Goal: Task Accomplishment & Management: Complete application form

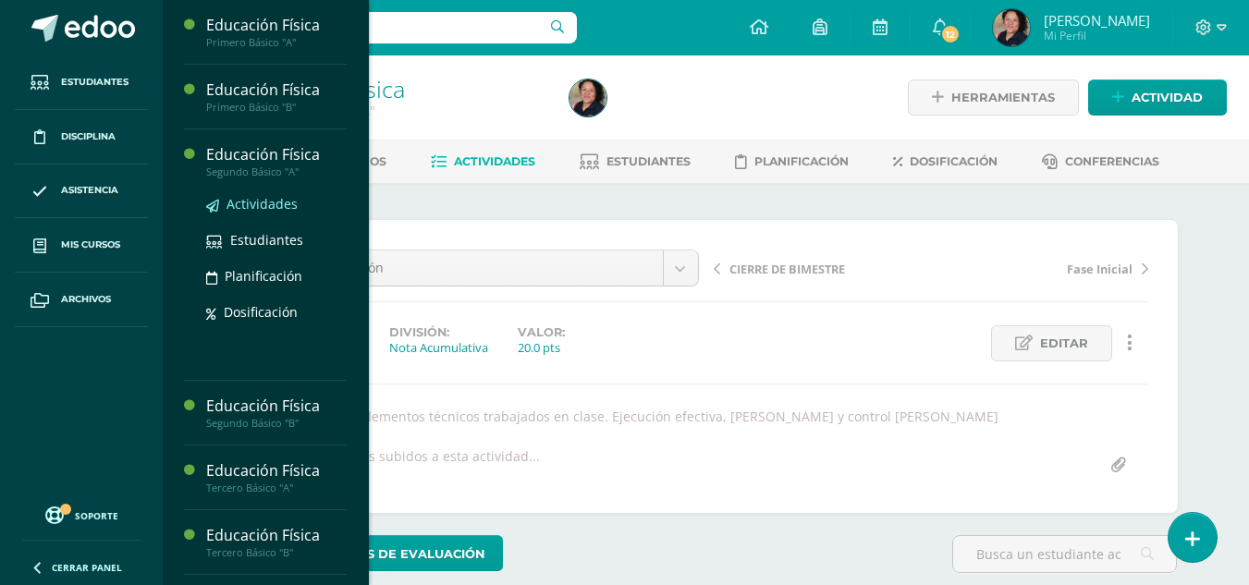
click at [250, 201] on span "Actividades" at bounding box center [262, 204] width 71 height 18
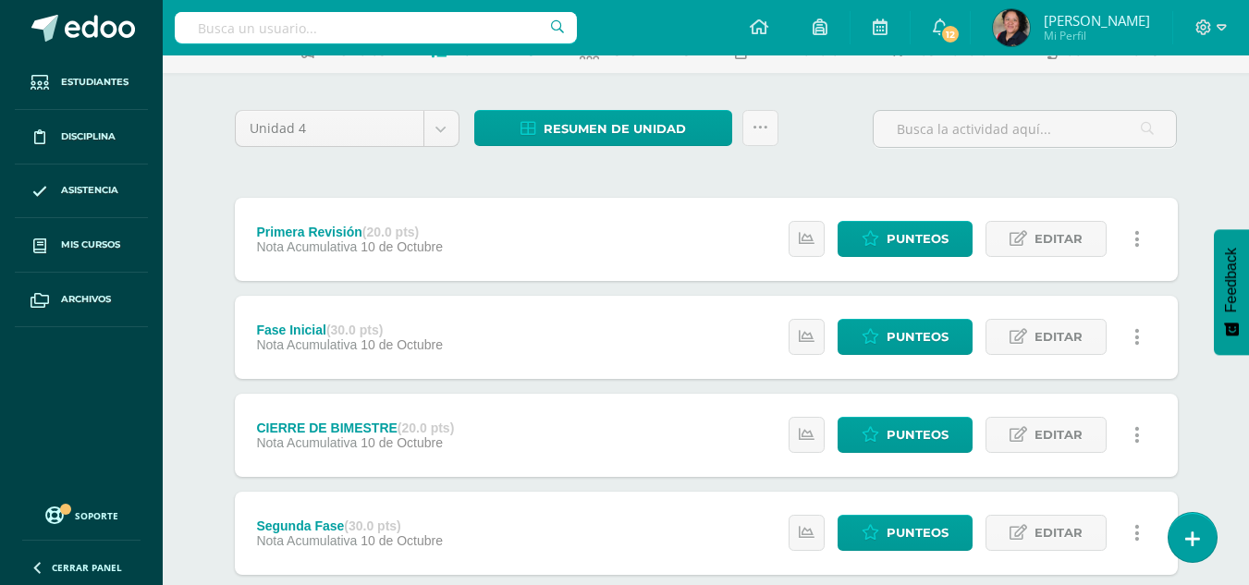
scroll to position [111, 0]
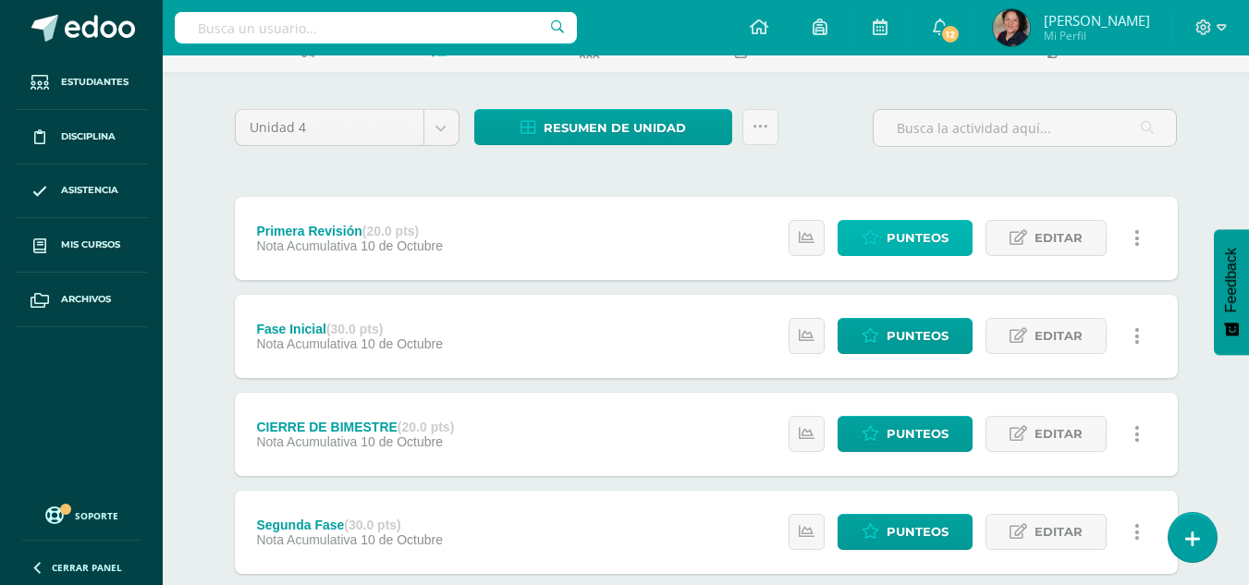
click at [900, 225] on span "Punteos" at bounding box center [918, 238] width 62 height 34
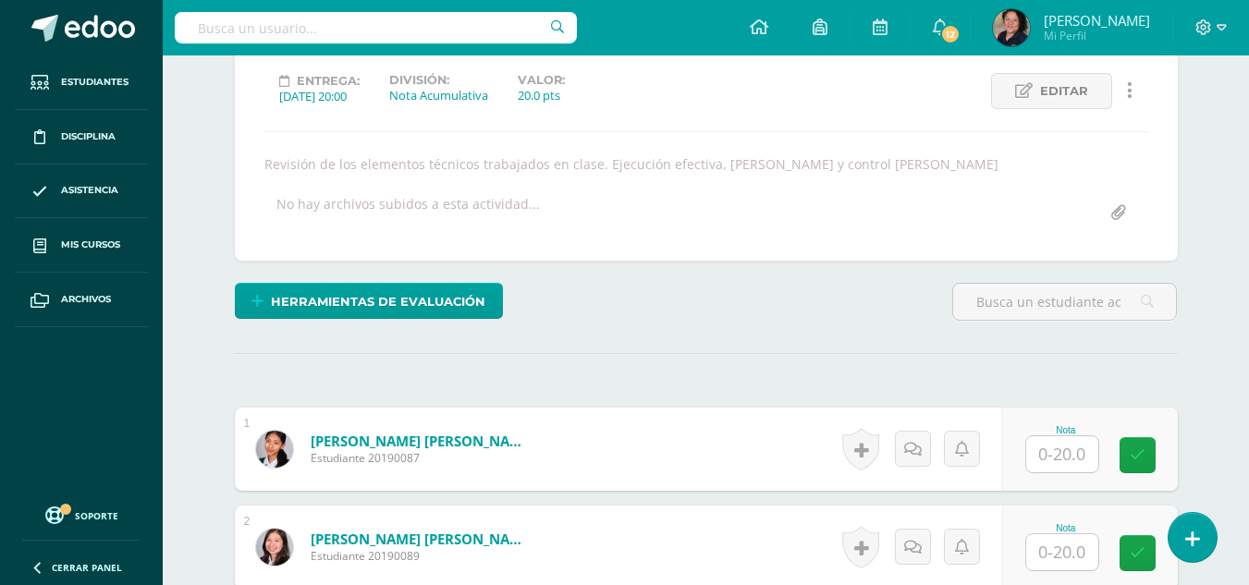
scroll to position [253, 0]
click at [1078, 457] on input "text" at bounding box center [1062, 454] width 72 height 36
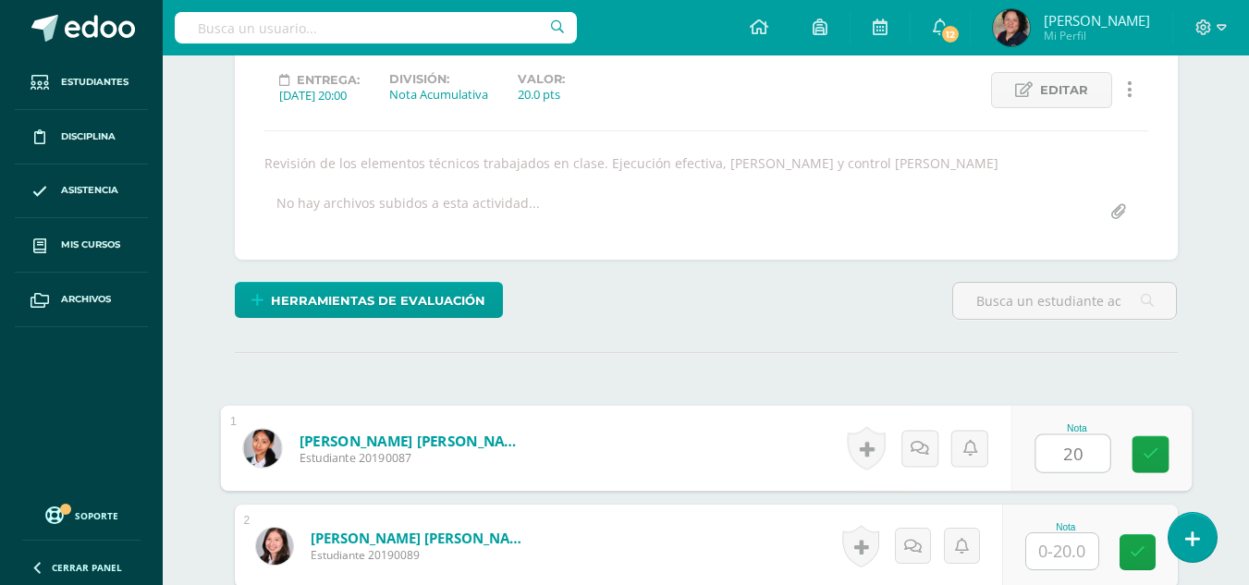
type input "20"
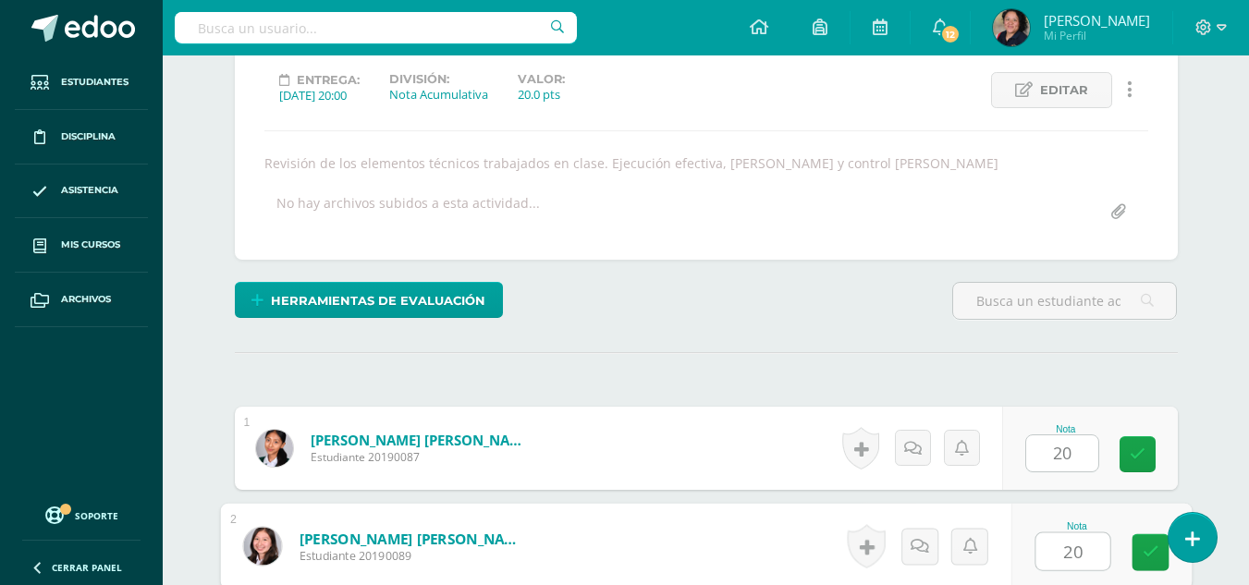
type input "20"
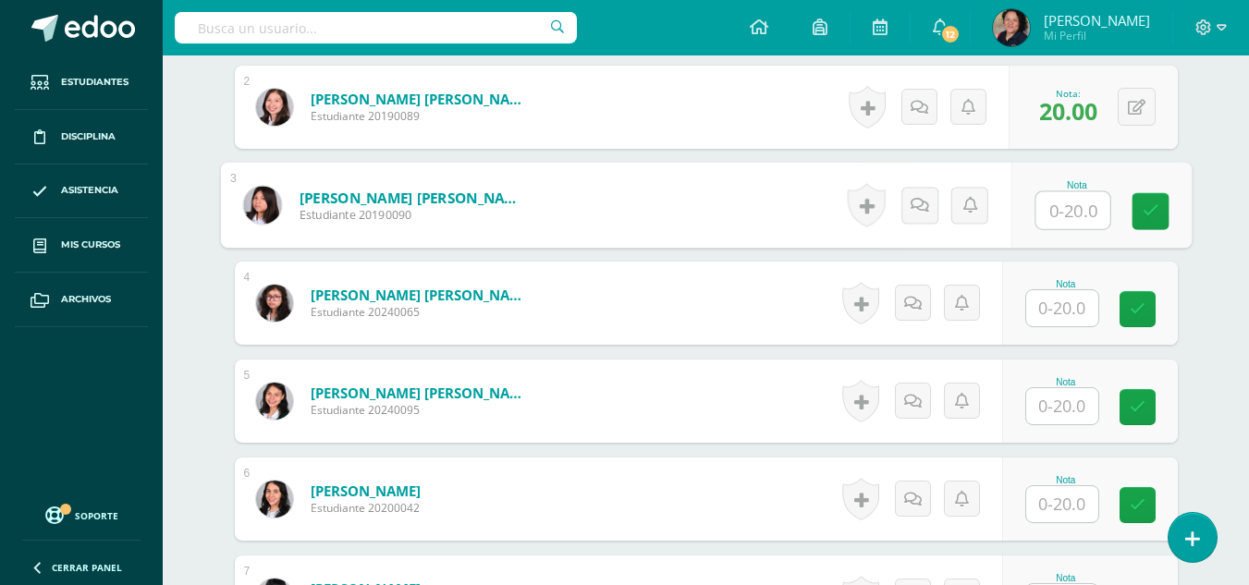
scroll to position [698, 0]
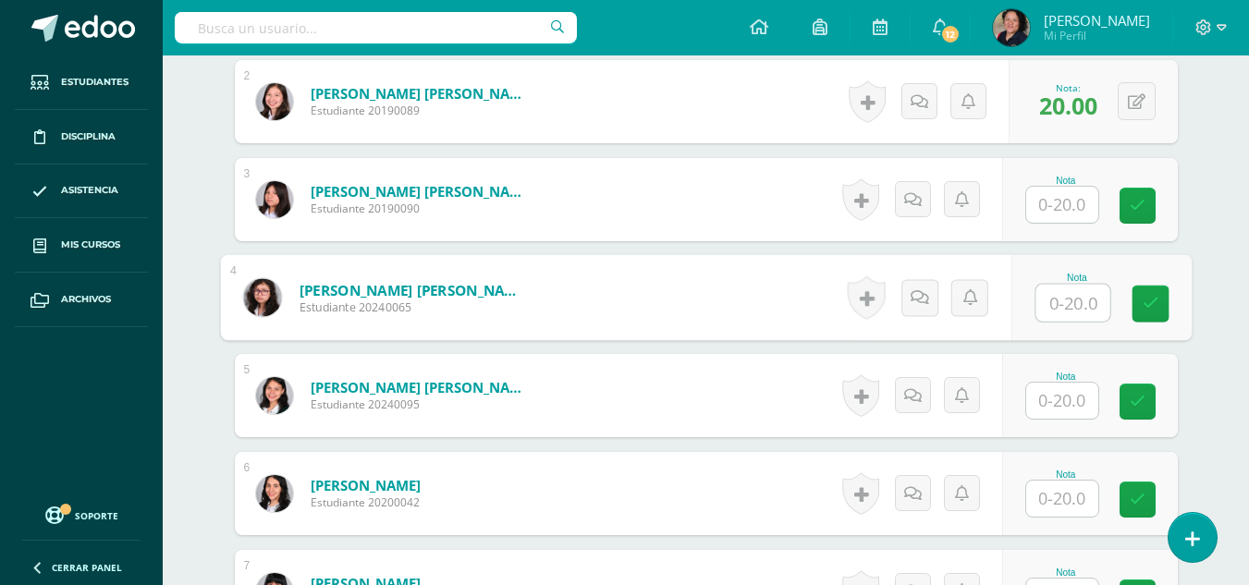
click at [1051, 301] on input "text" at bounding box center [1073, 303] width 74 height 37
type input "18"
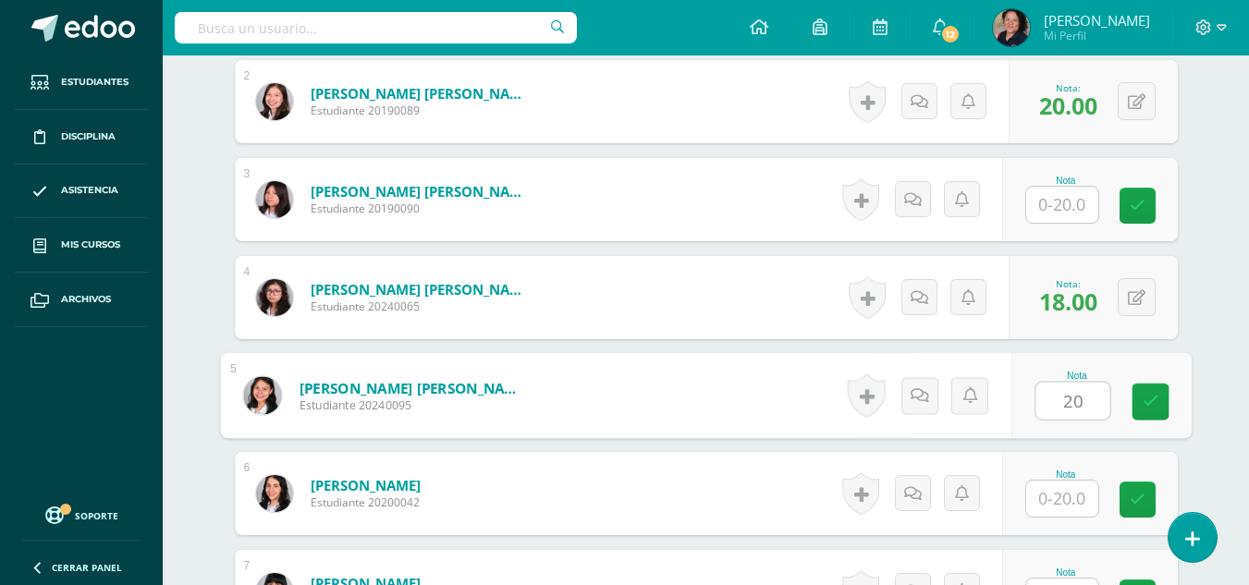
type input "20"
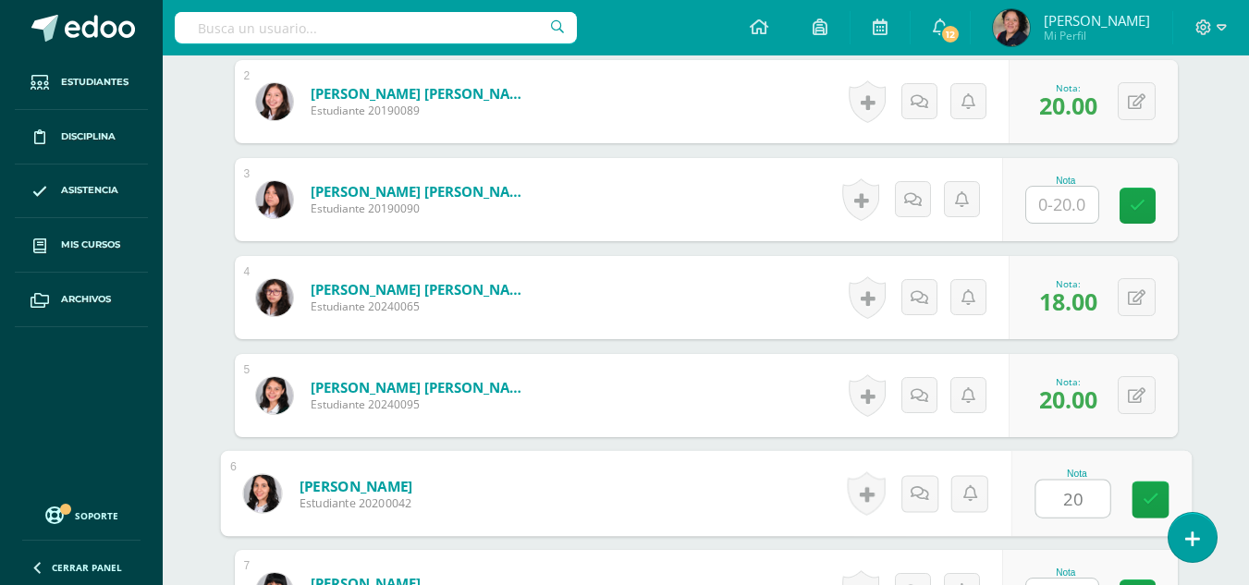
type input "20"
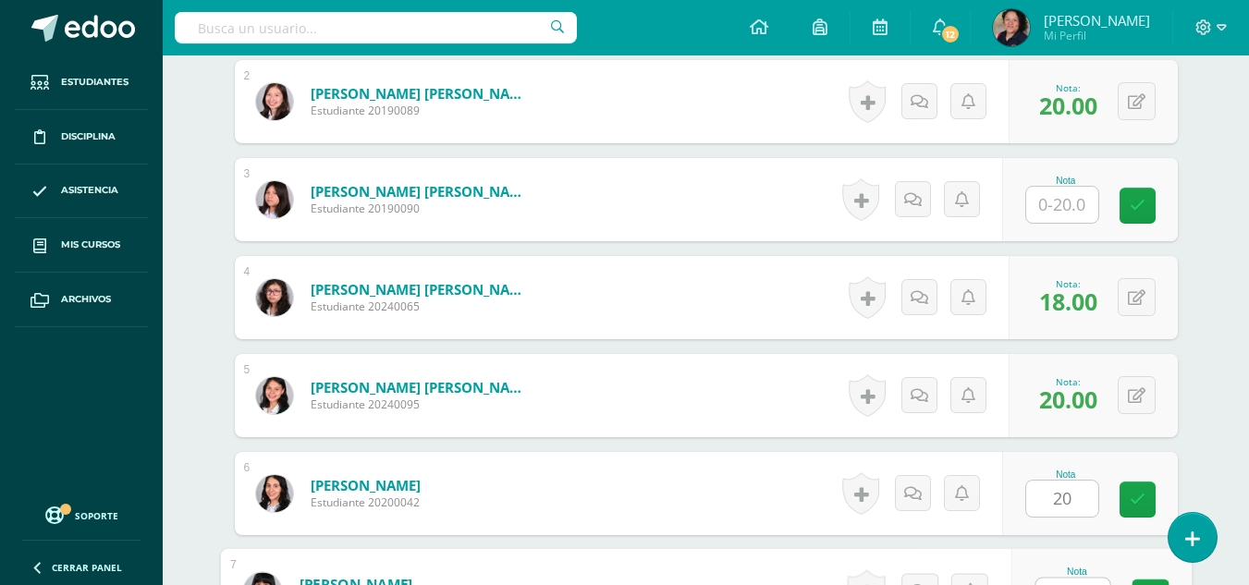
scroll to position [728, 0]
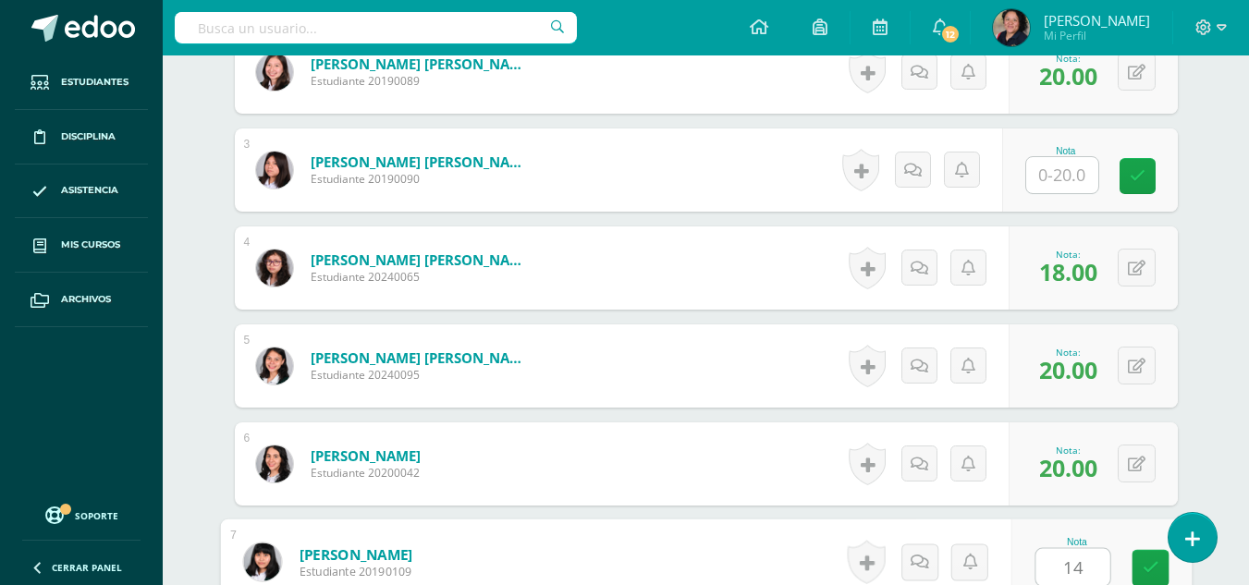
type input "14"
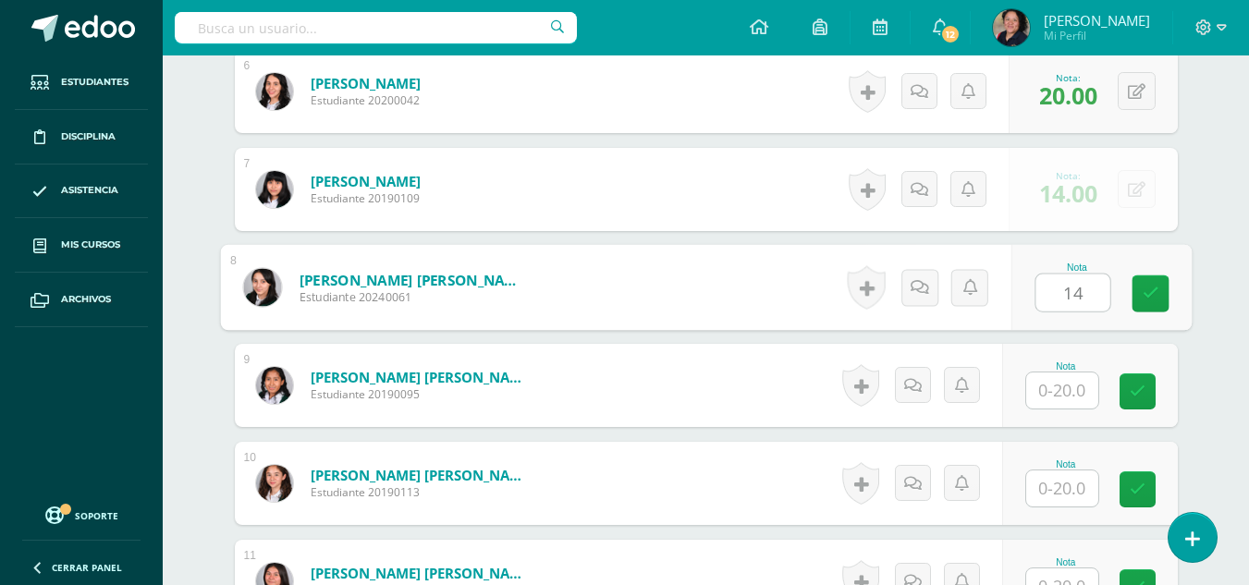
type input "14"
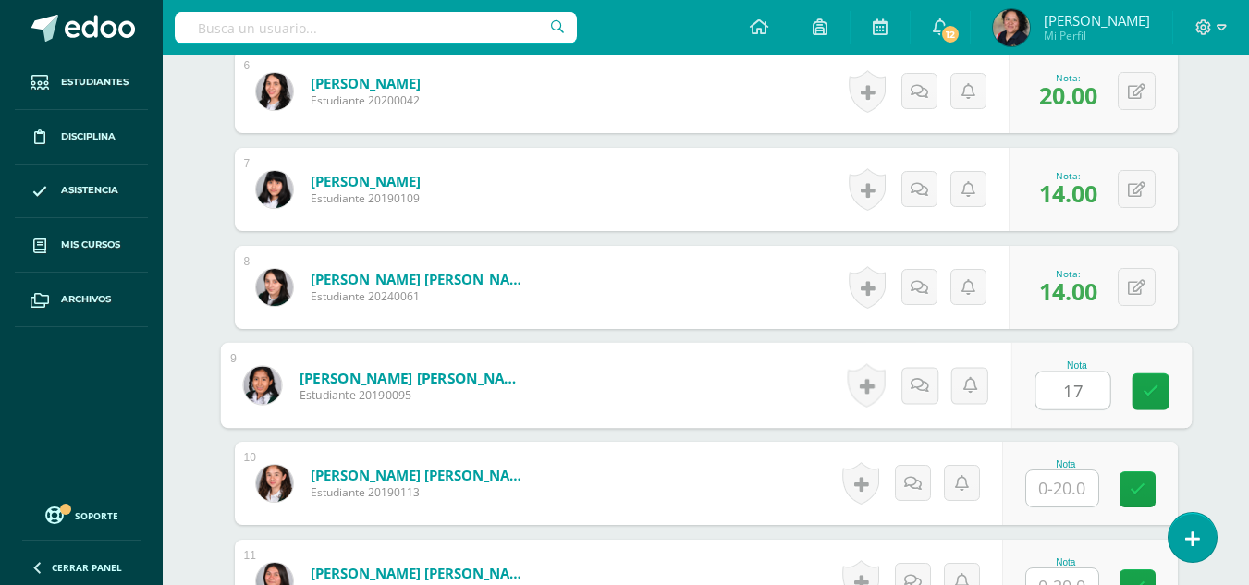
type input "17"
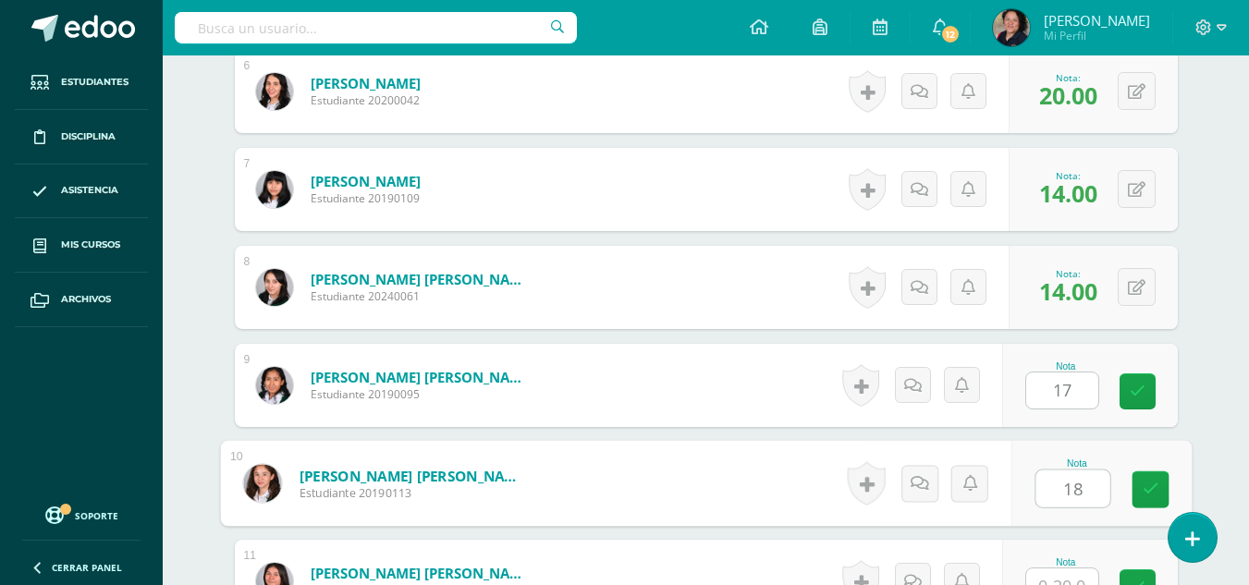
type input "18"
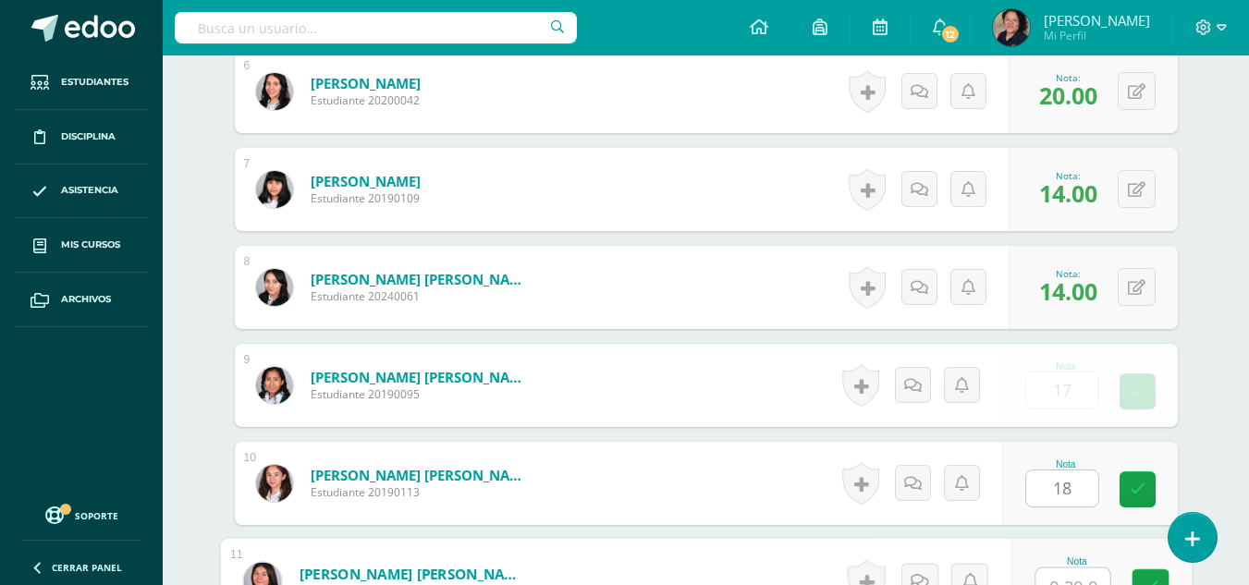
scroll to position [1120, 0]
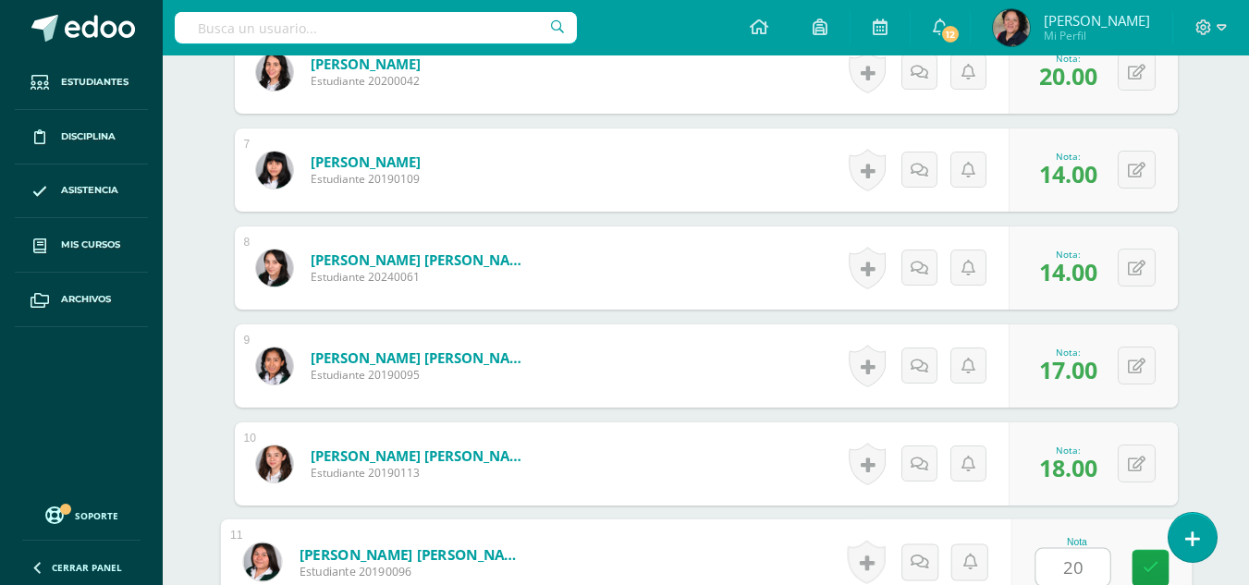
type input "20"
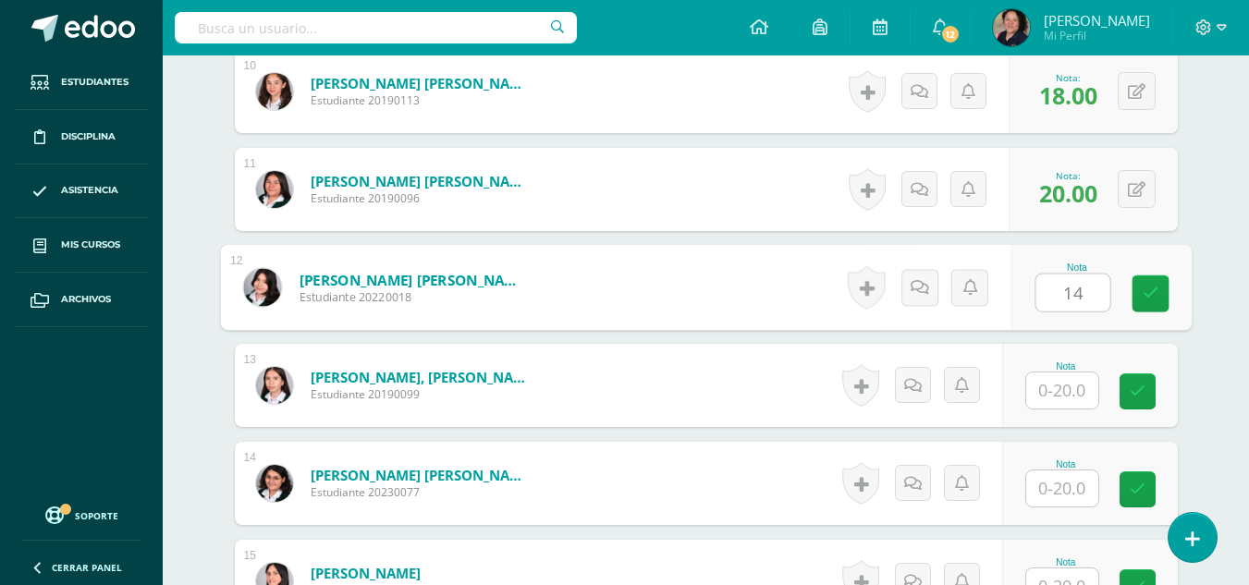
type input "14"
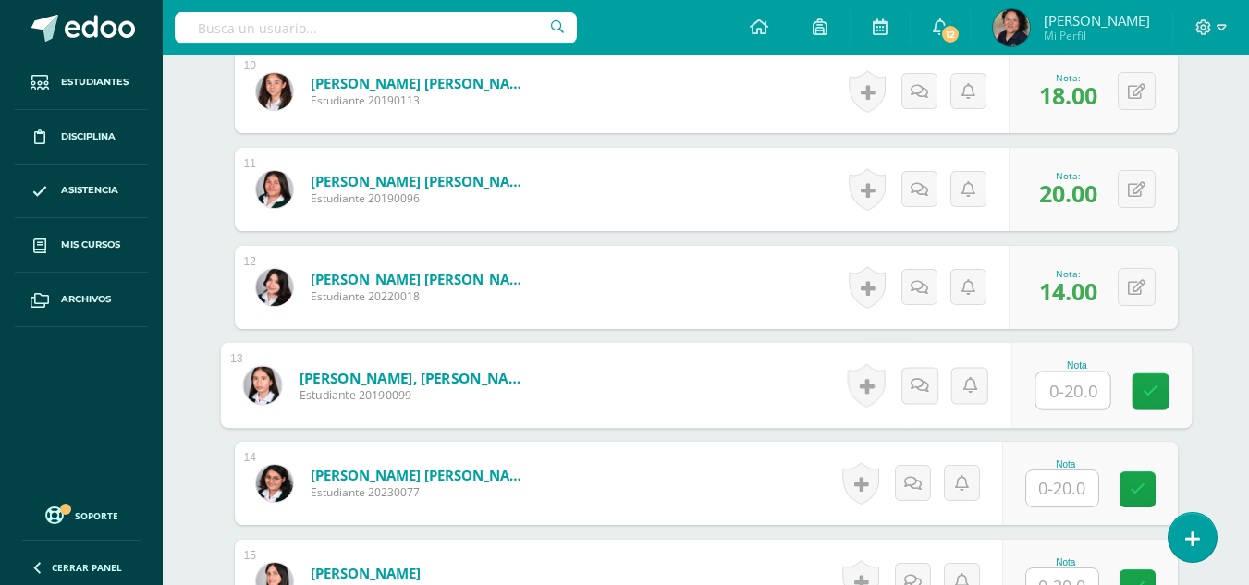
type input "2"
type input "17"
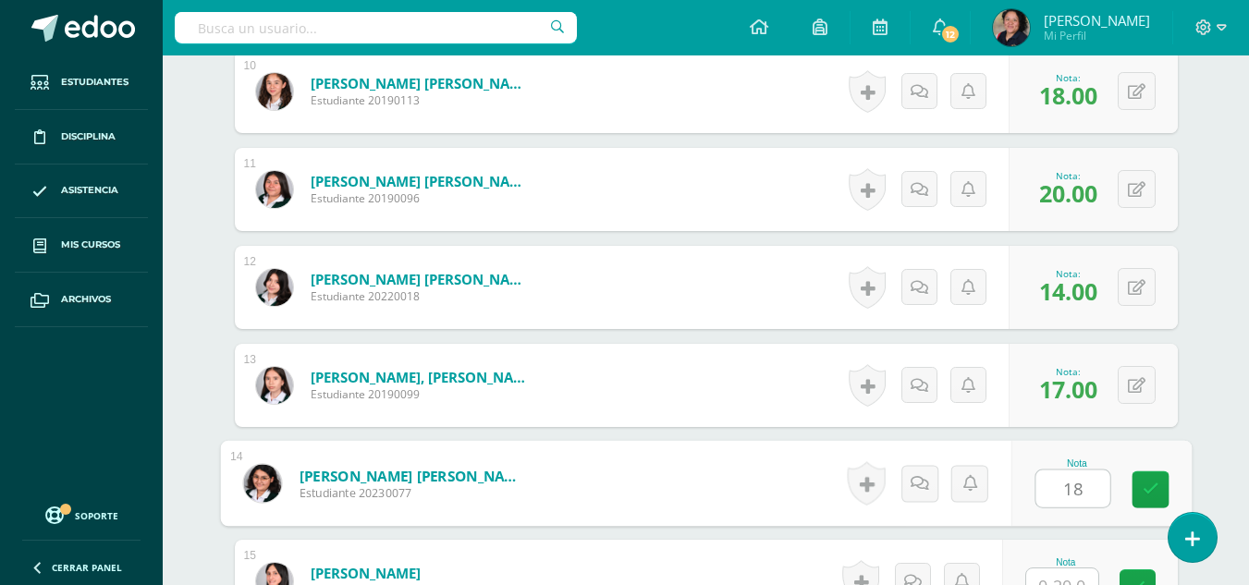
type input "18"
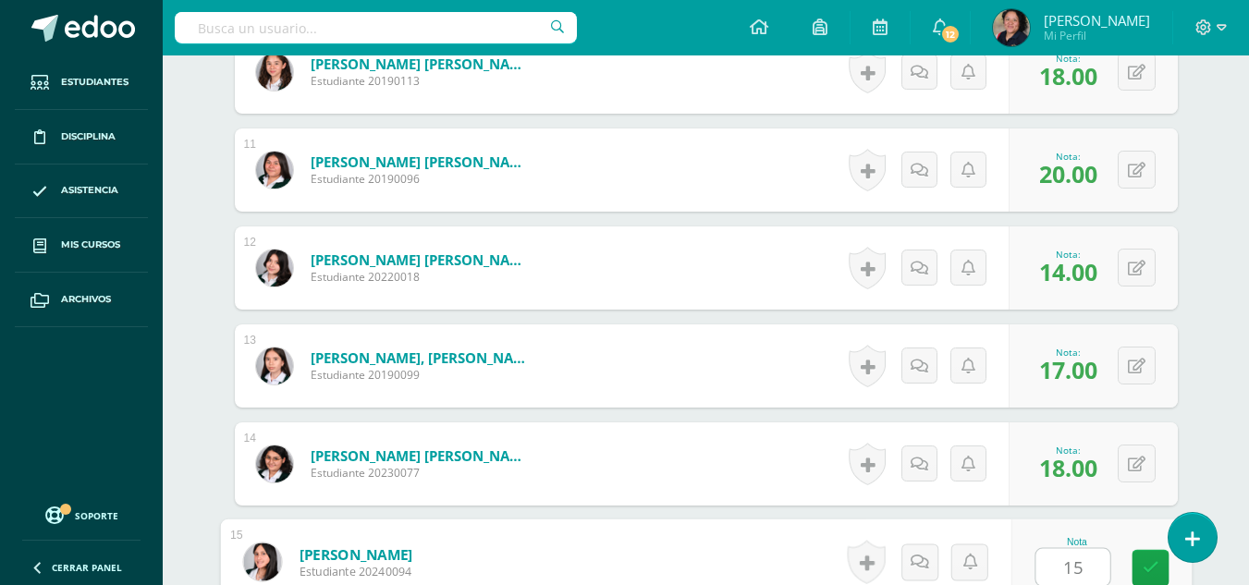
type input "15"
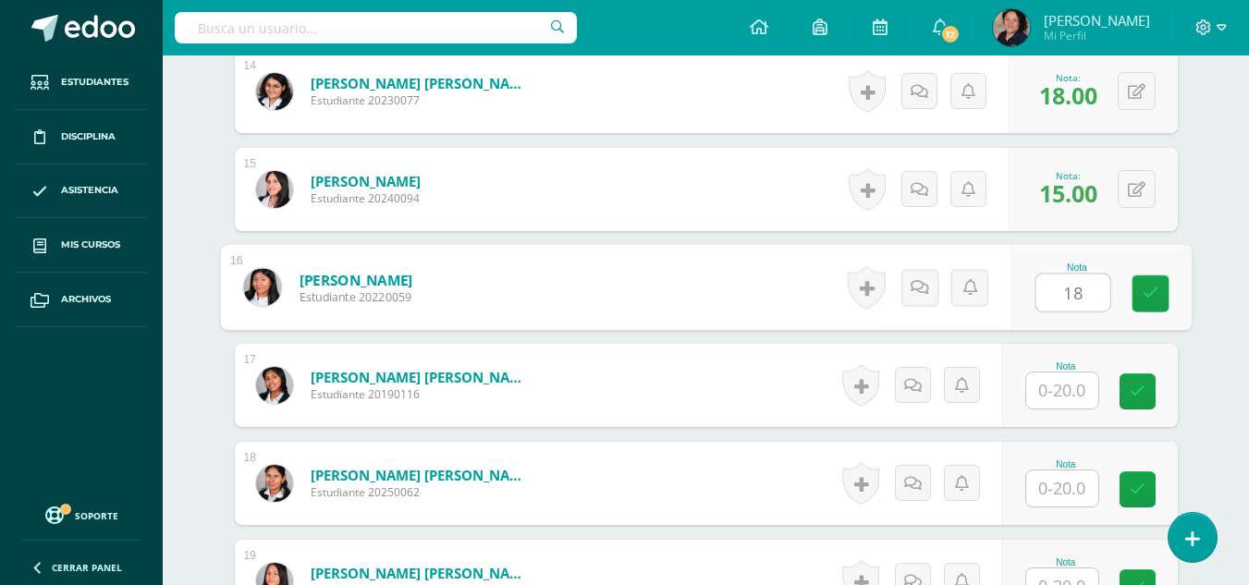
type input "18"
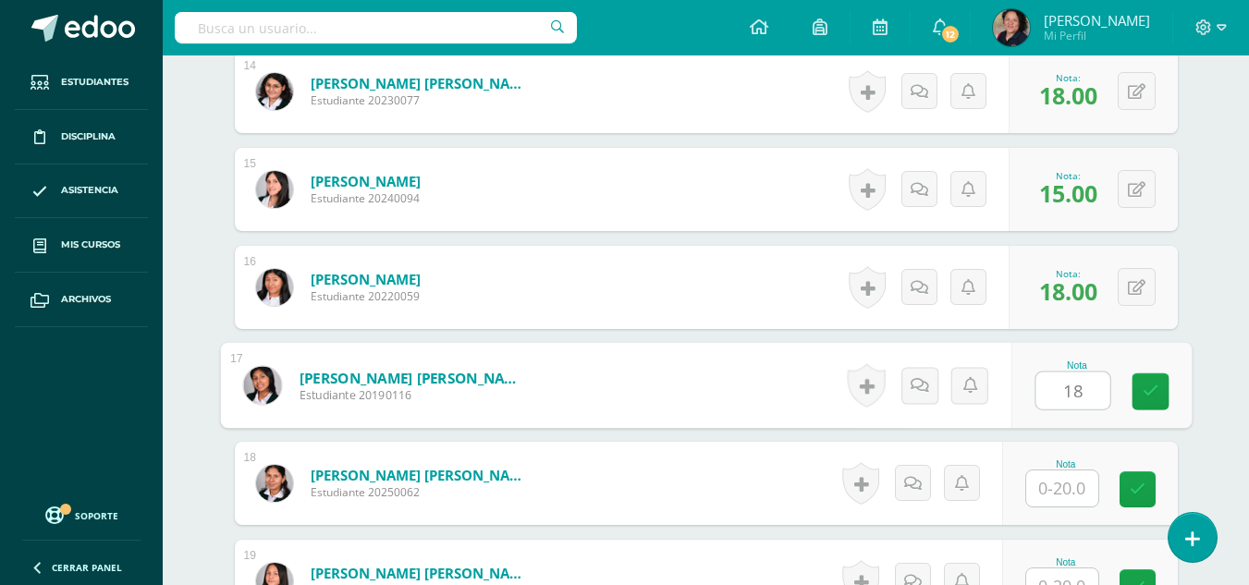
type input "18"
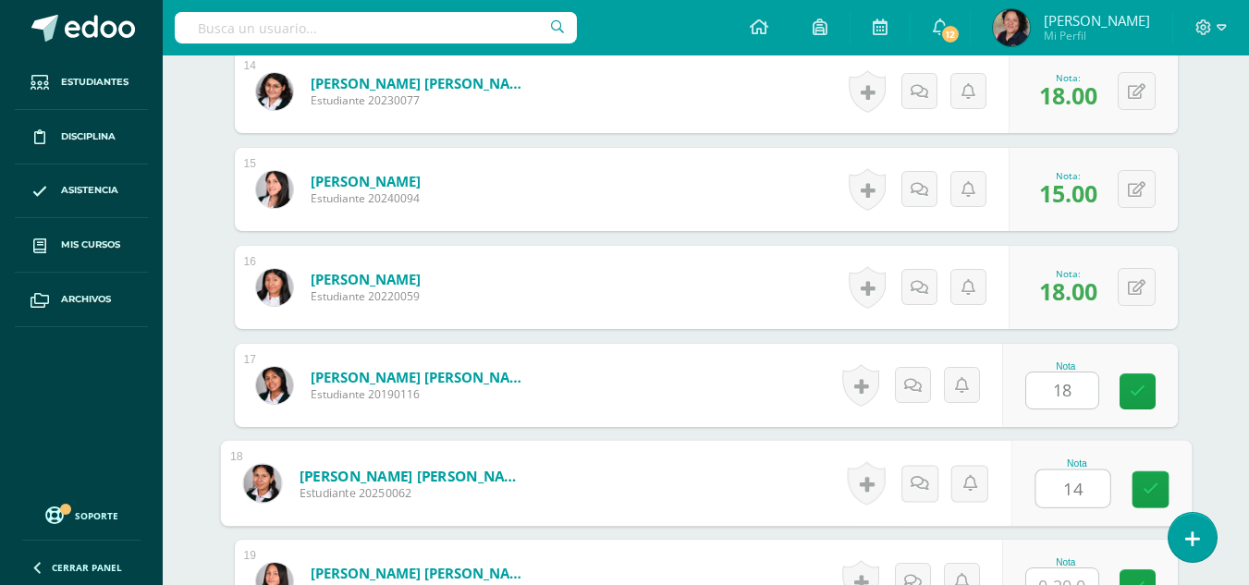
type input "14"
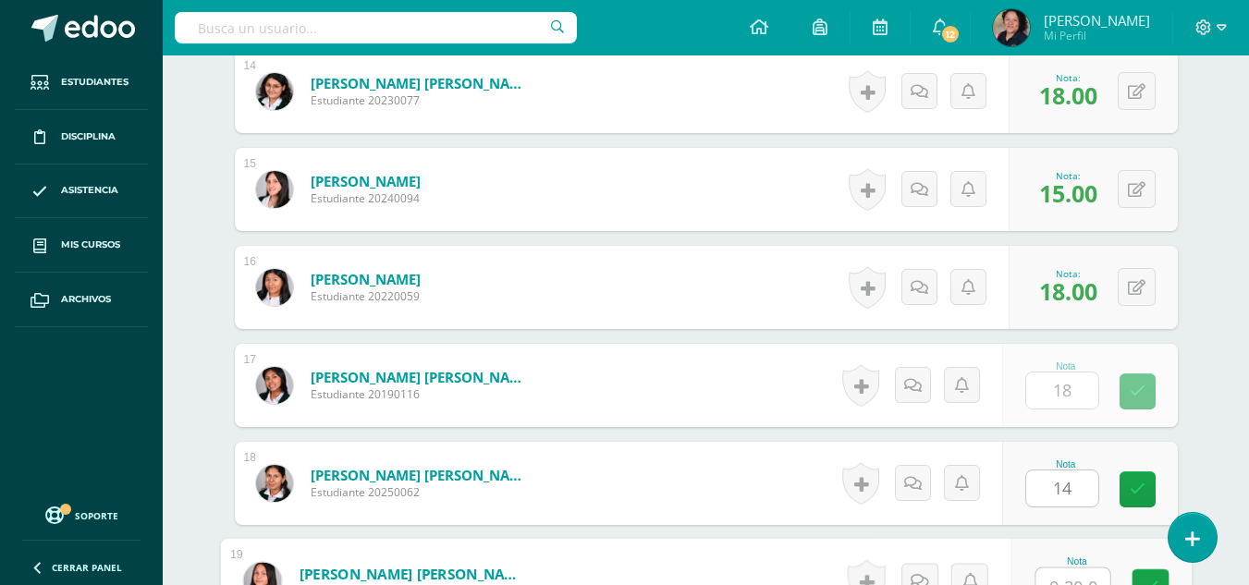
scroll to position [1904, 0]
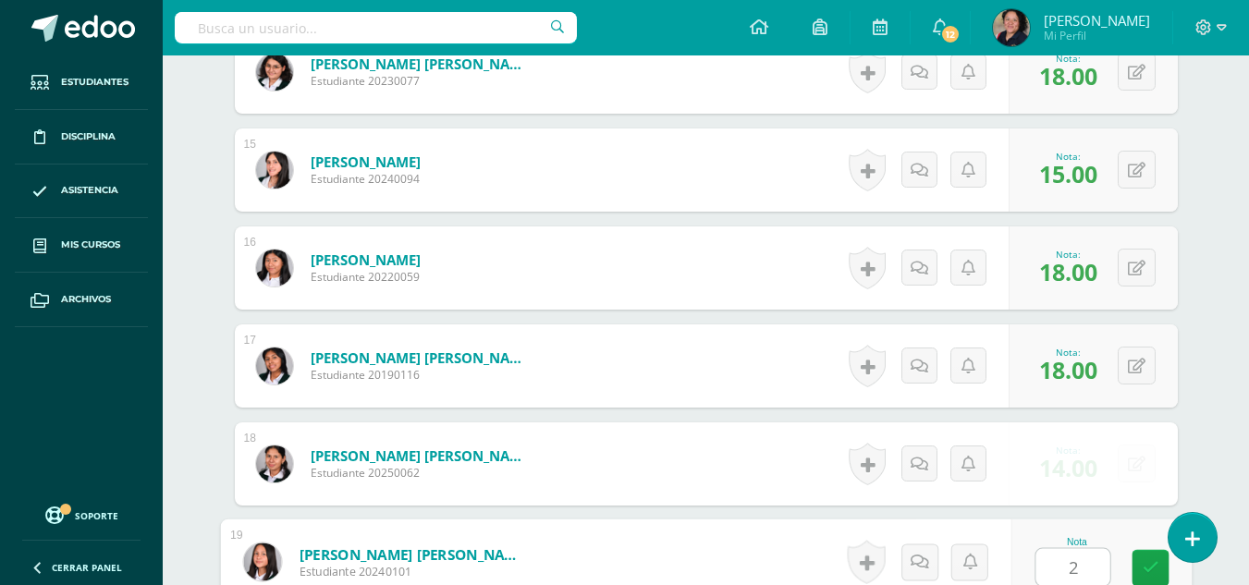
type input "20"
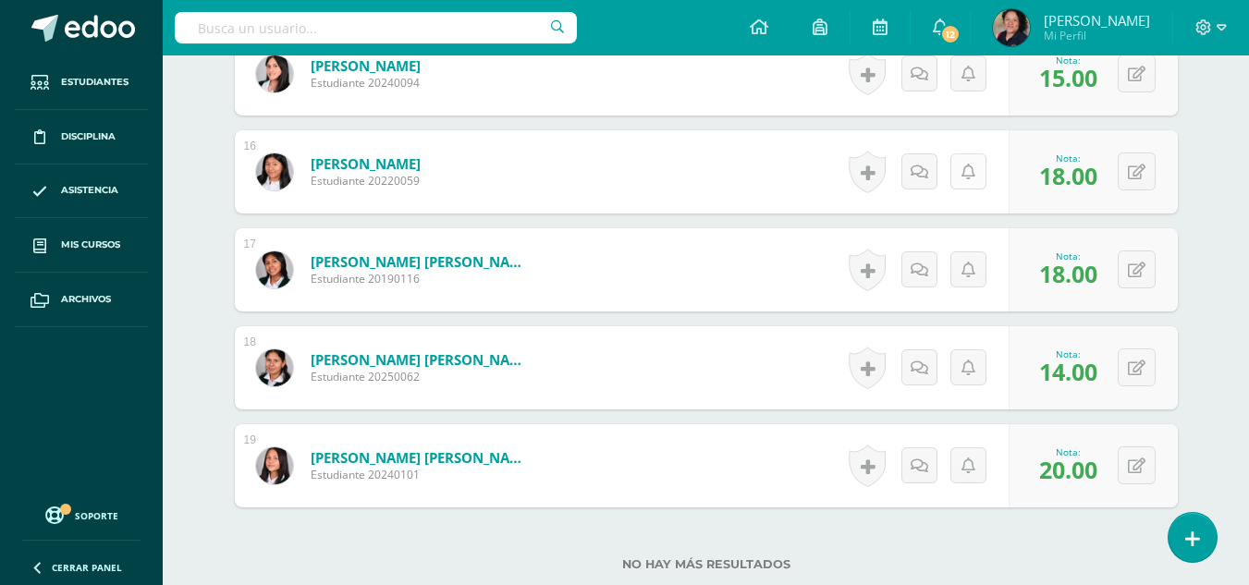
scroll to position [1998, 0]
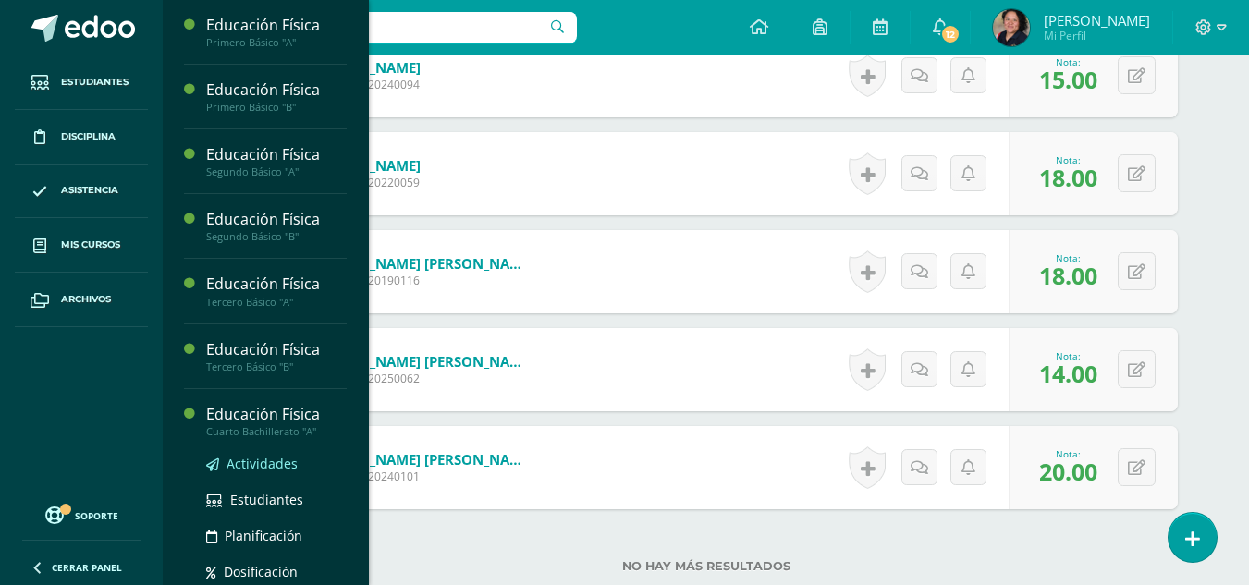
click at [269, 470] on span "Actividades" at bounding box center [262, 464] width 71 height 18
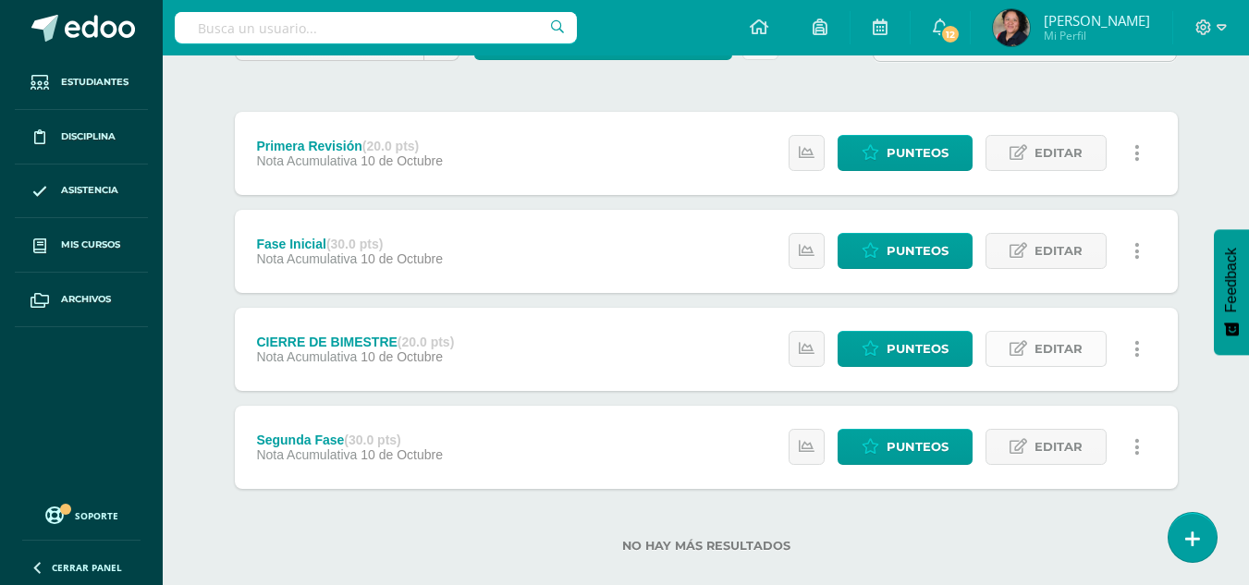
scroll to position [197, 0]
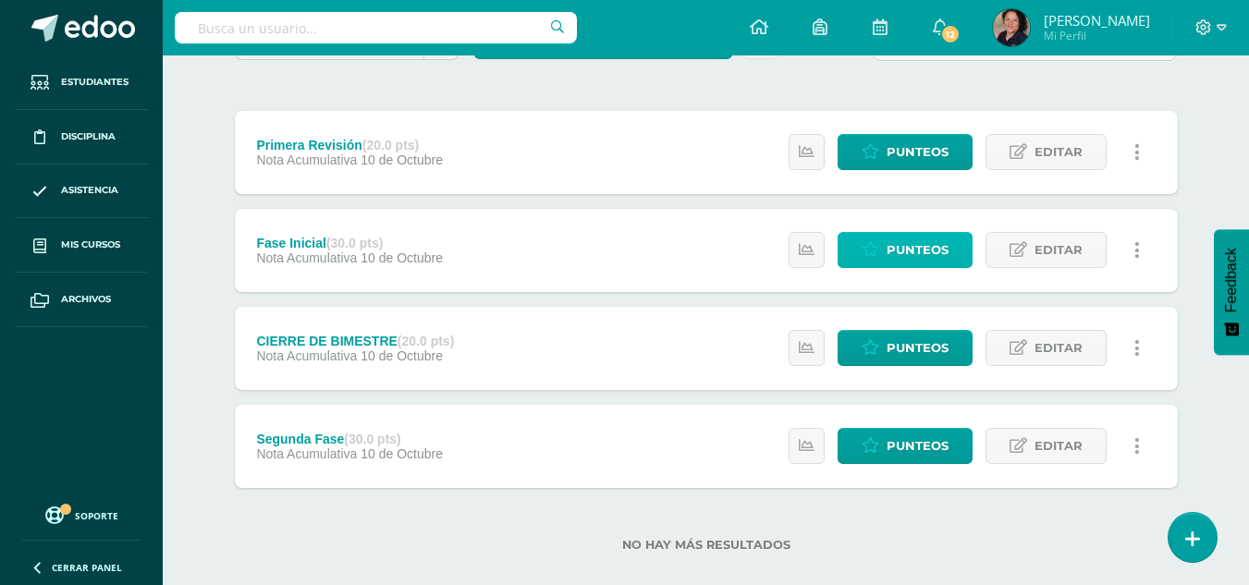
click at [916, 244] on span "Punteos" at bounding box center [918, 250] width 62 height 34
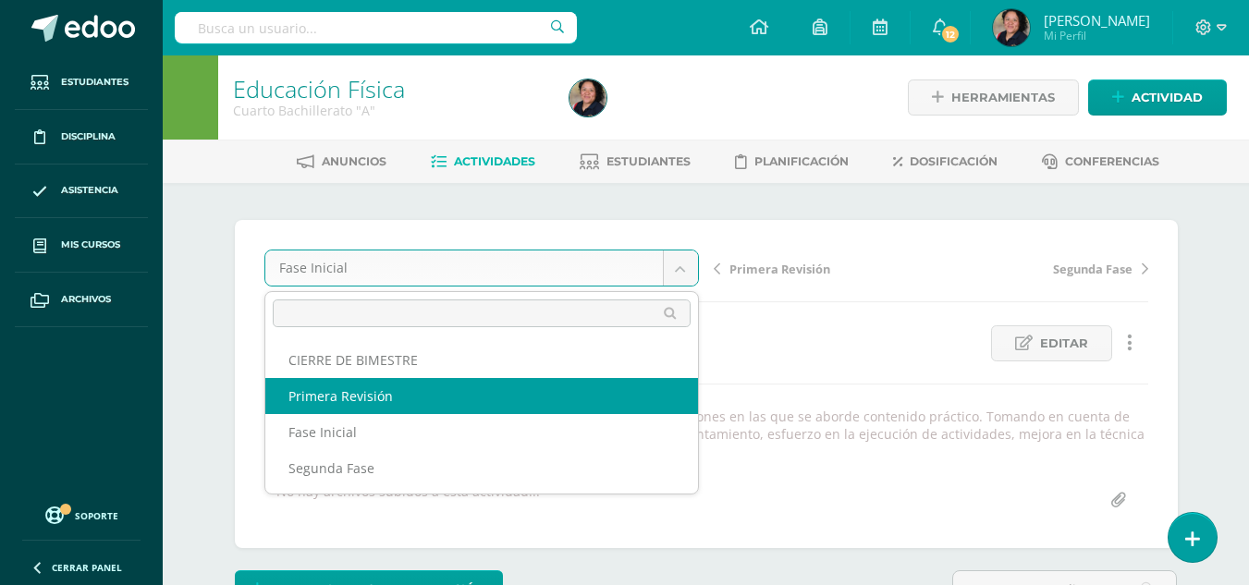
select select "/dashboard/teacher/grade-activity/107356/"
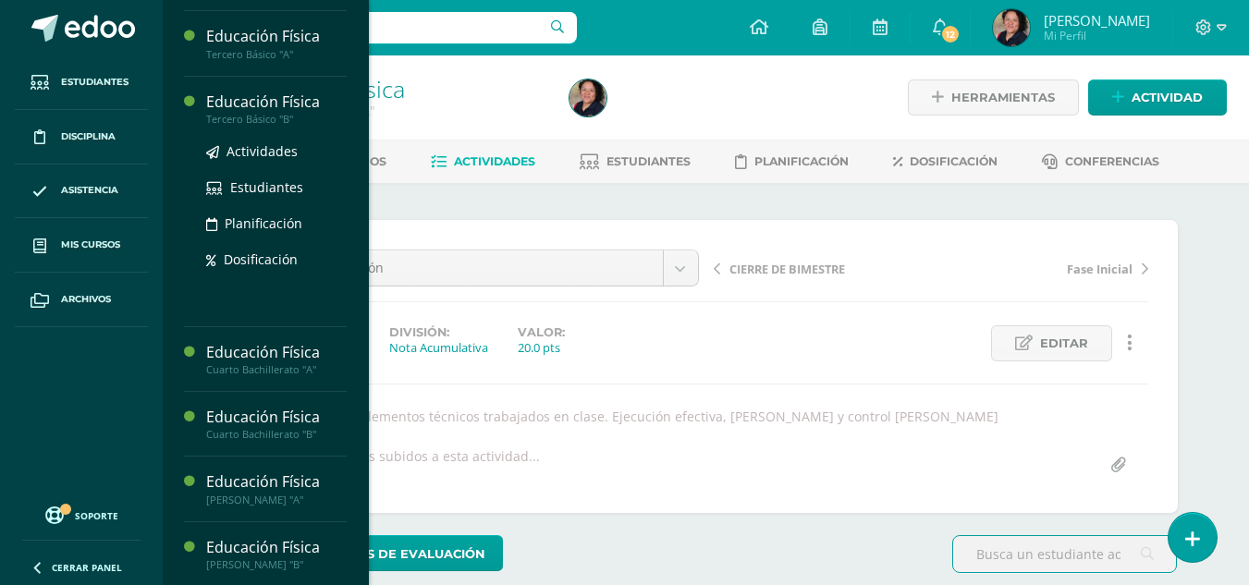
scroll to position [248, 0]
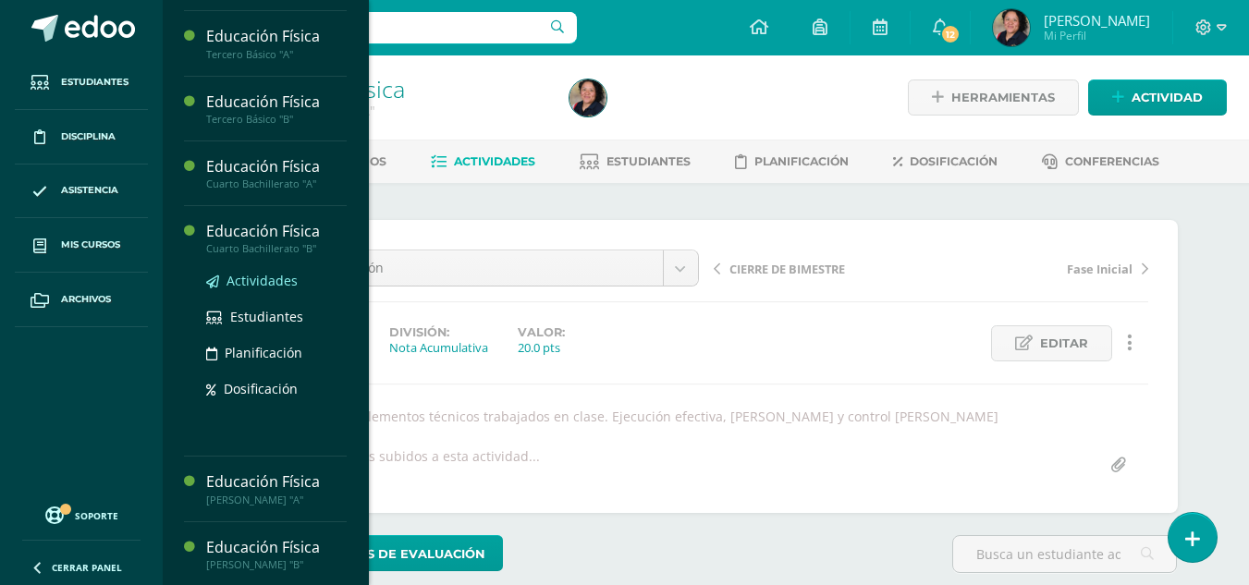
click at [264, 285] on span "Actividades" at bounding box center [262, 281] width 71 height 18
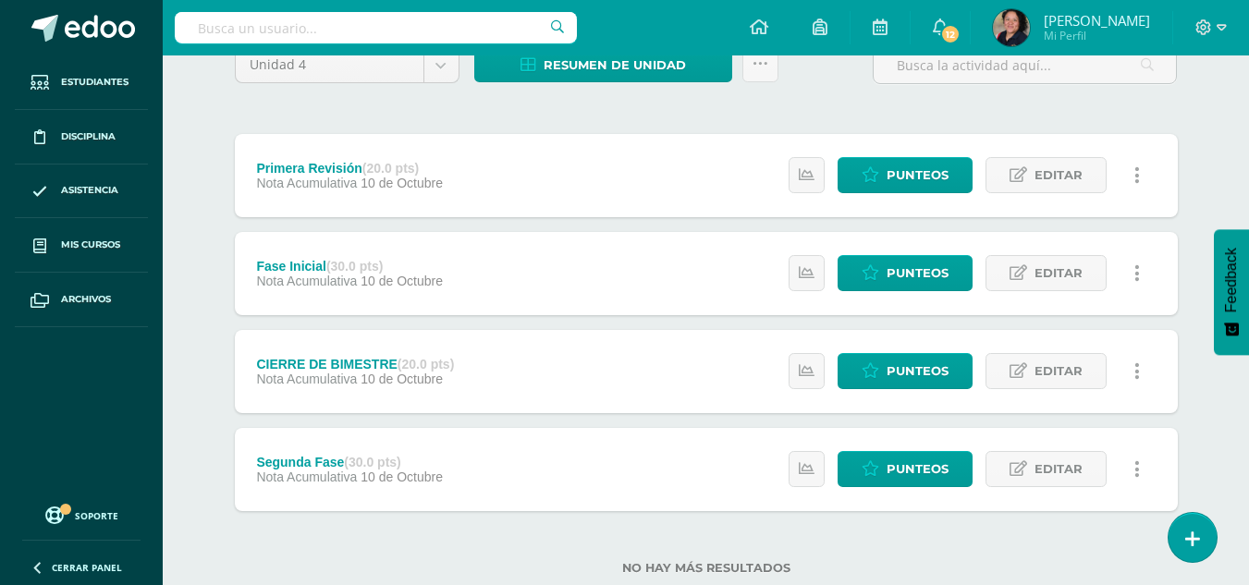
scroll to position [176, 0]
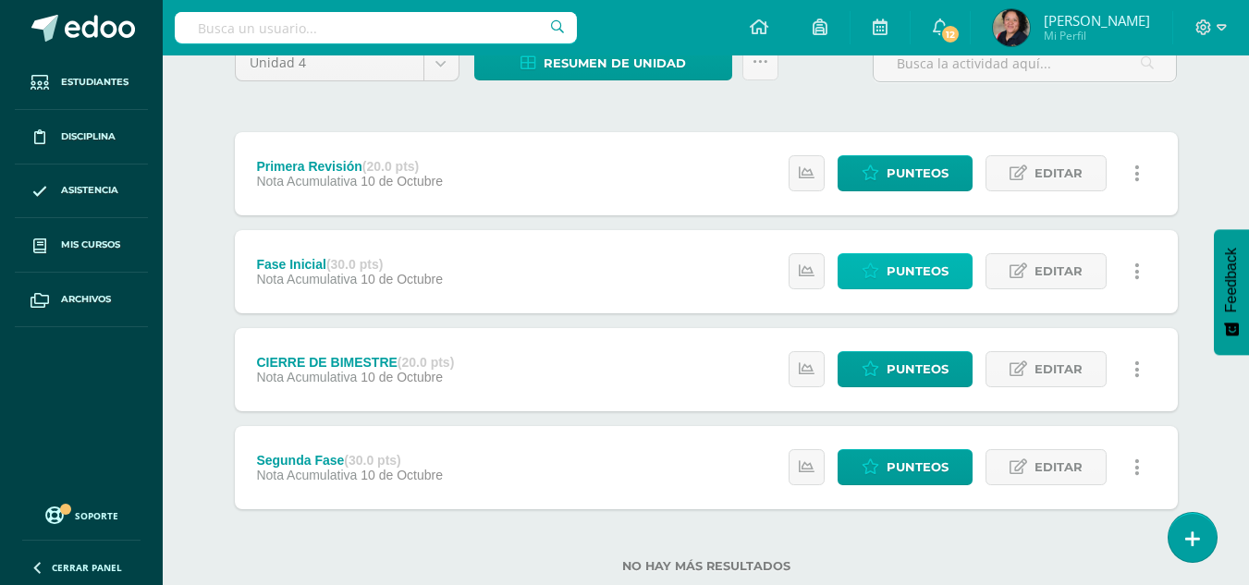
click at [920, 263] on span "Punteos" at bounding box center [918, 271] width 62 height 34
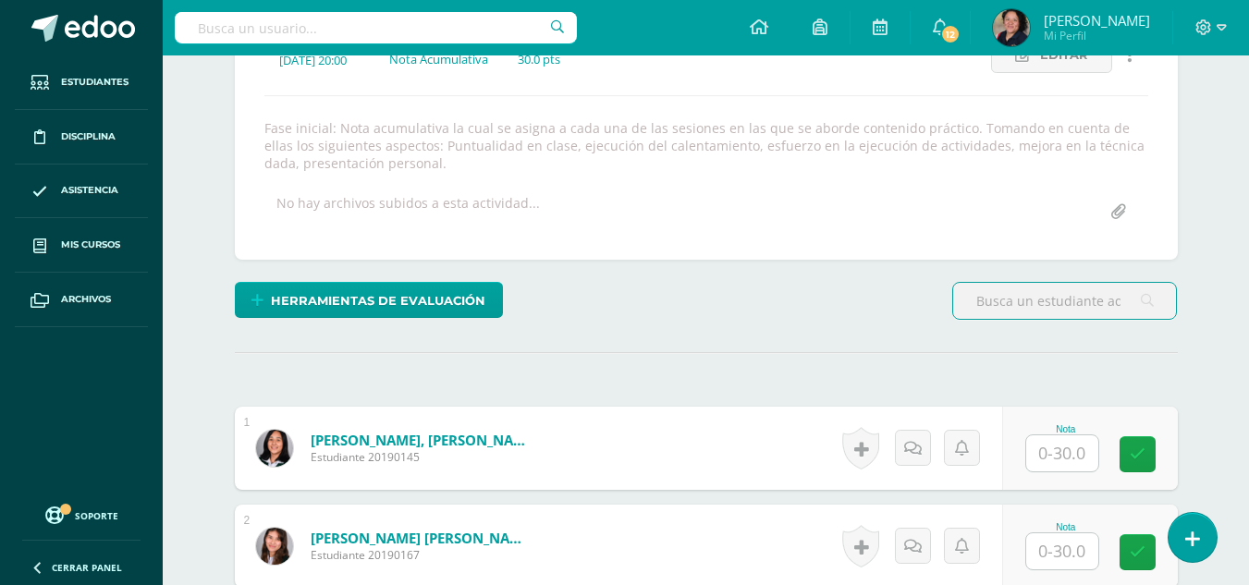
scroll to position [348, 0]
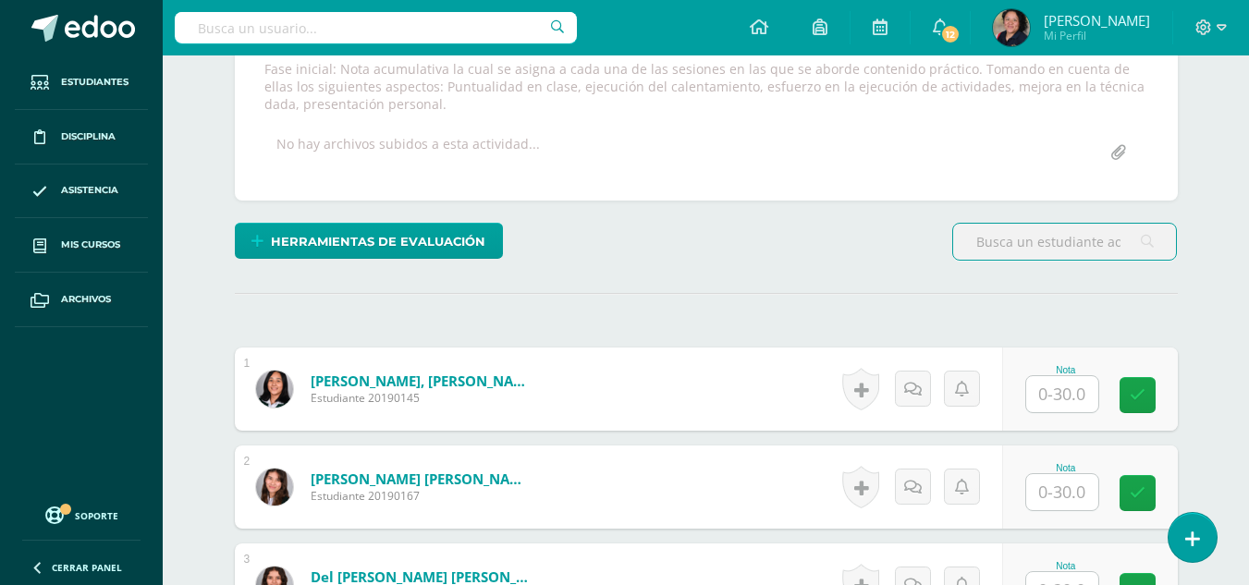
click at [1069, 404] on input "text" at bounding box center [1062, 394] width 72 height 36
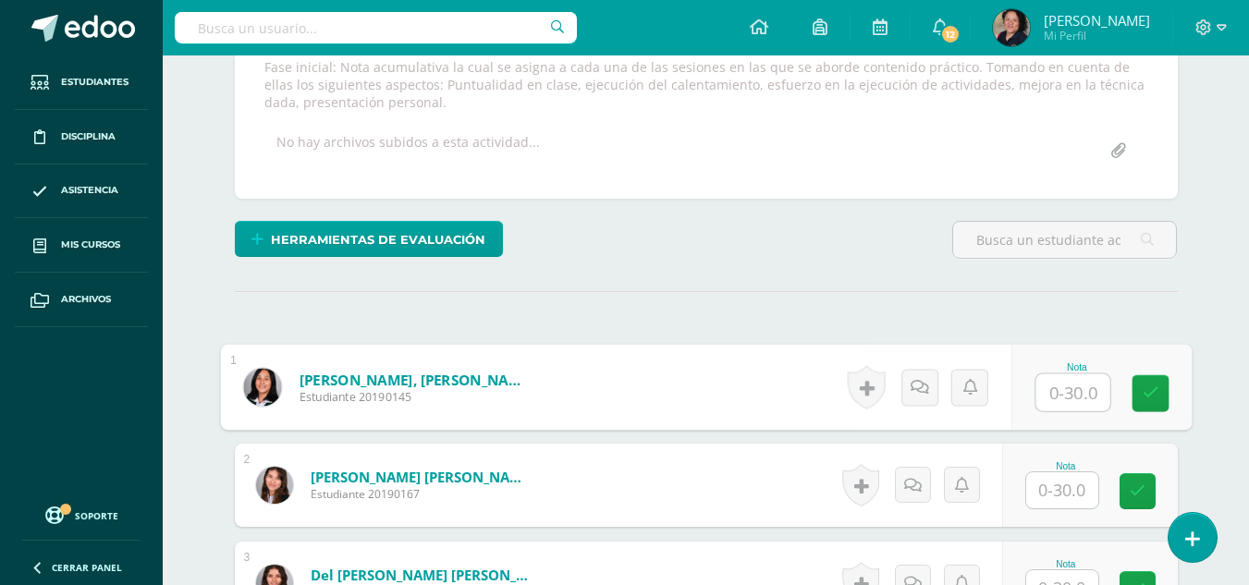
scroll to position [446, 0]
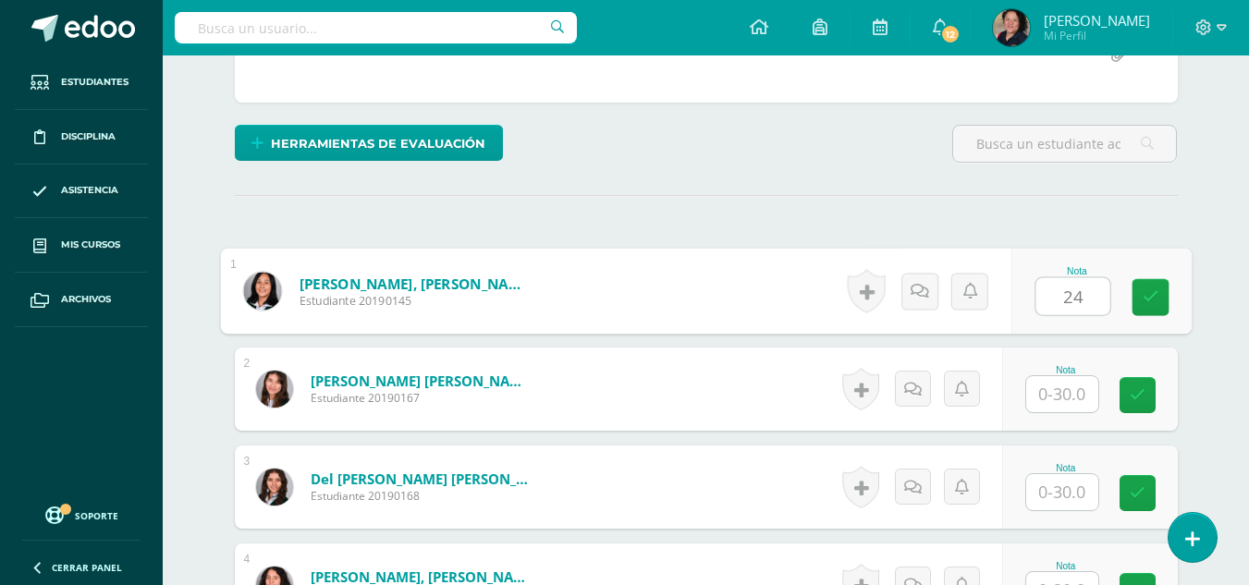
type input "24"
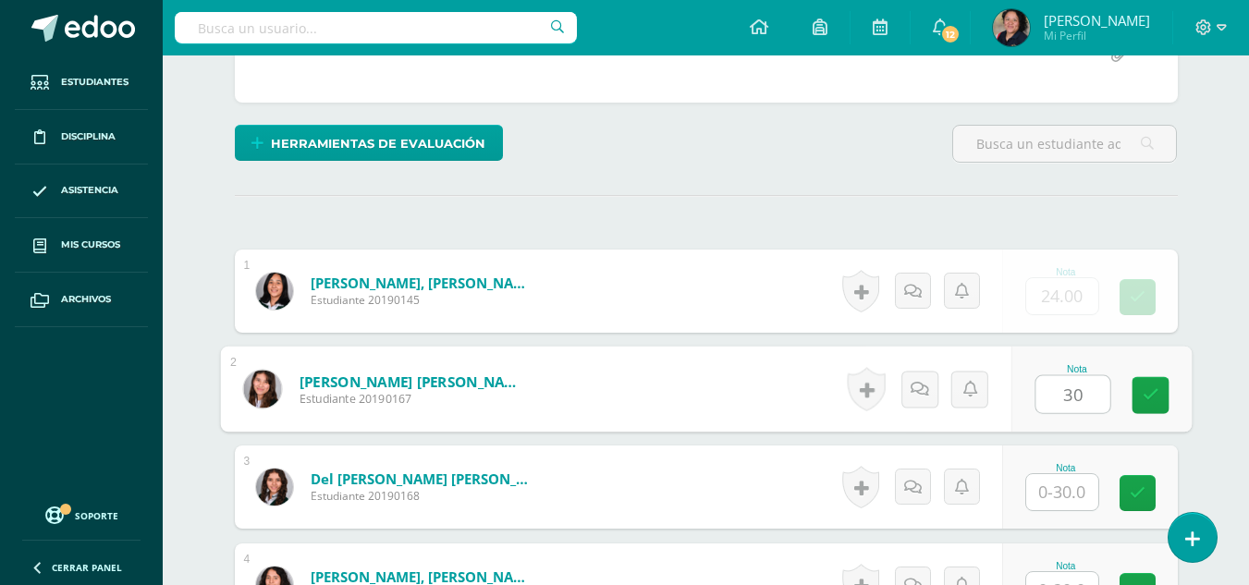
type input "30"
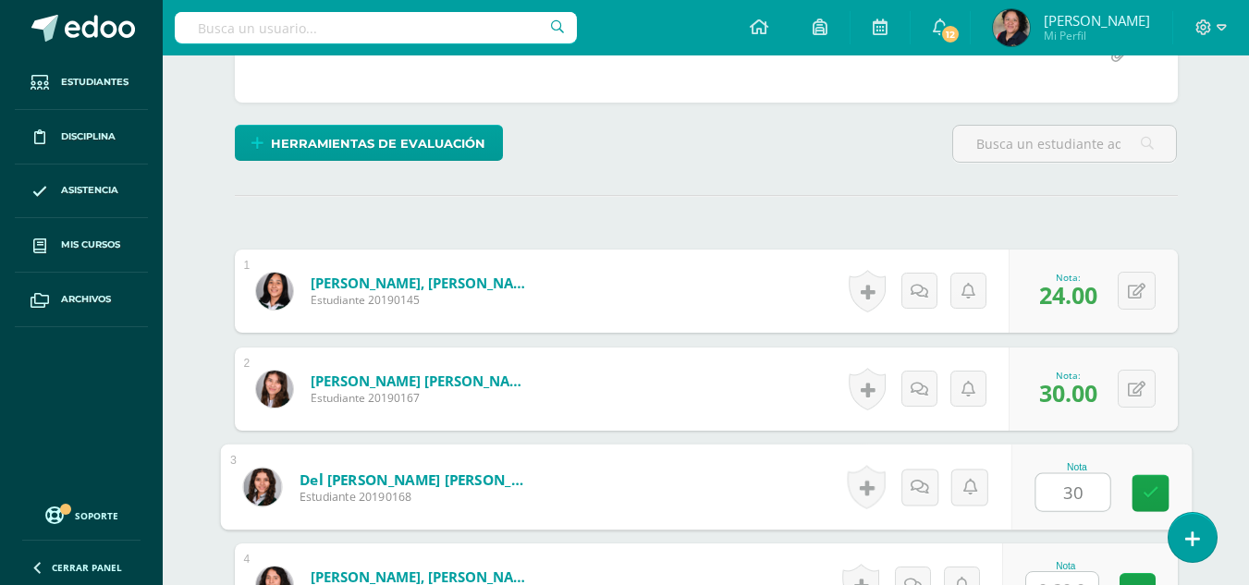
type input "30"
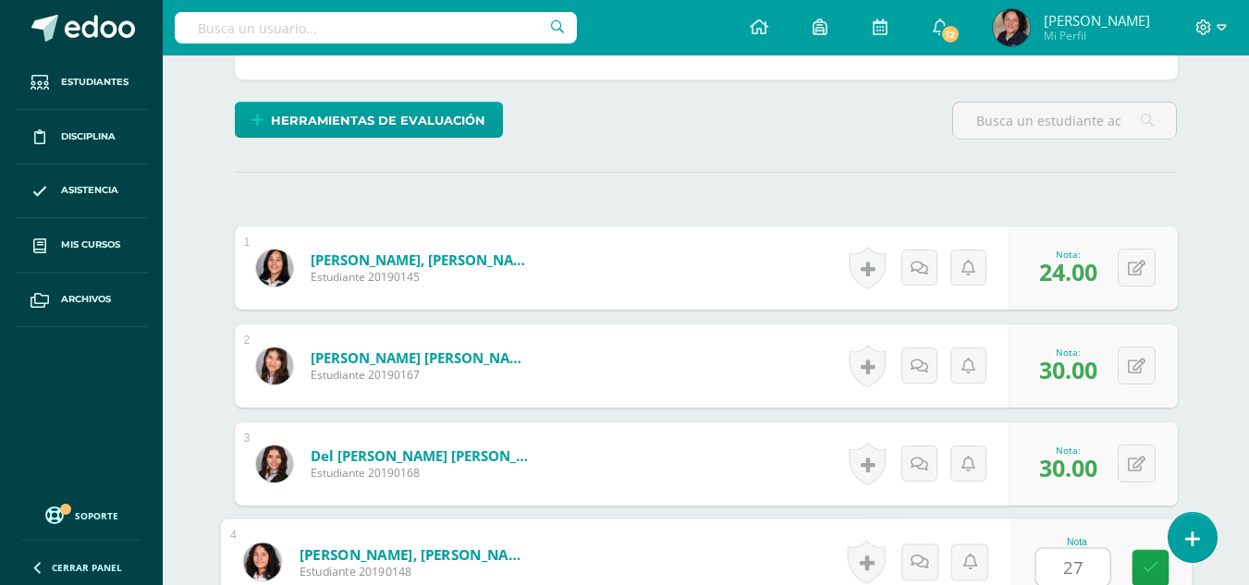
type input "27"
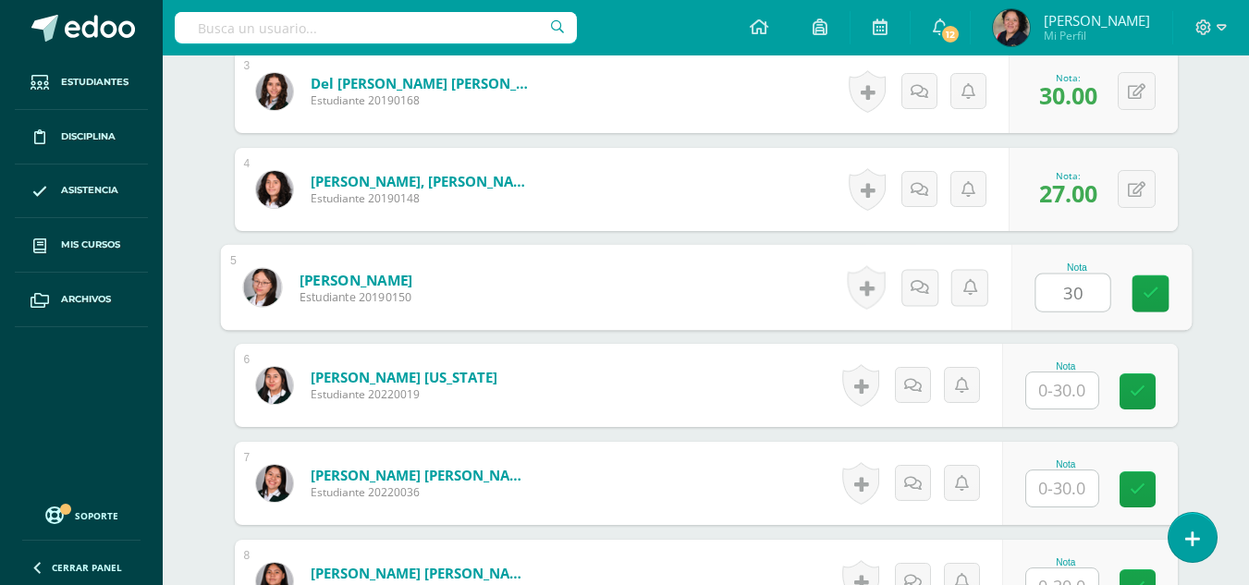
type input "30"
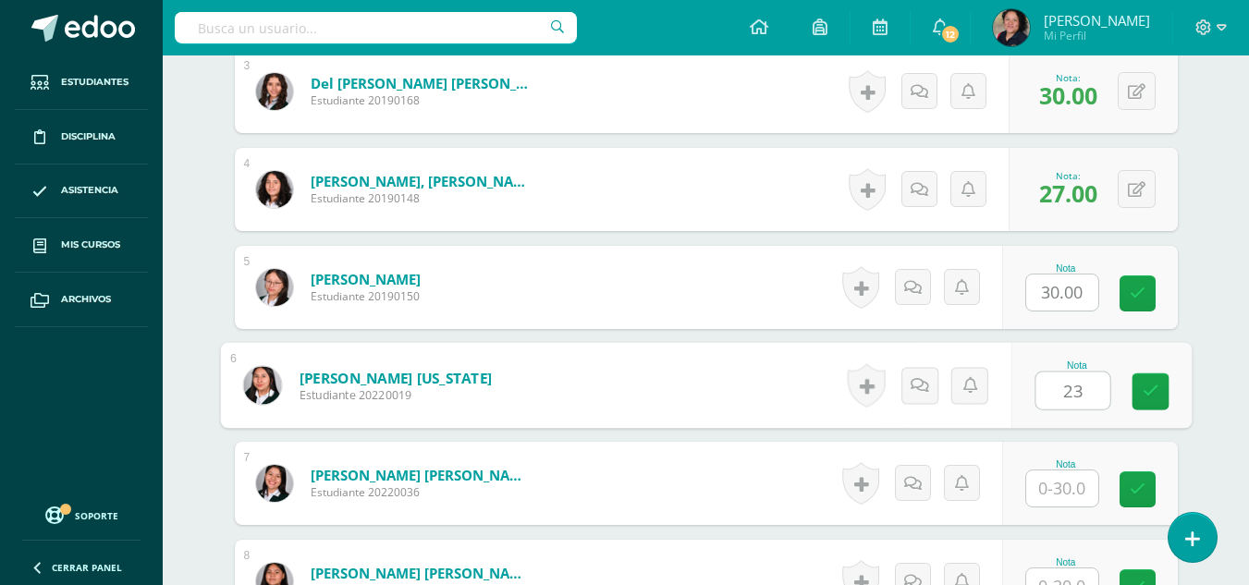
type input "23"
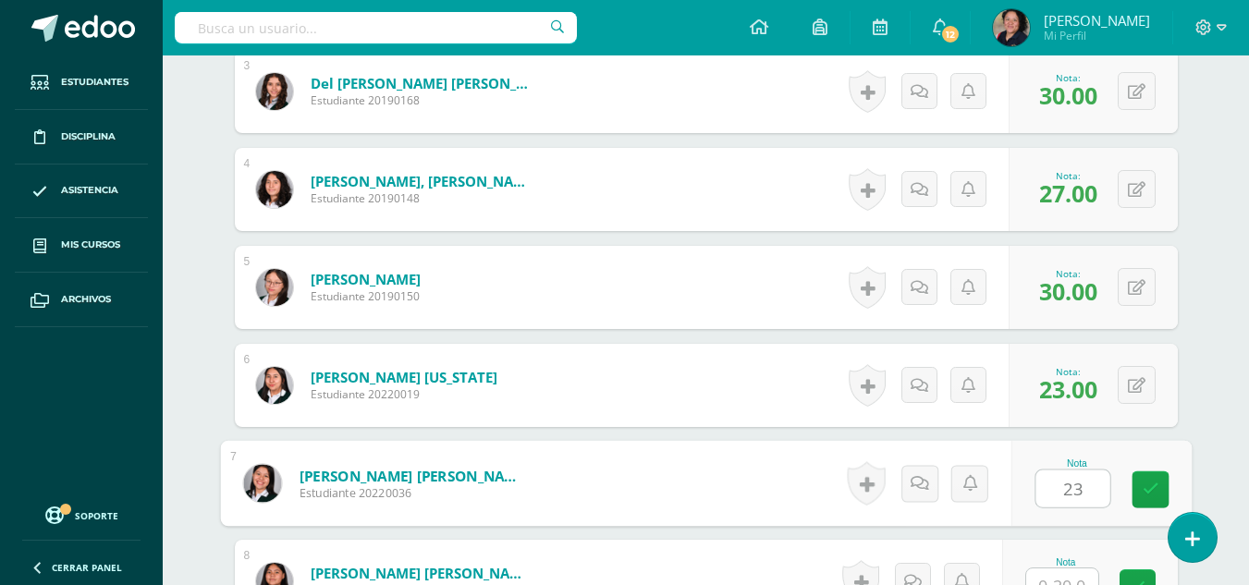
type input "23"
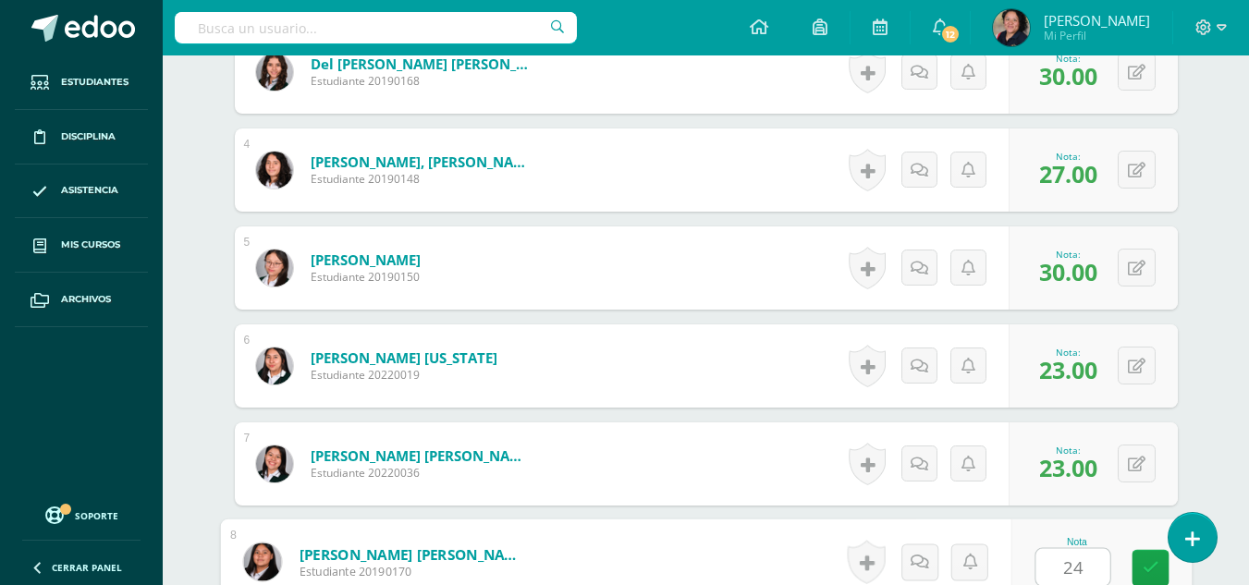
type input "24"
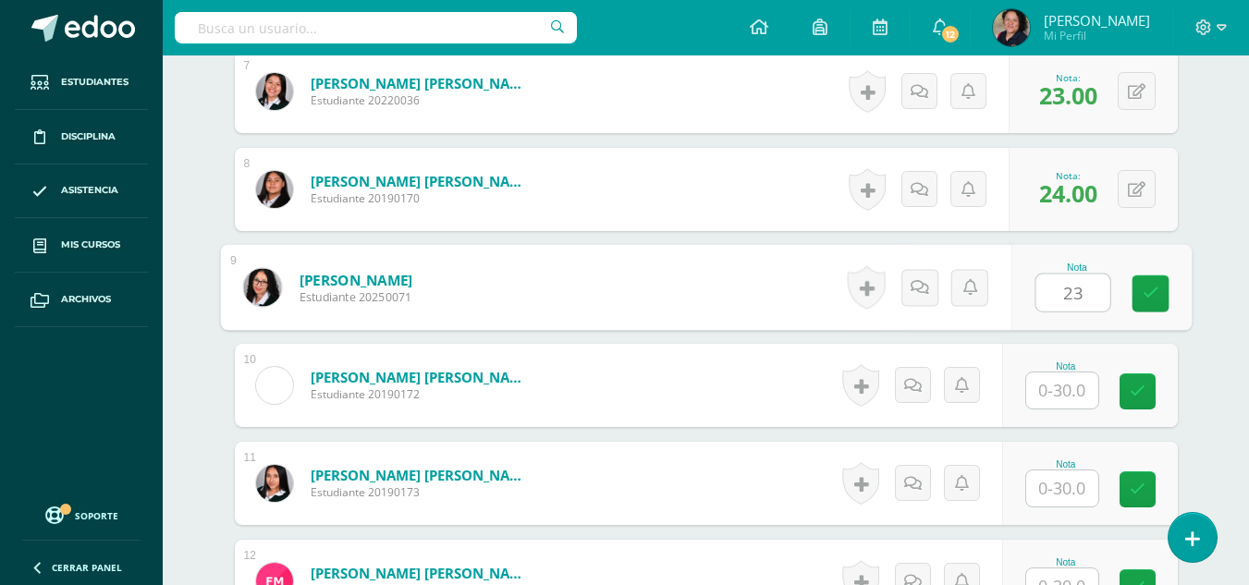
type input "23"
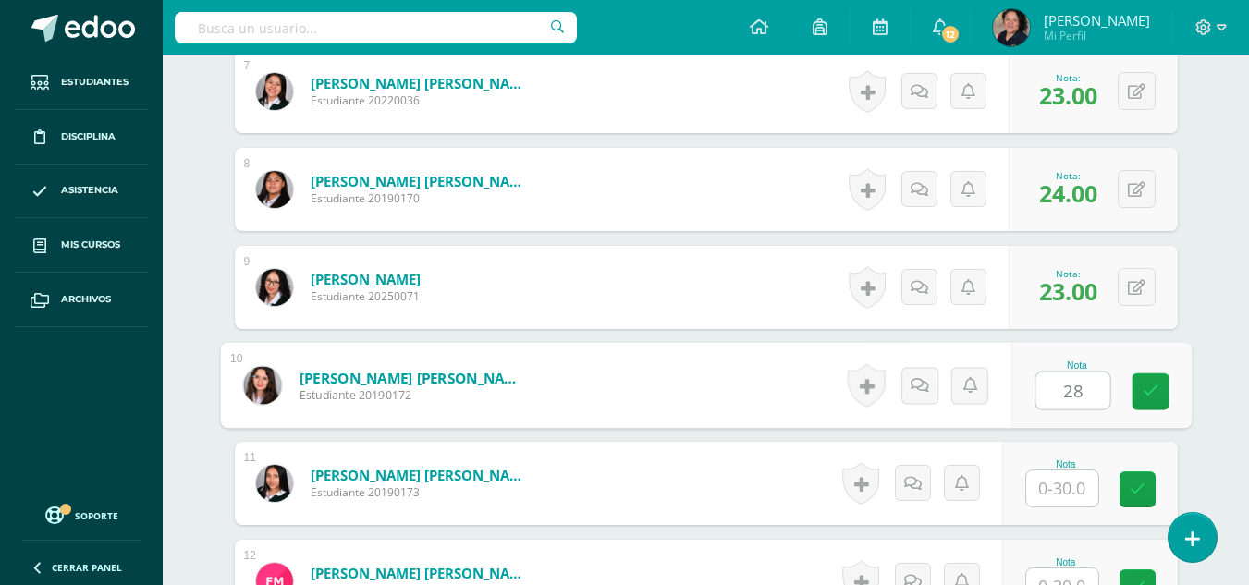
type input "28"
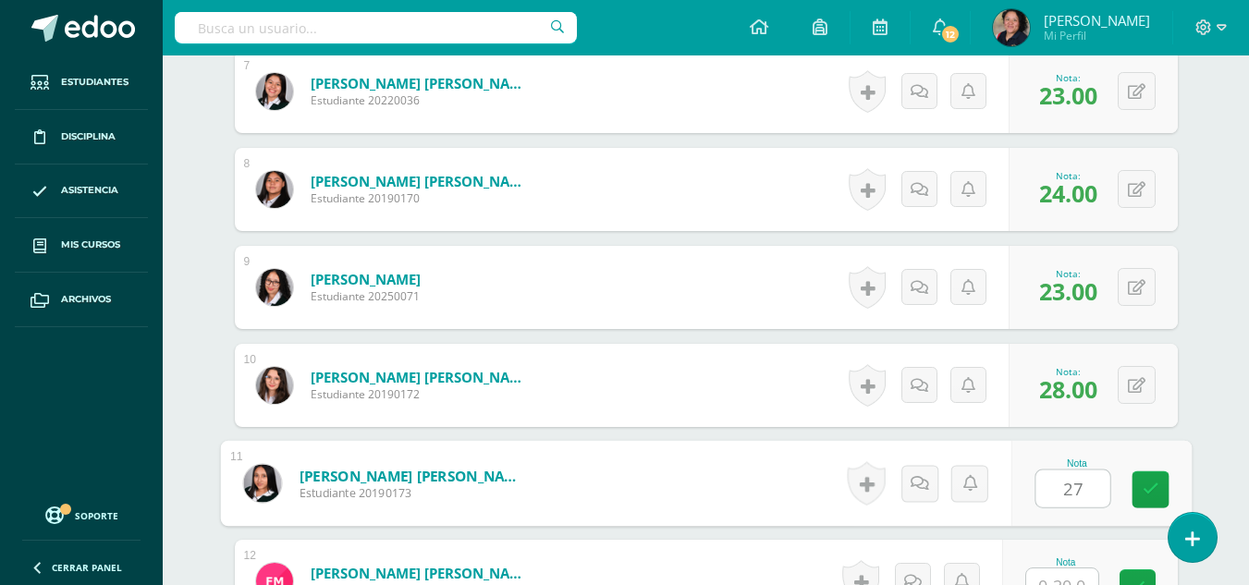
type input "27"
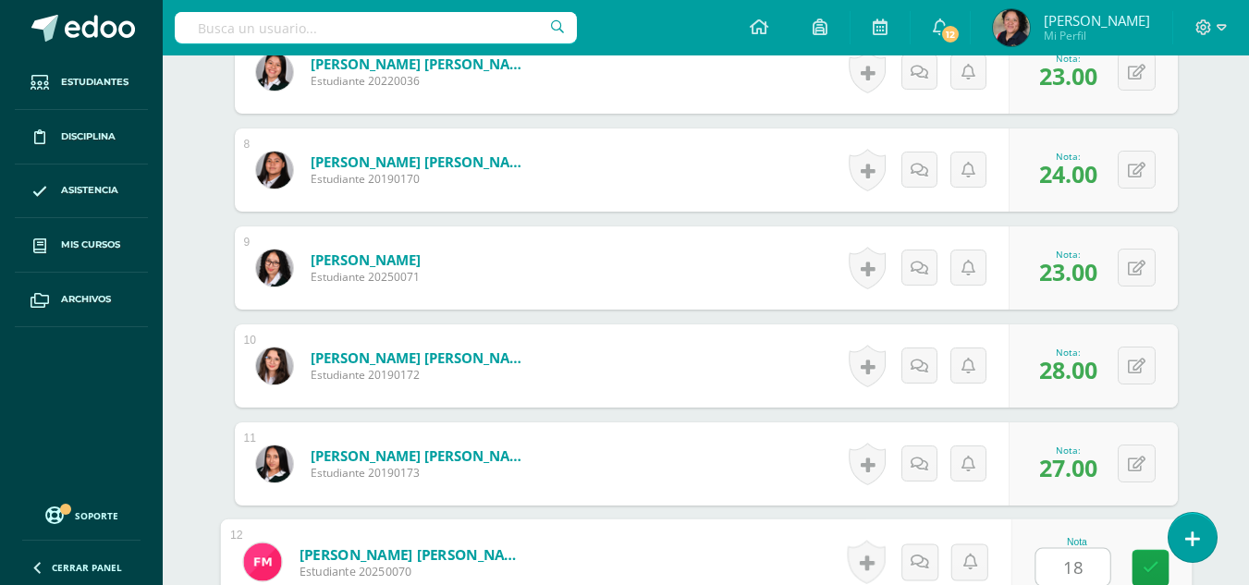
type input "18"
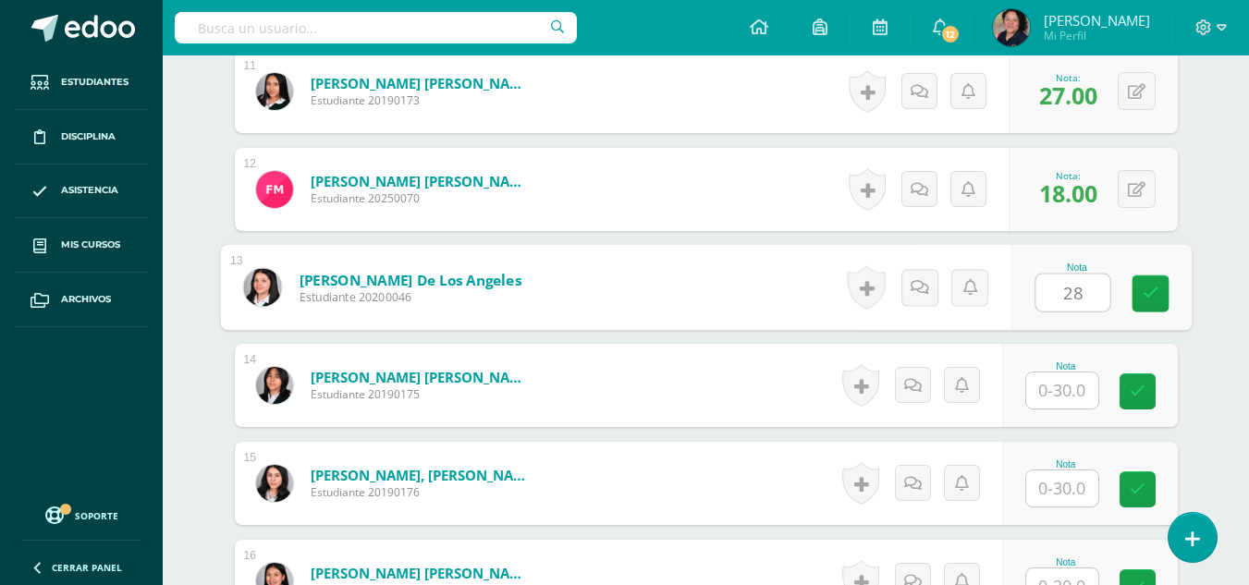
type input "28"
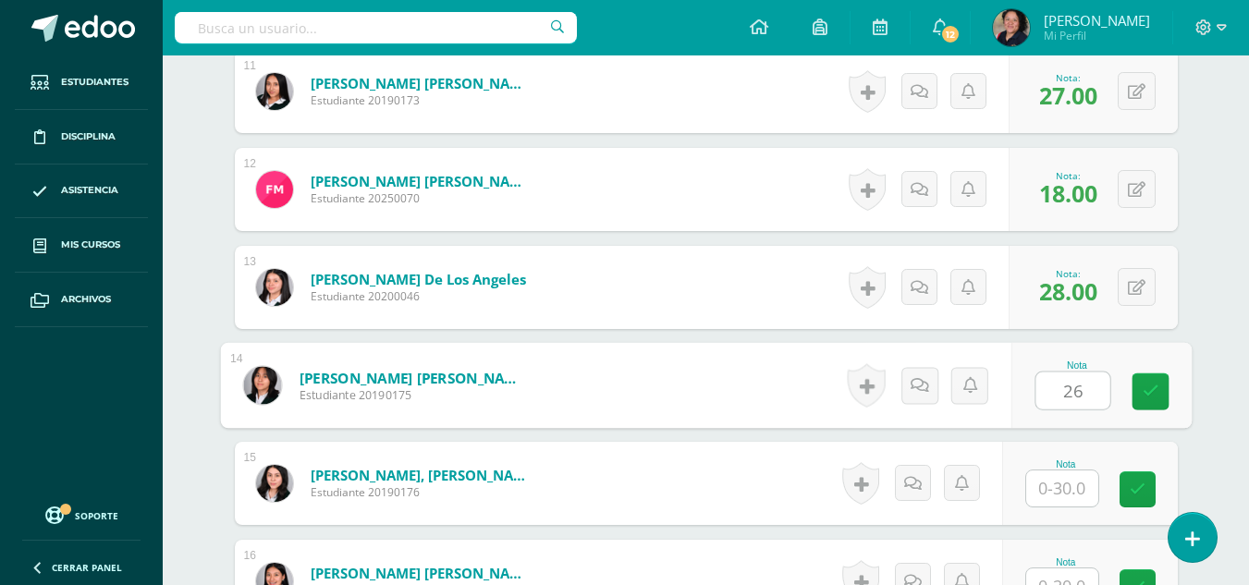
type input "26"
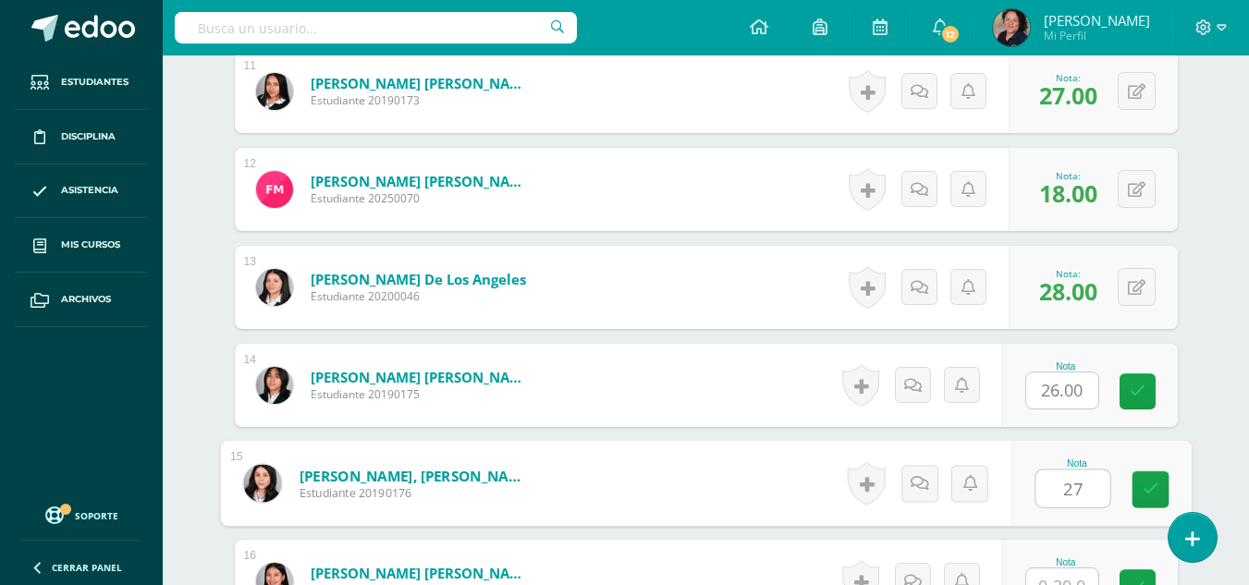
type input "27"
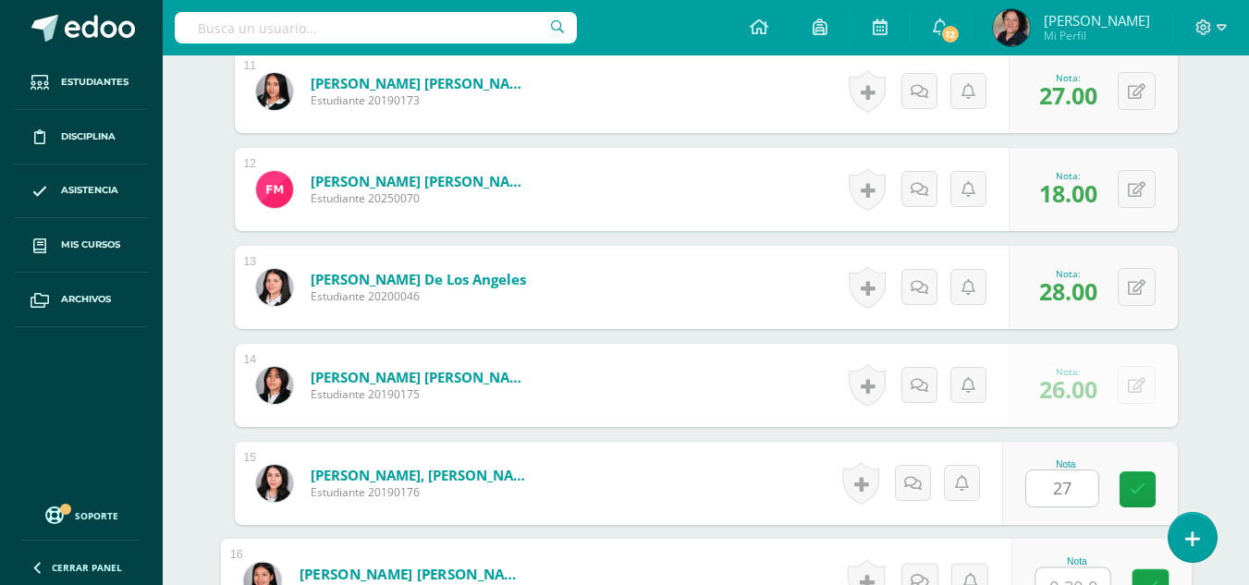
scroll to position [1645, 0]
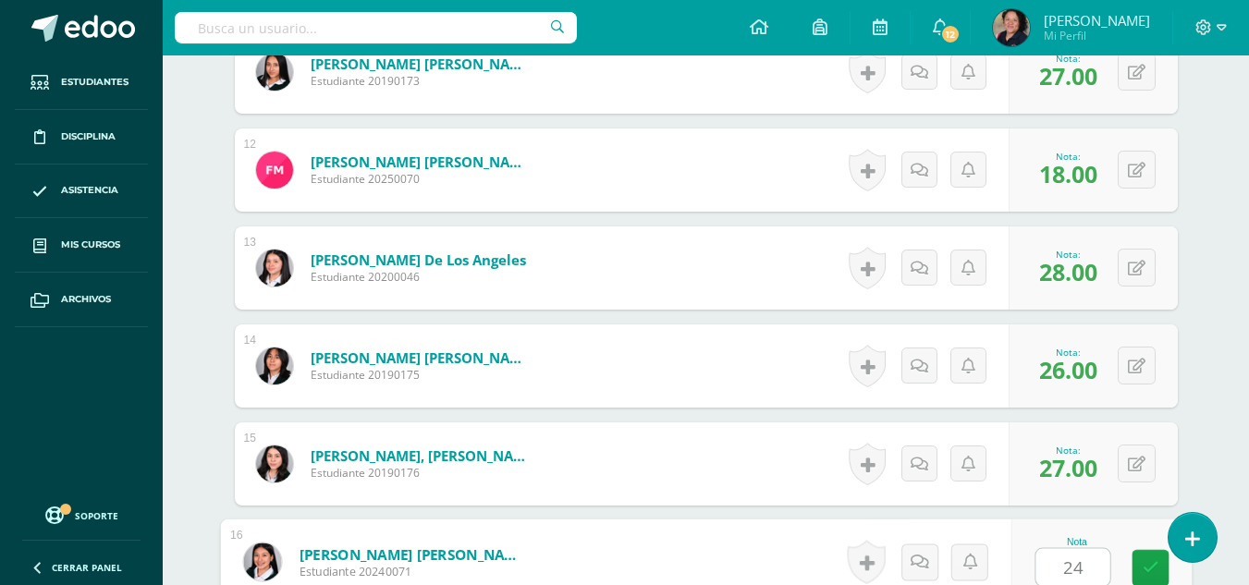
type input "24"
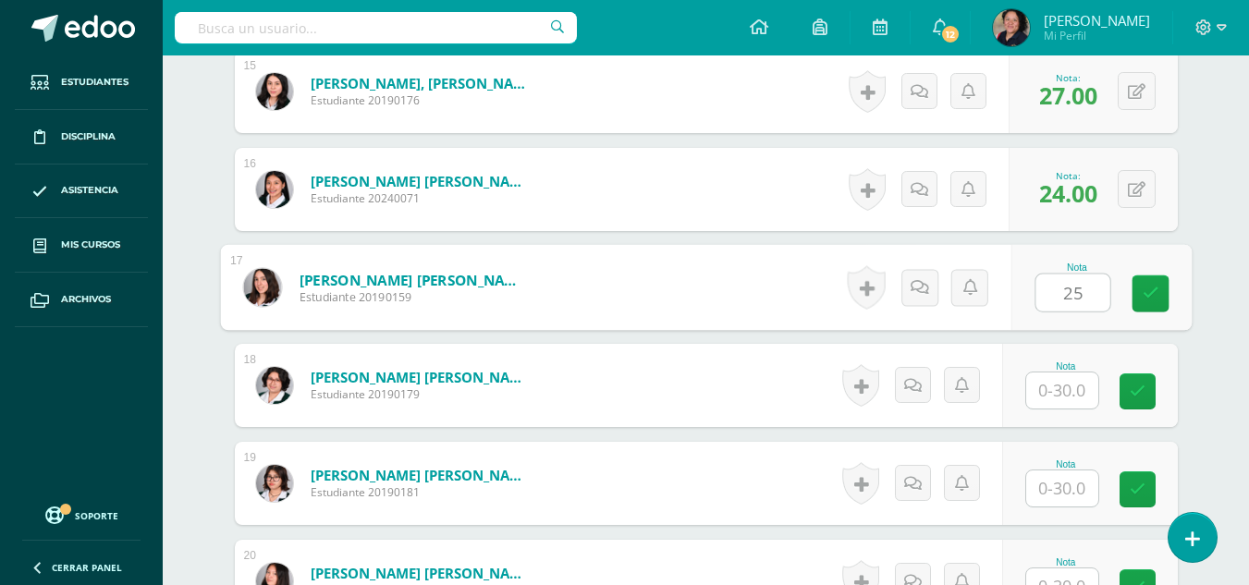
type input "25"
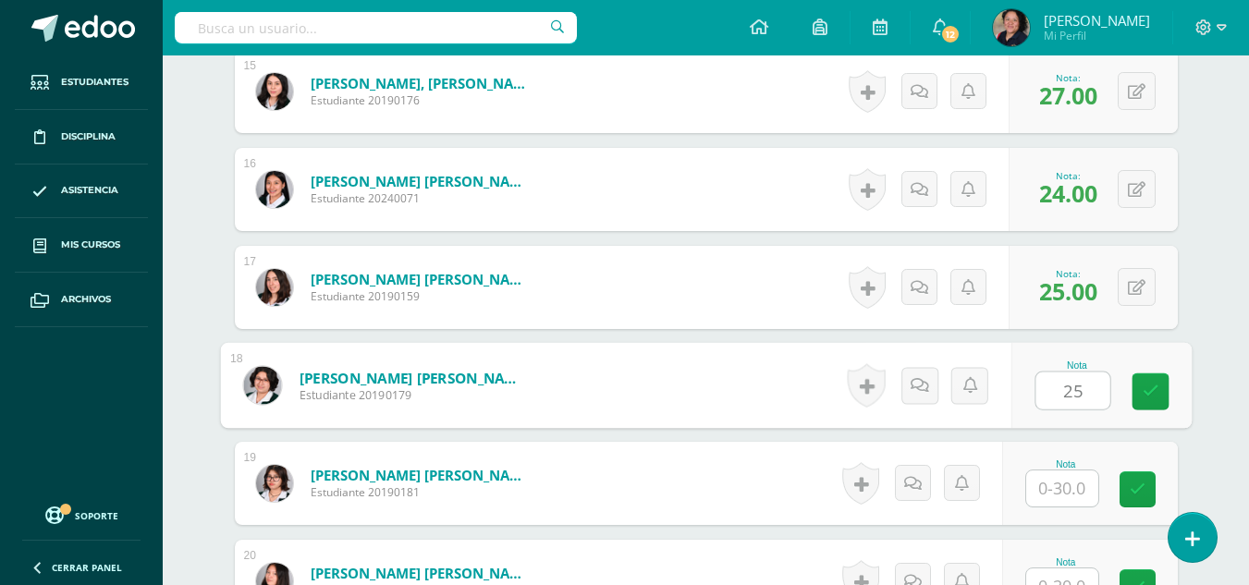
type input "25"
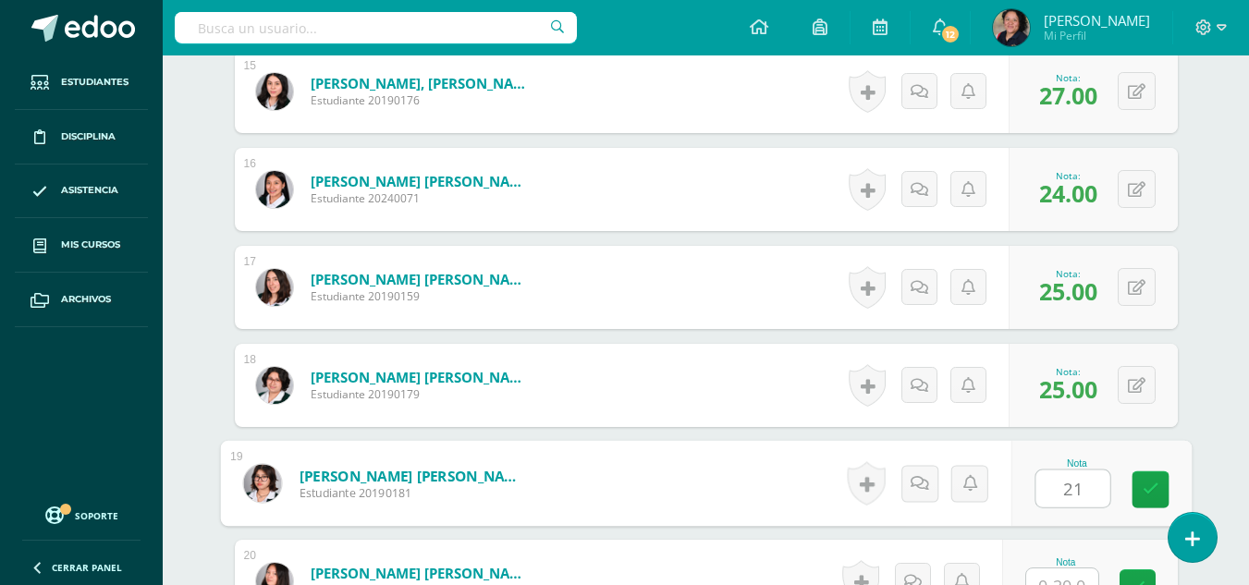
type input "21"
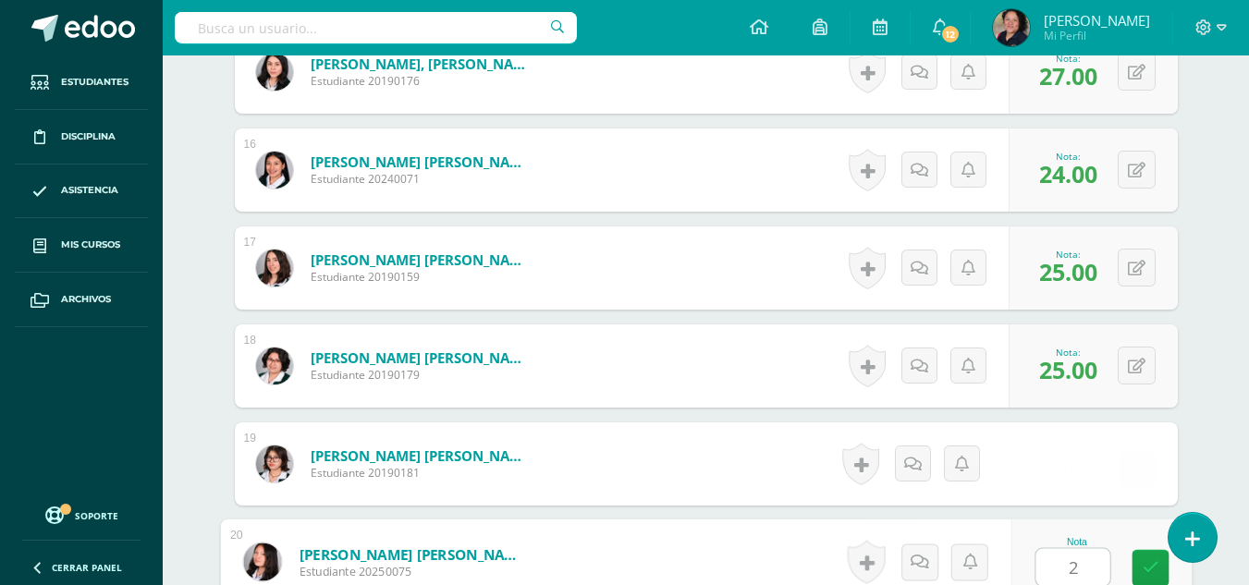
type input "23"
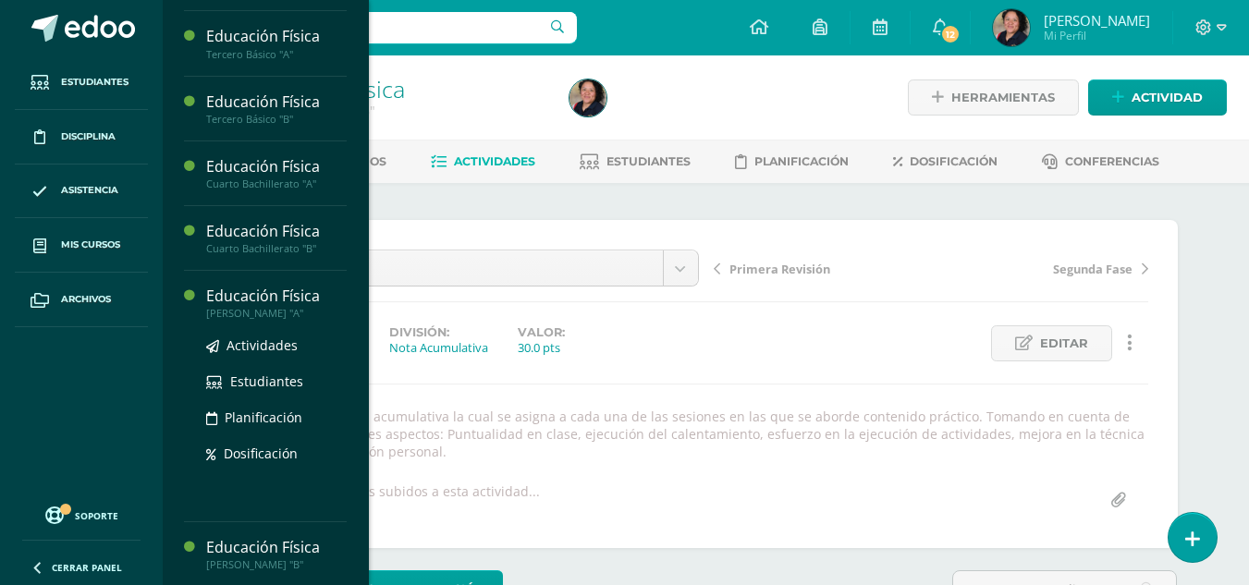
scroll to position [250, 0]
click at [269, 341] on span "Actividades" at bounding box center [262, 344] width 71 height 18
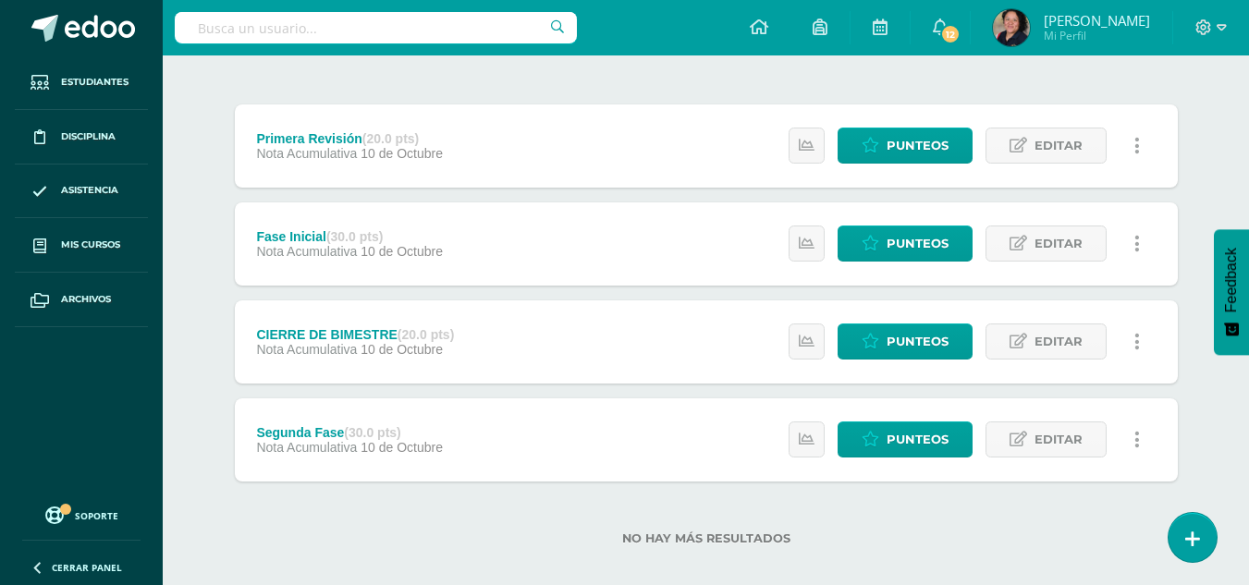
scroll to position [223, 0]
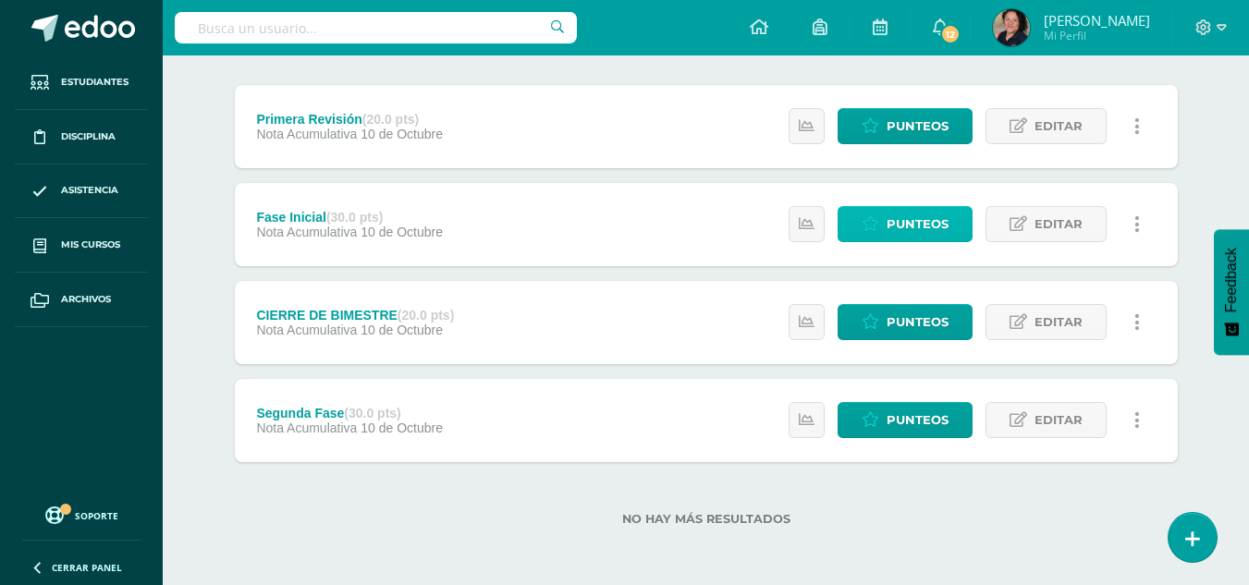
click at [878, 216] on icon at bounding box center [871, 224] width 18 height 16
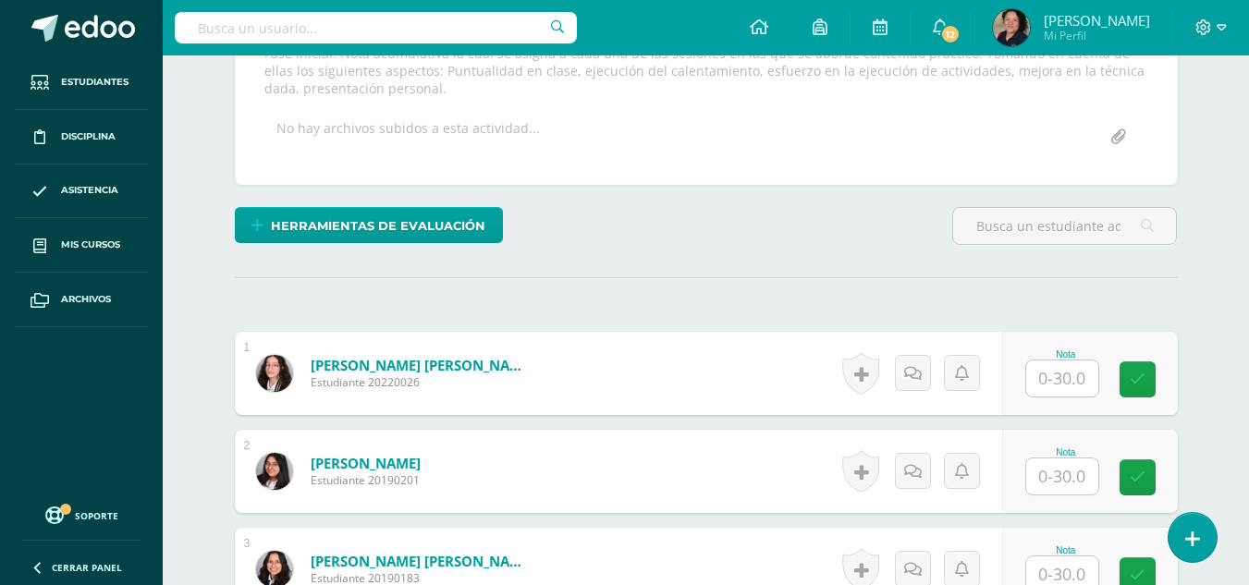
scroll to position [456, 0]
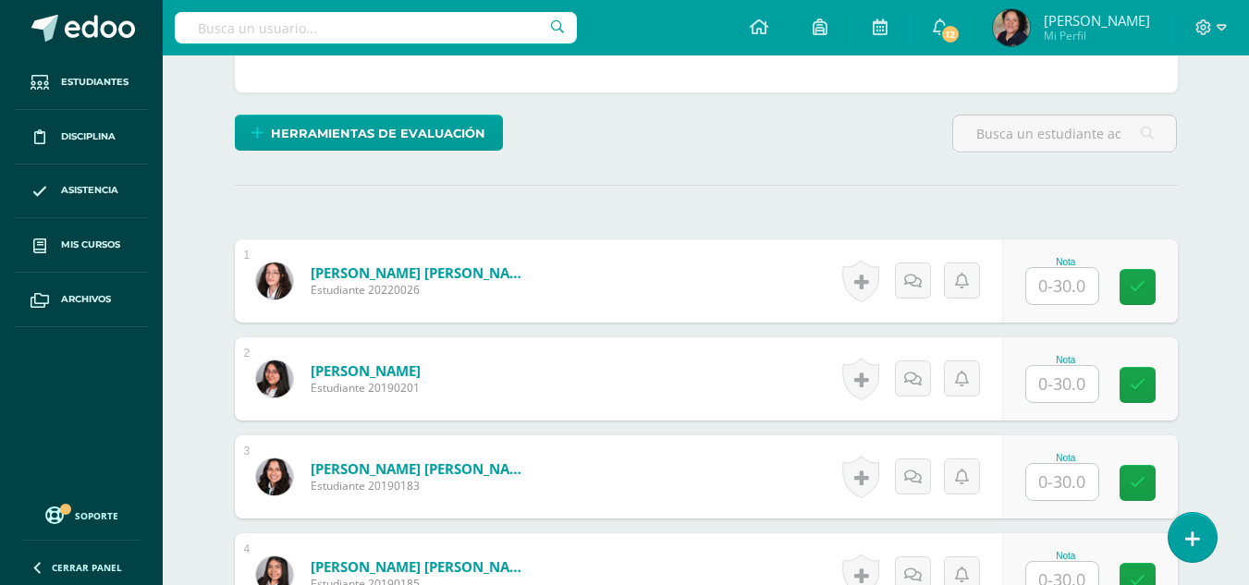
click at [1056, 284] on input "text" at bounding box center [1062, 286] width 72 height 36
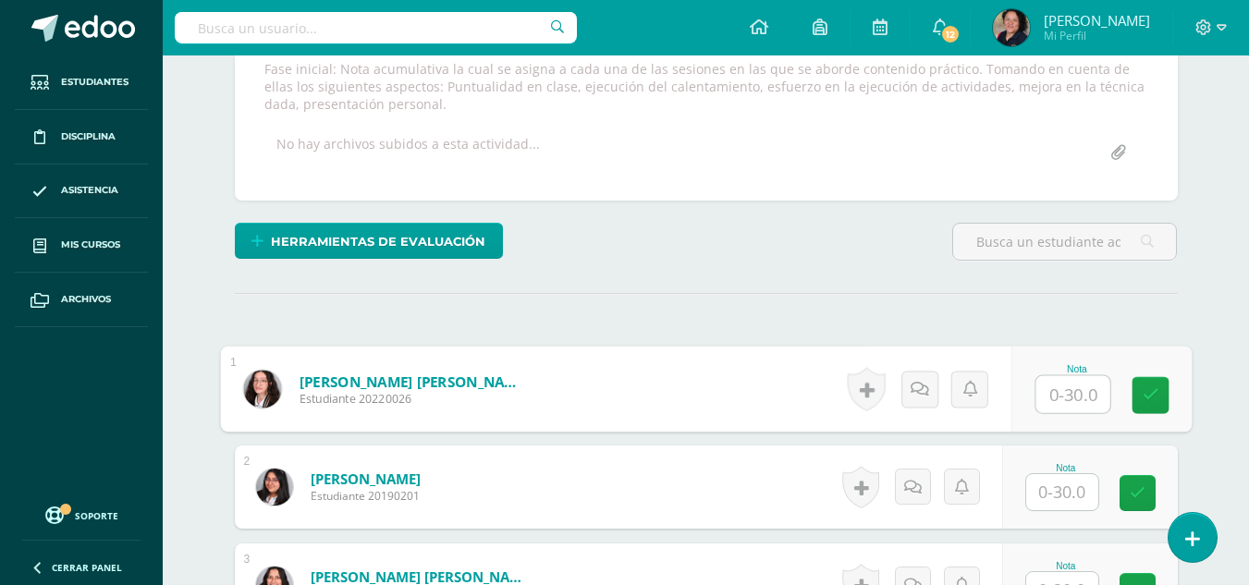
scroll to position [349, 0]
type input "30"
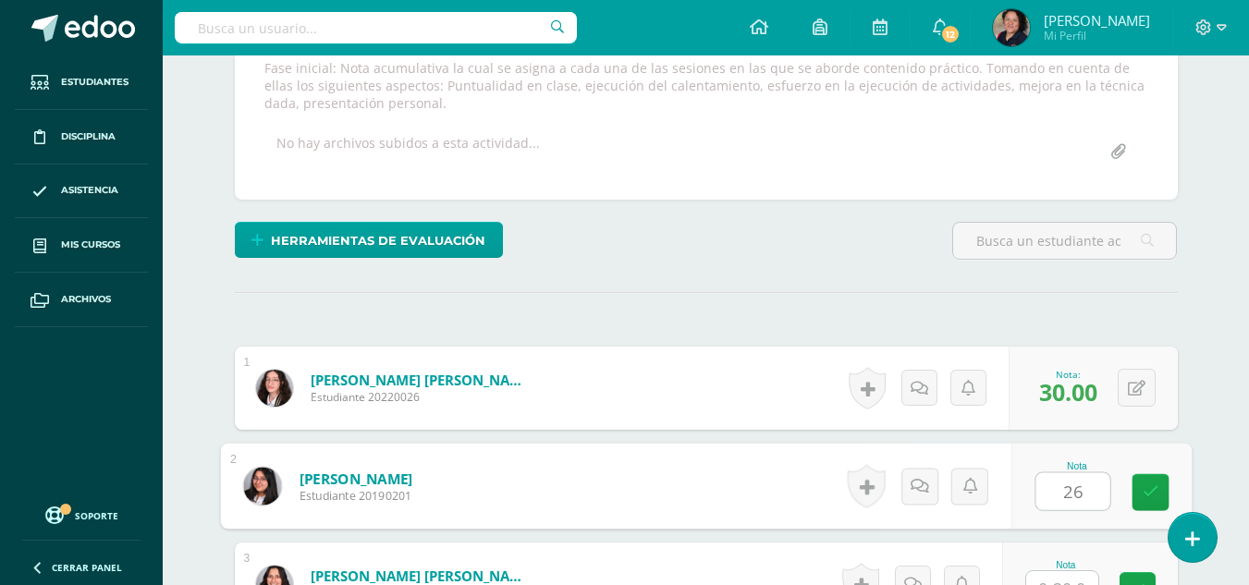
type input "26"
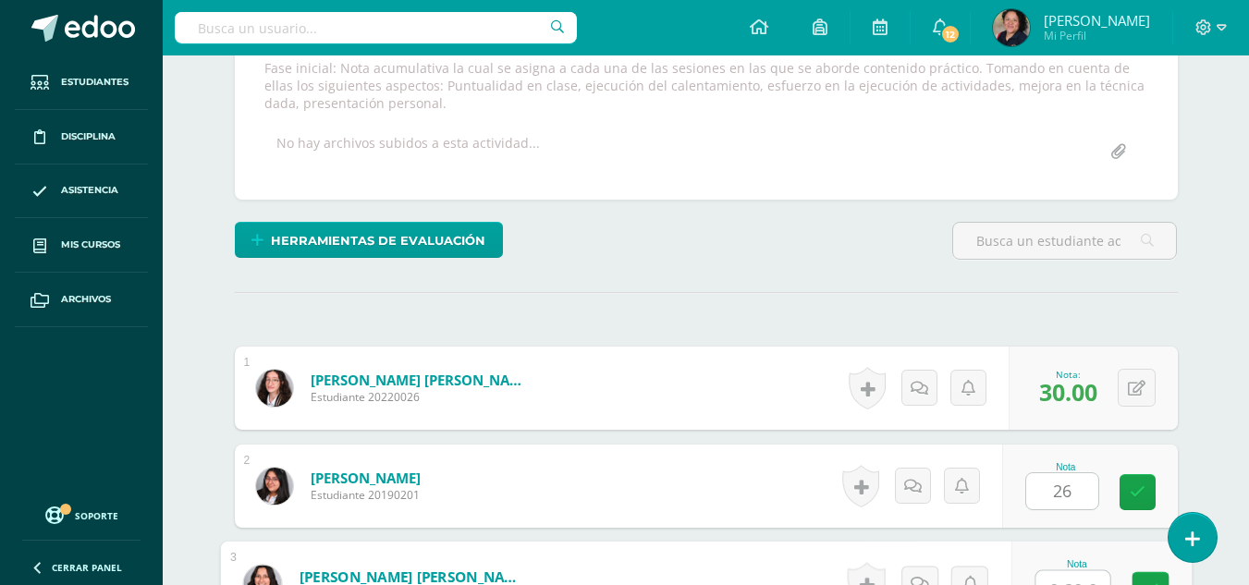
scroll to position [371, 0]
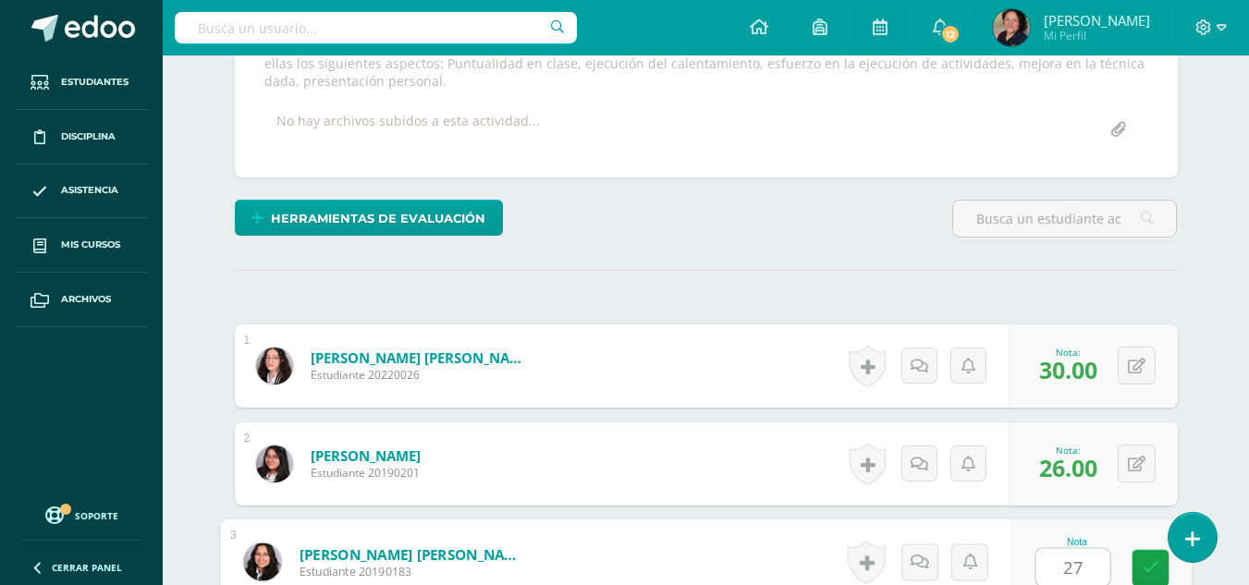
type input "27"
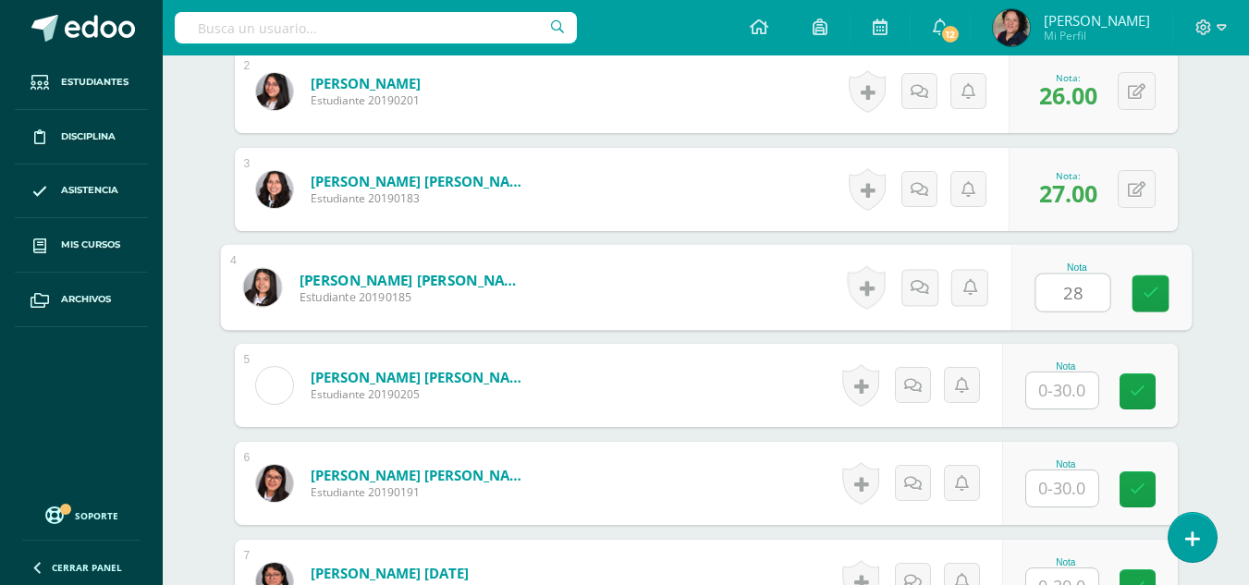
type input "28"
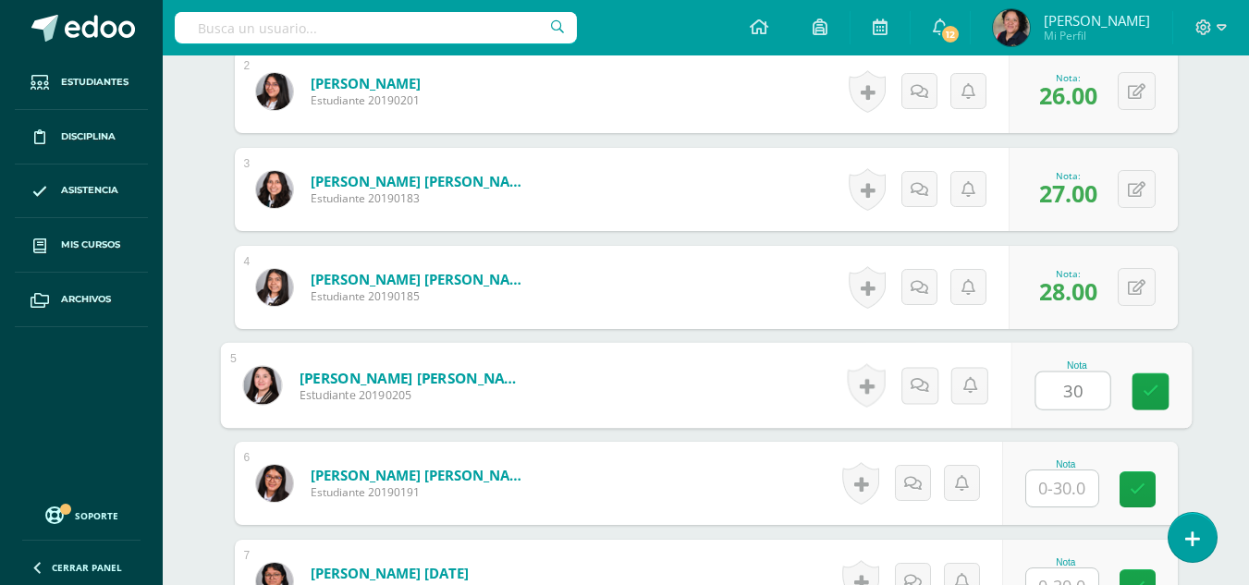
type input "30"
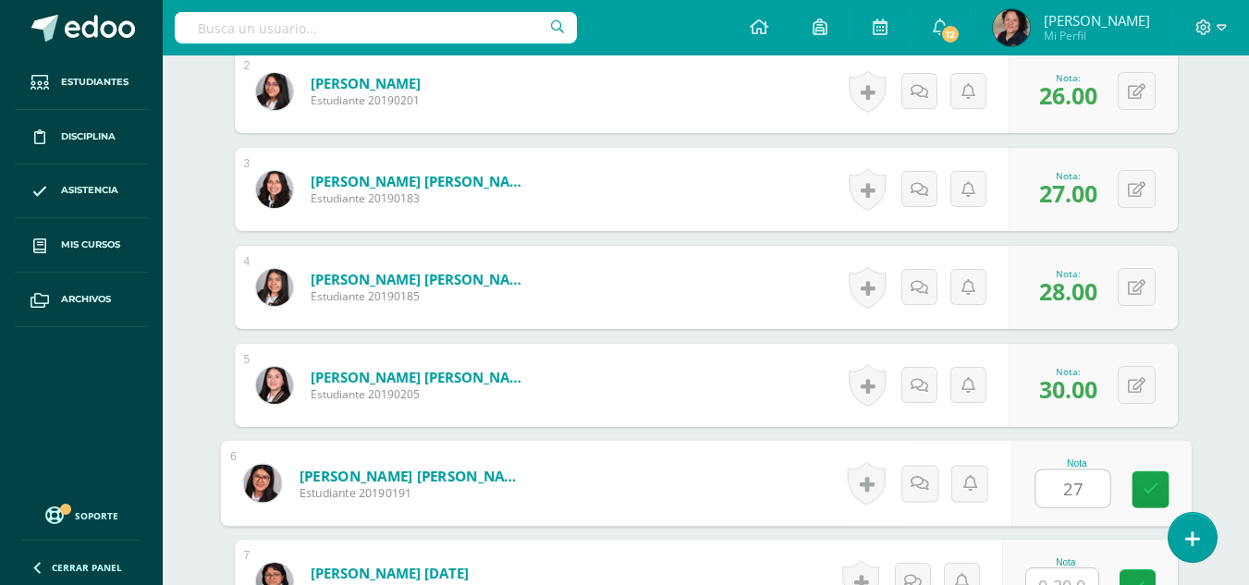
type input "27"
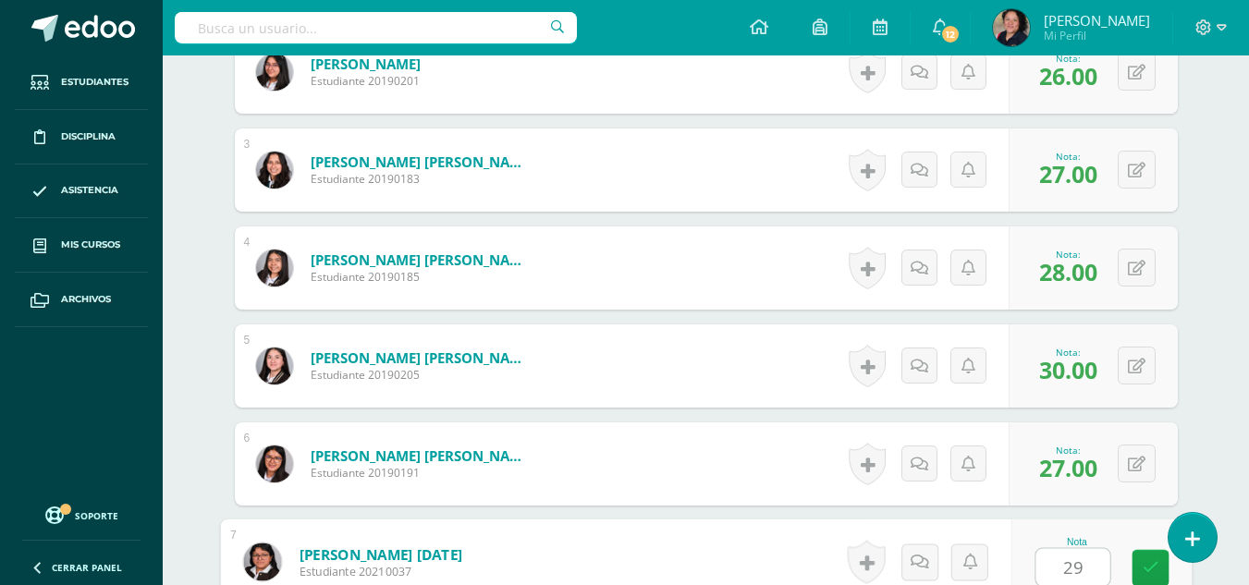
type input "29"
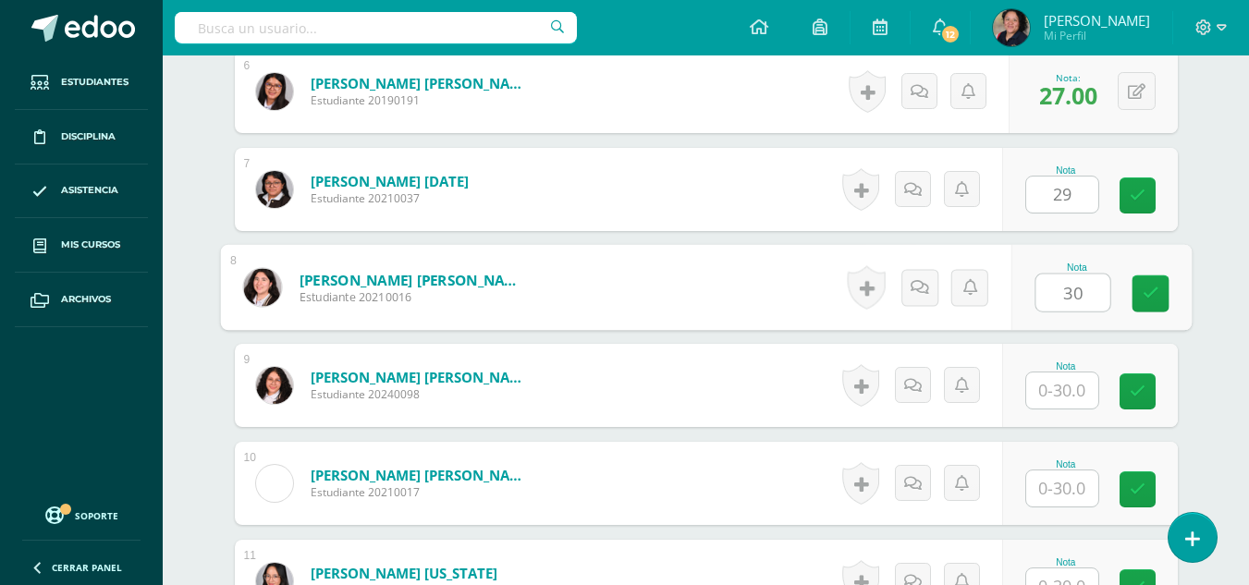
type input "30"
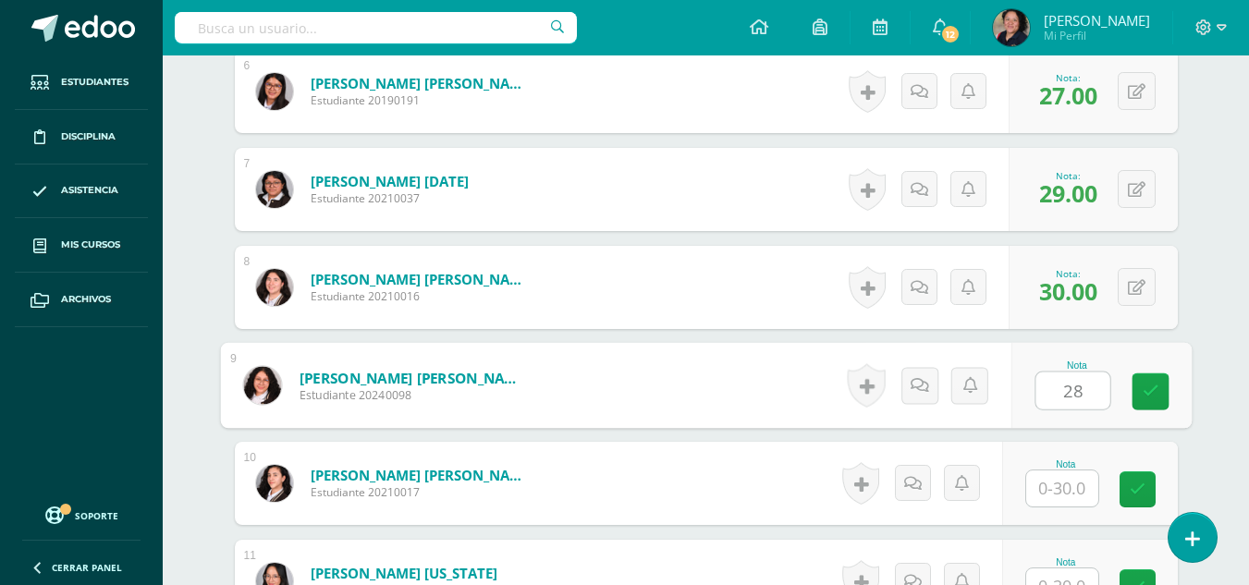
type input "28"
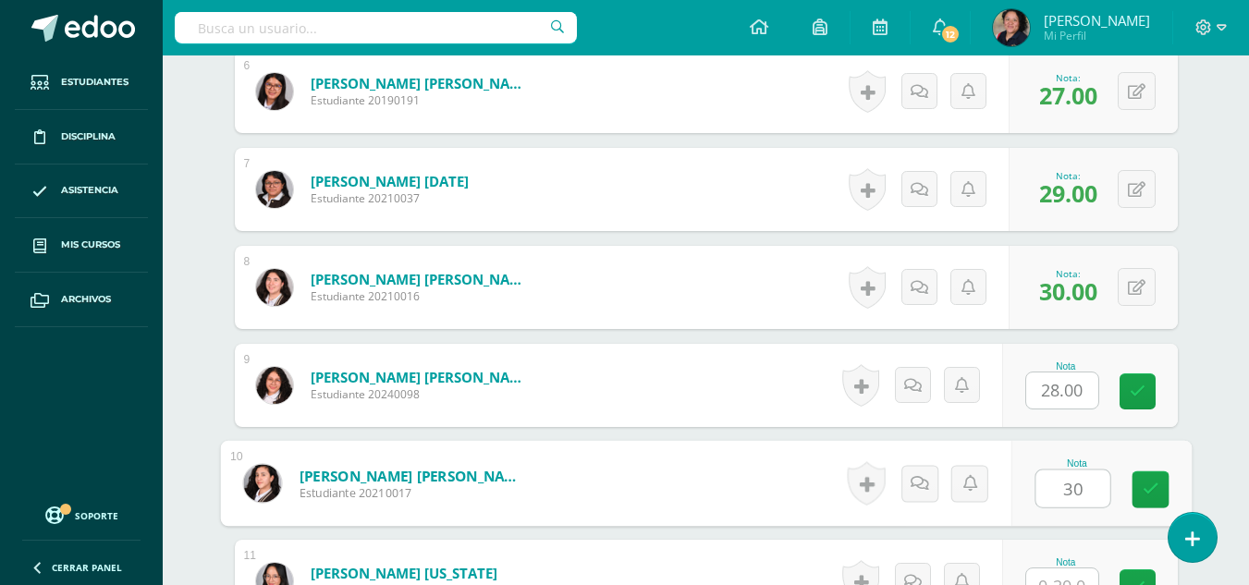
type input "30"
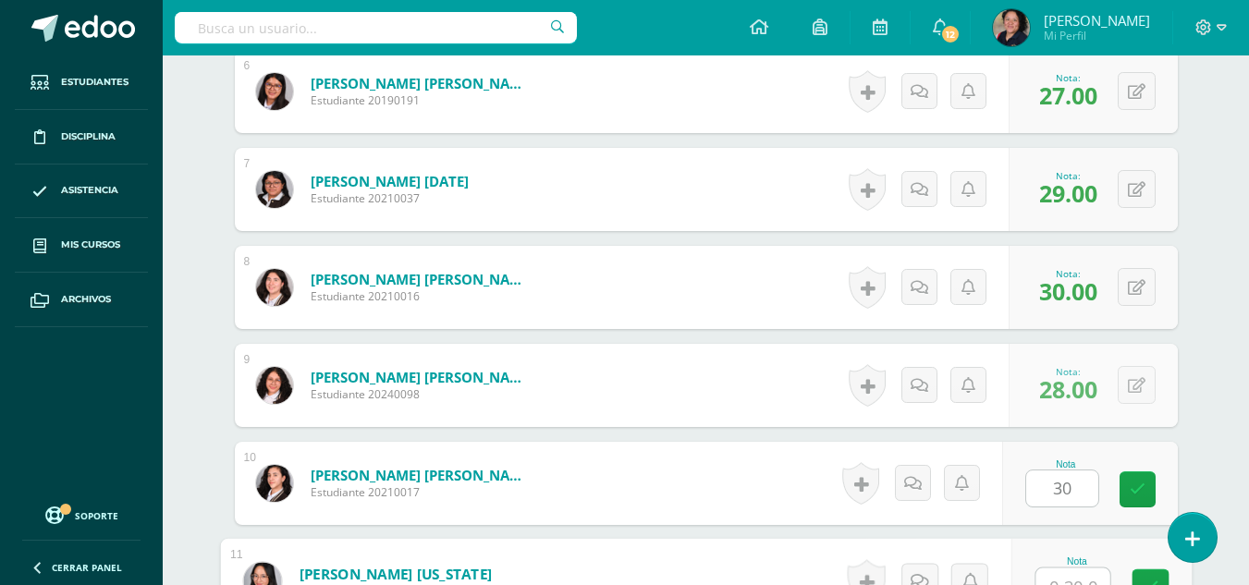
scroll to position [1155, 0]
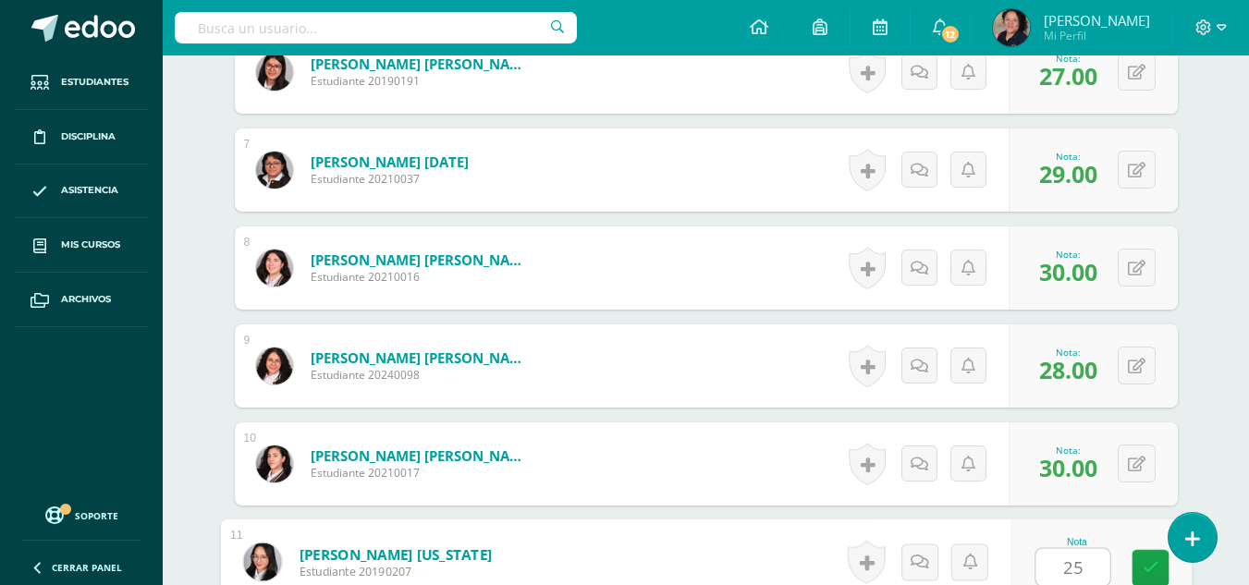
type input "25"
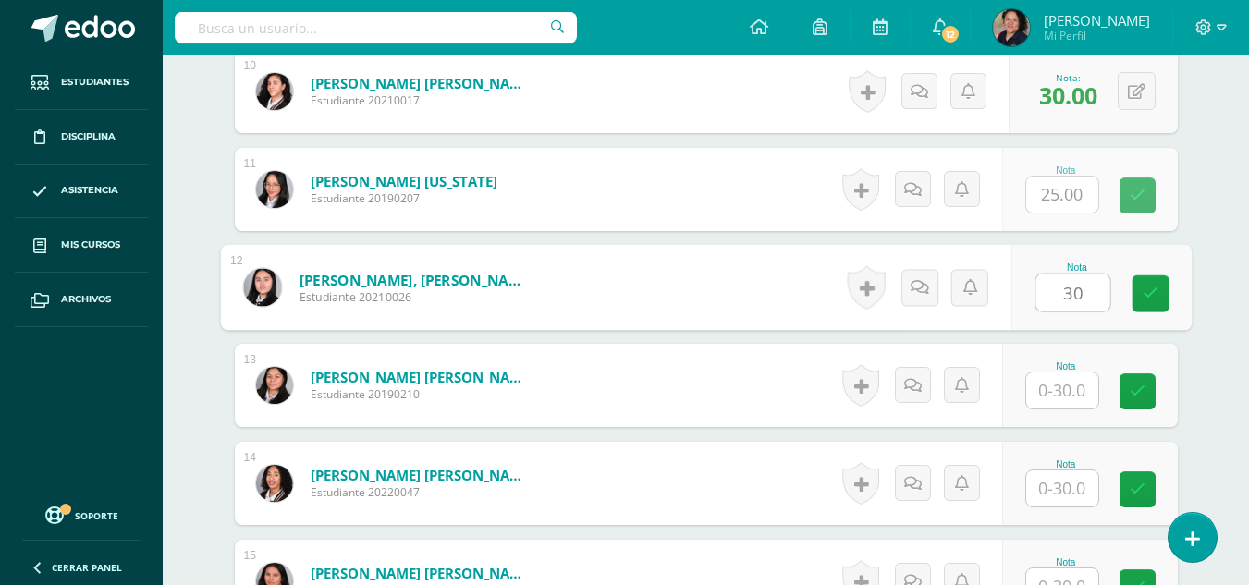
type input "30"
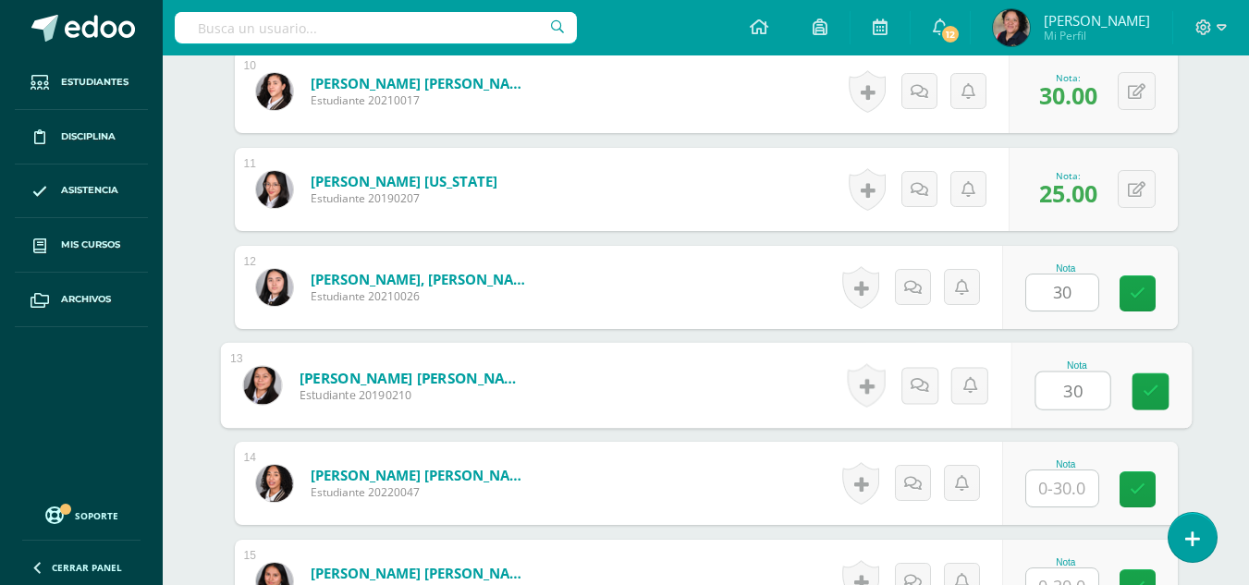
type input "30"
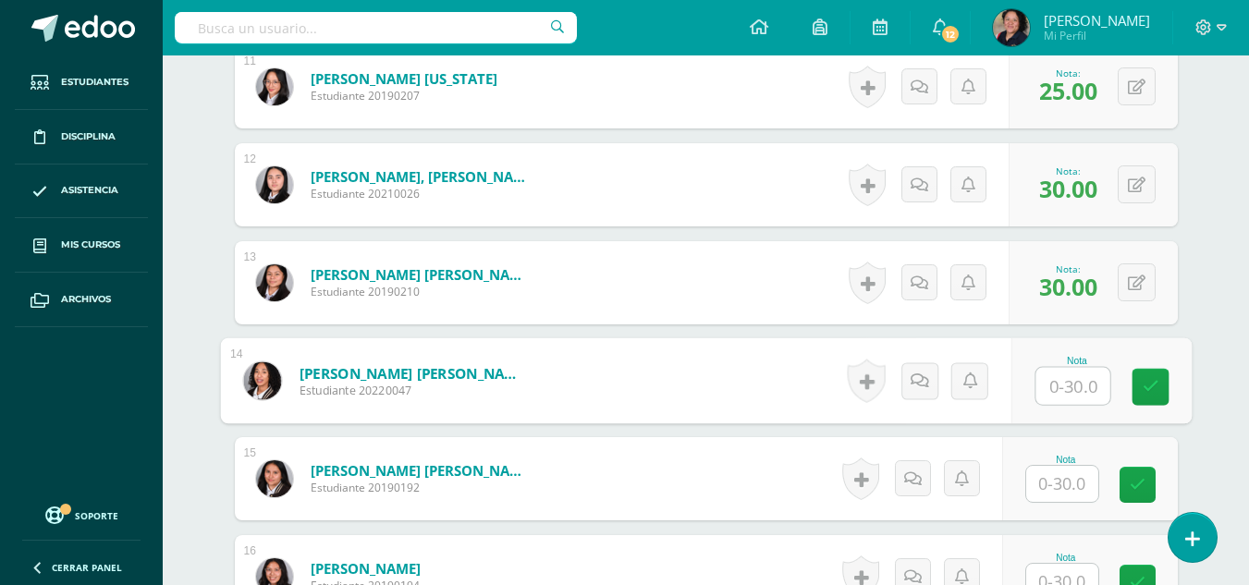
scroll to position [1633, 0]
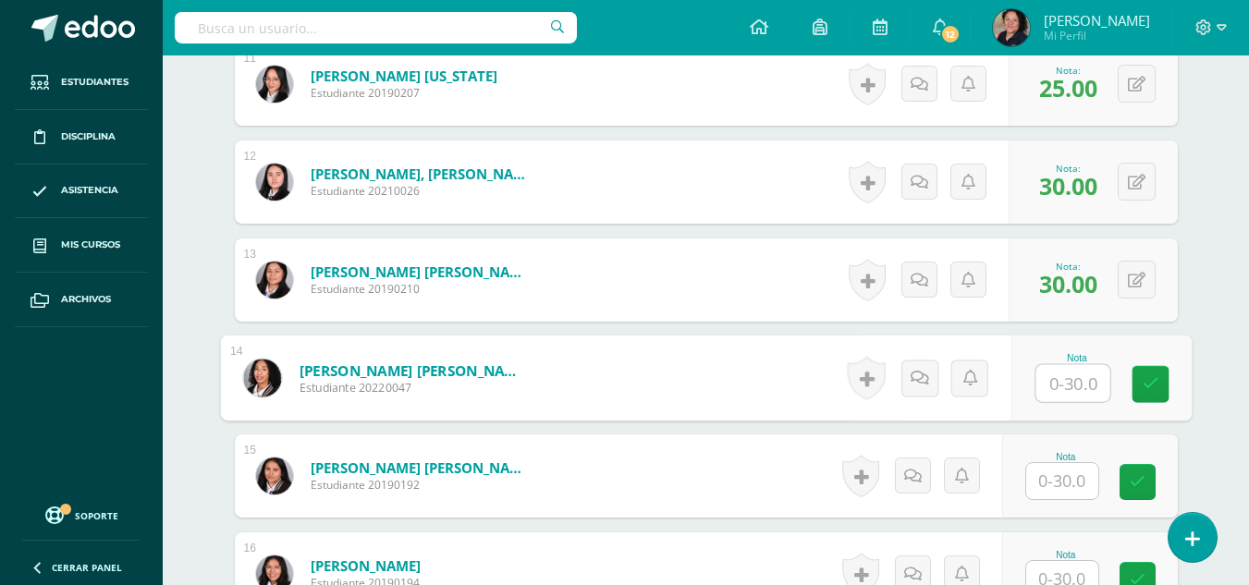
click at [1078, 489] on input "text" at bounding box center [1062, 481] width 72 height 36
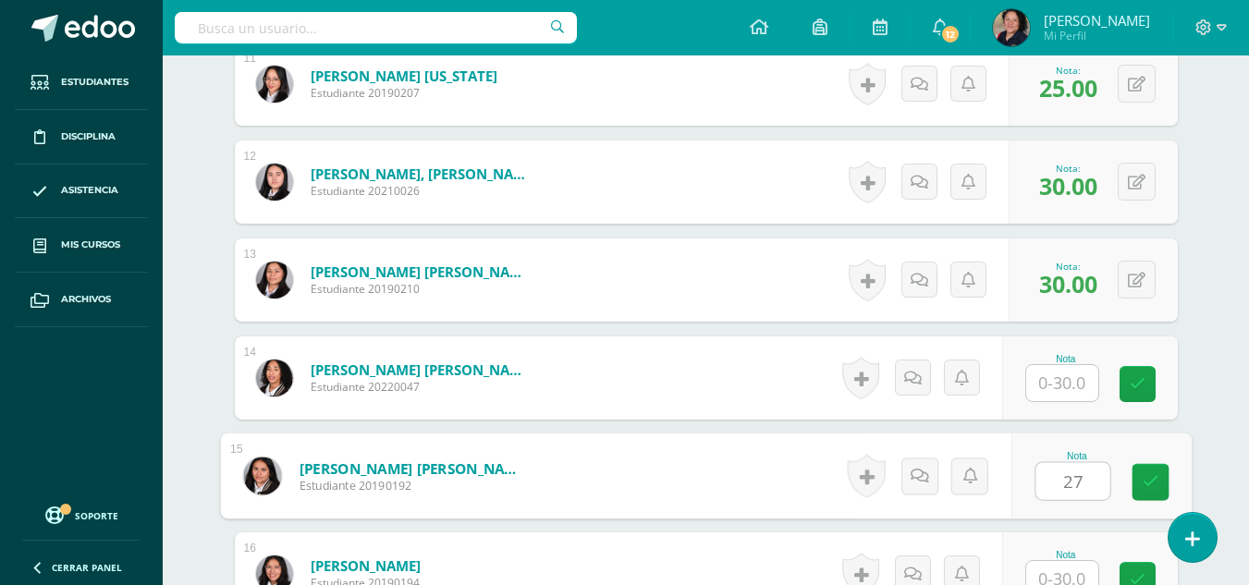
type input "27"
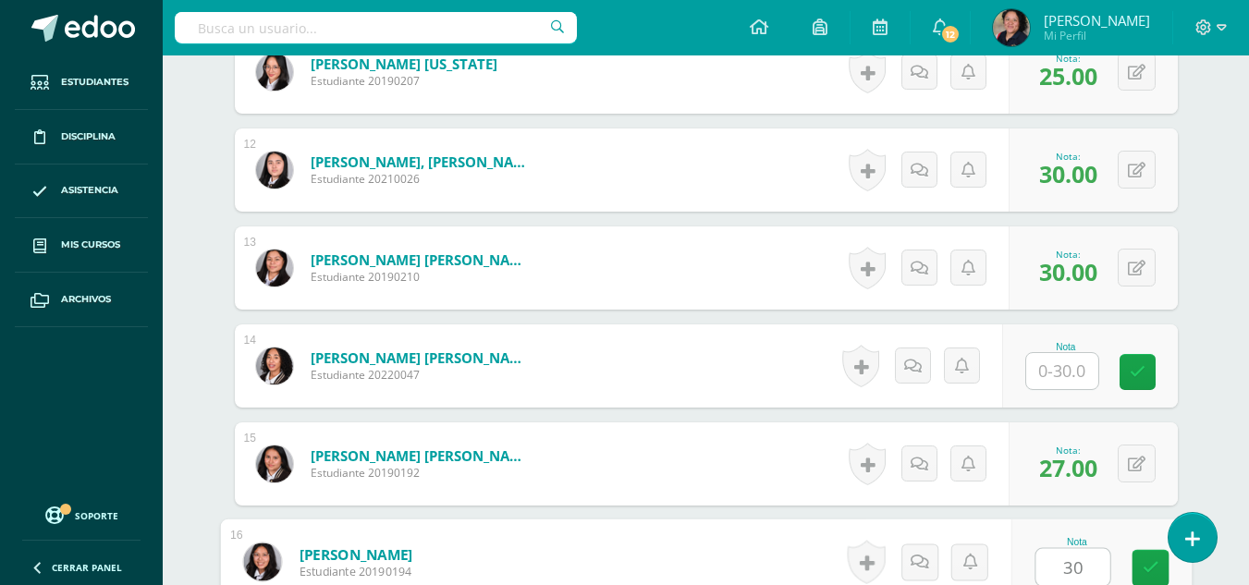
type input "30"
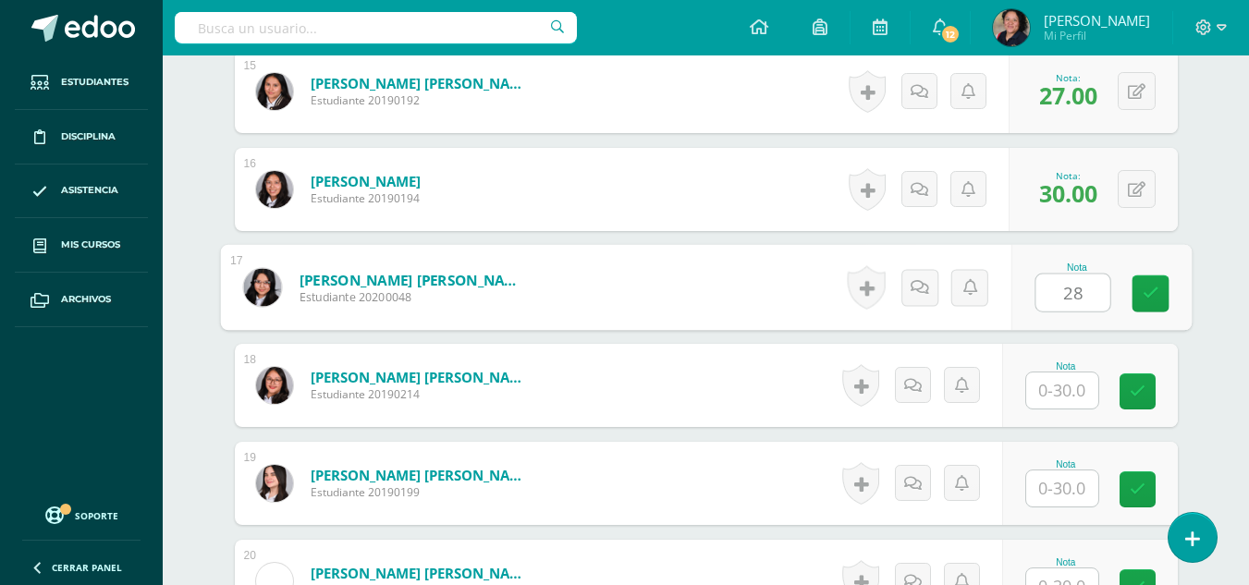
type input "28"
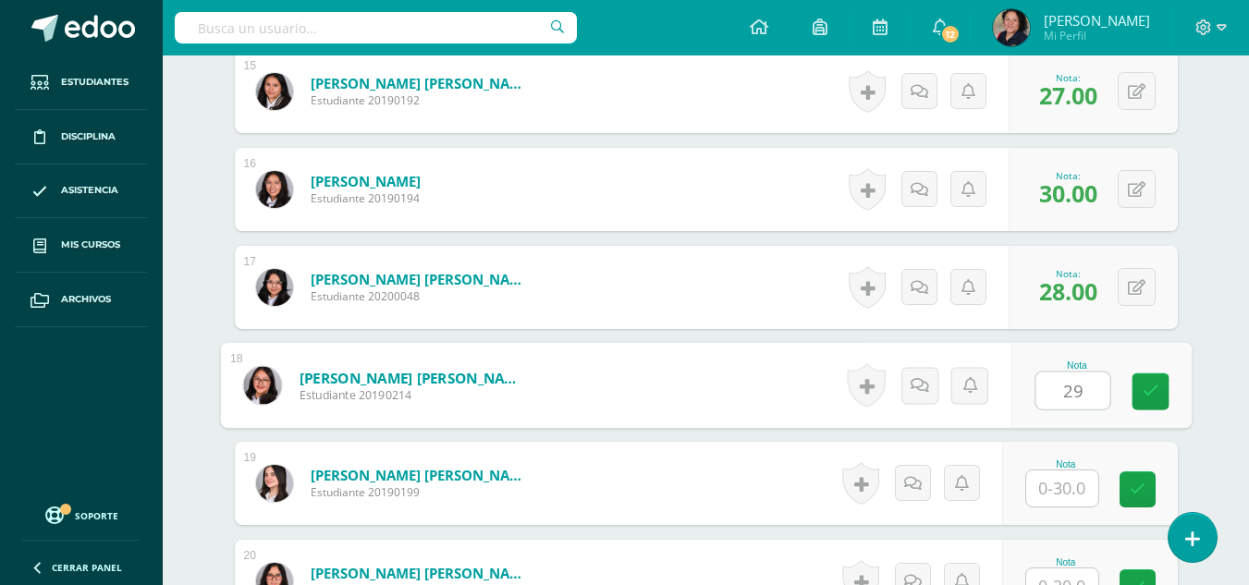
type input "29"
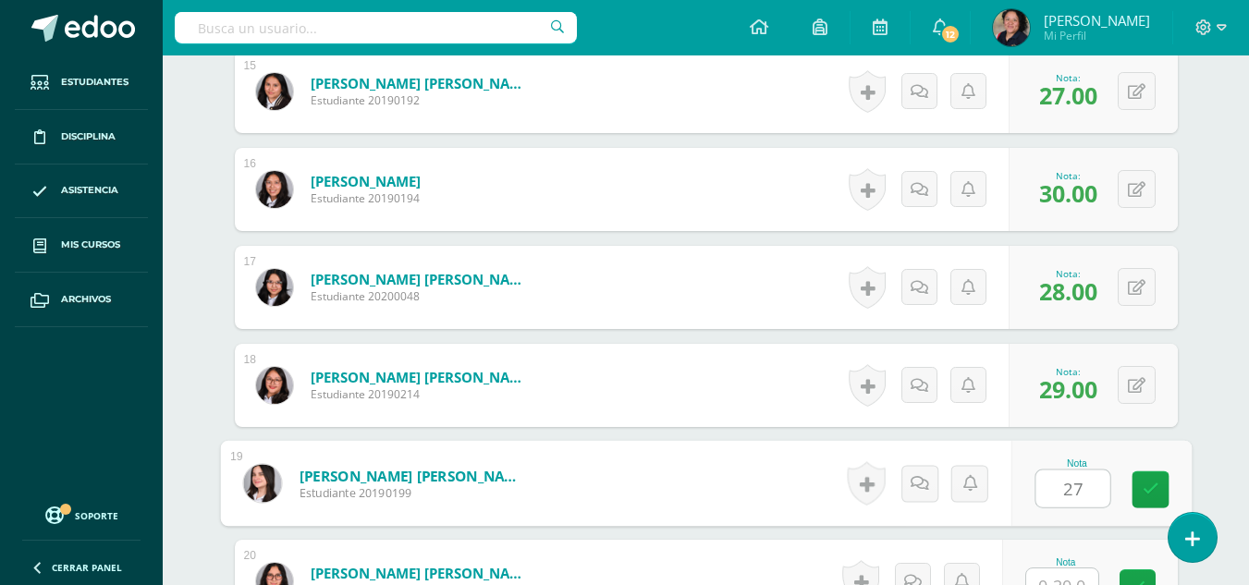
type input "27"
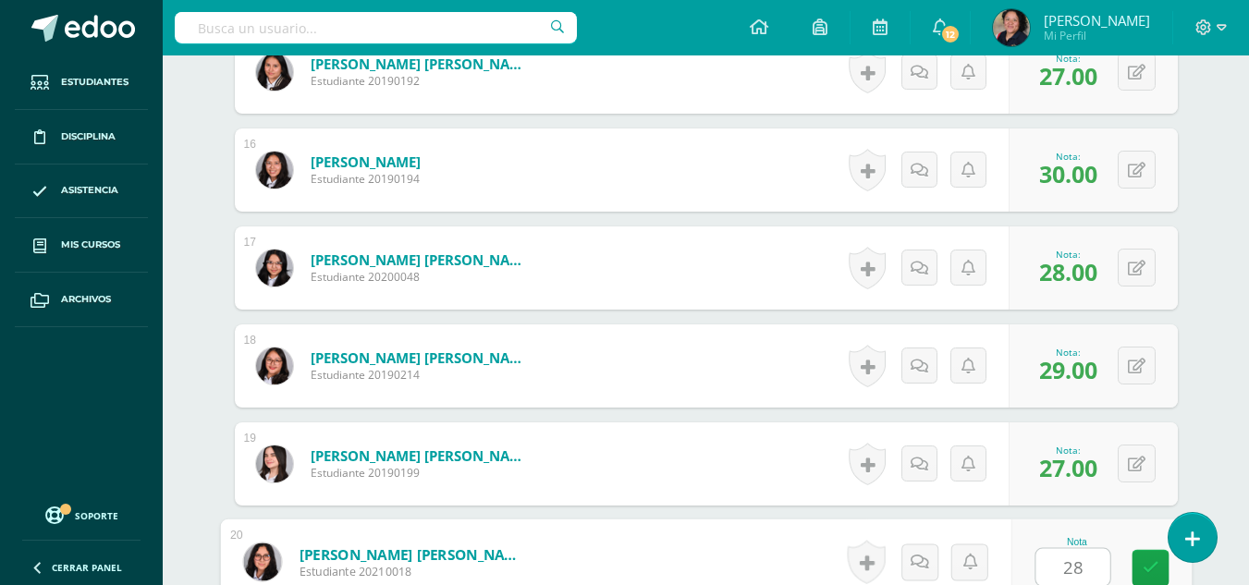
type input "283"
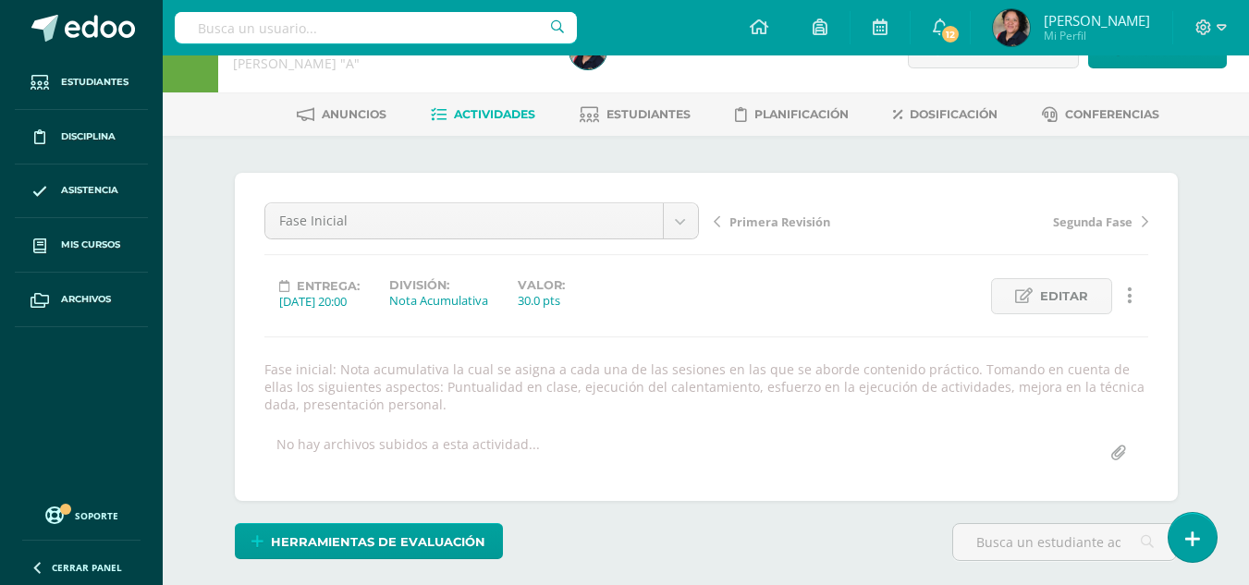
scroll to position [0, 0]
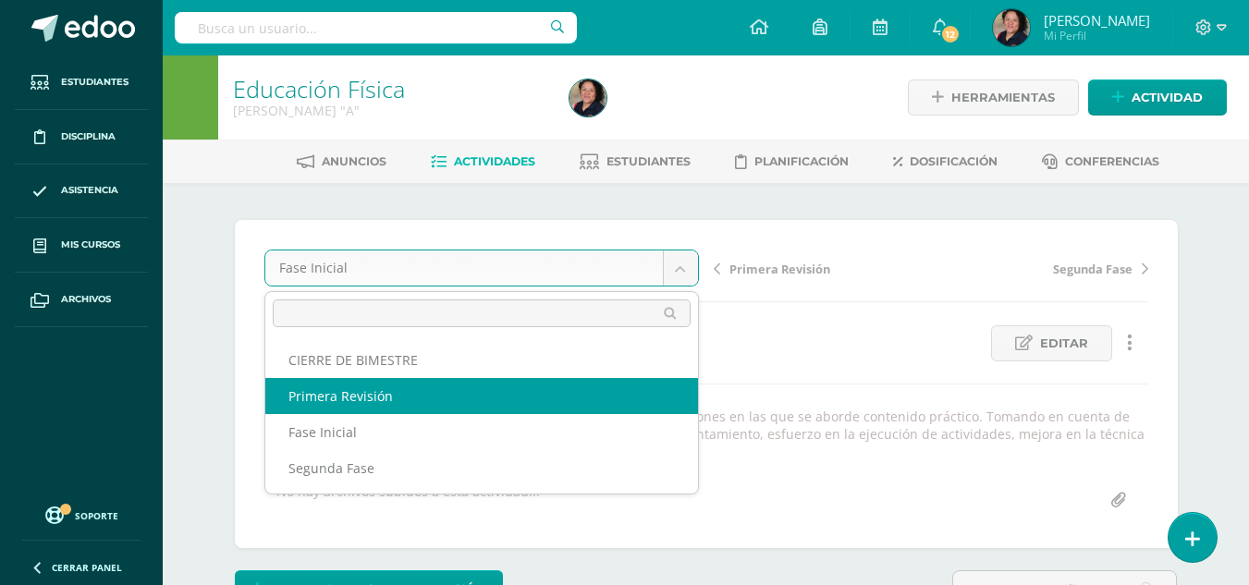
select select "/dashboard/teacher/grade-activity/107366/"
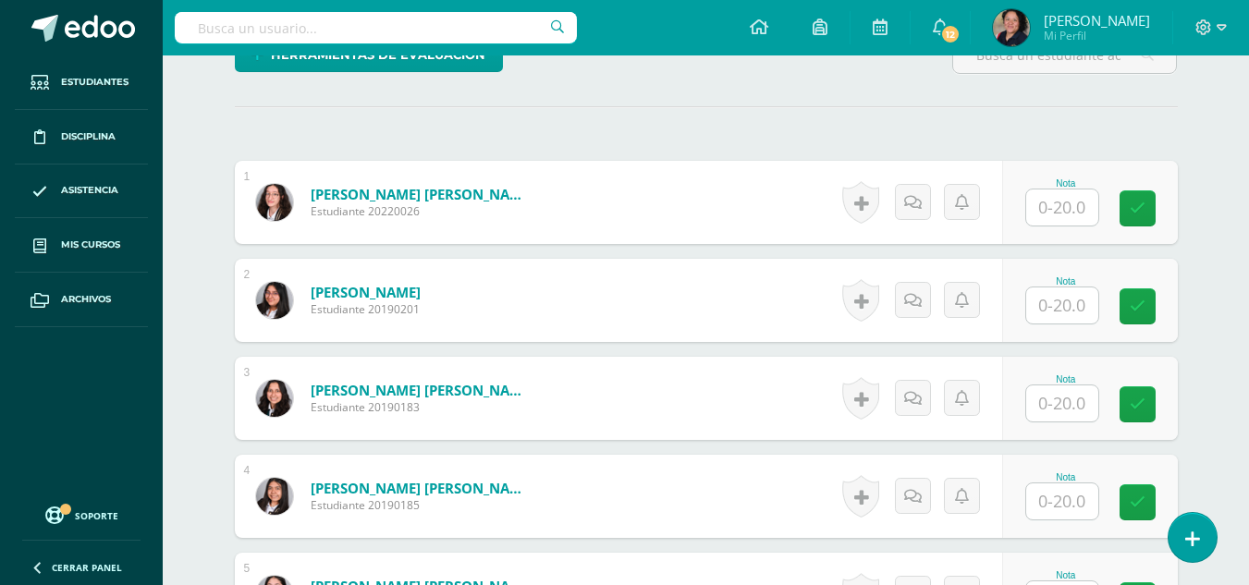
scroll to position [500, 0]
click at [1055, 211] on input "text" at bounding box center [1062, 207] width 72 height 36
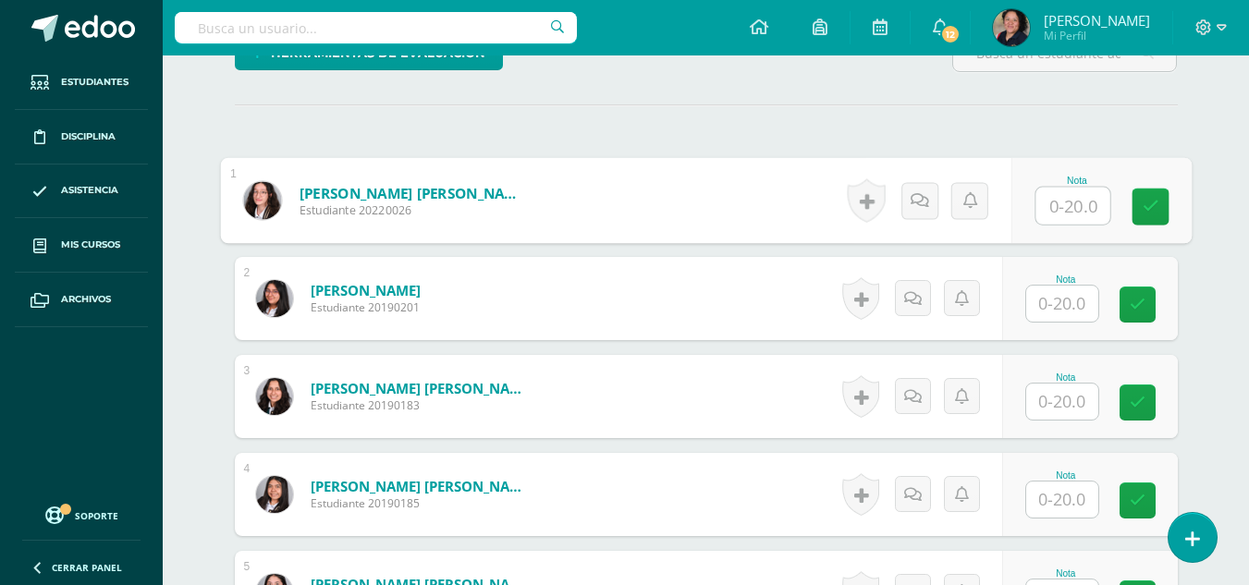
scroll to position [502, 0]
type input "20"
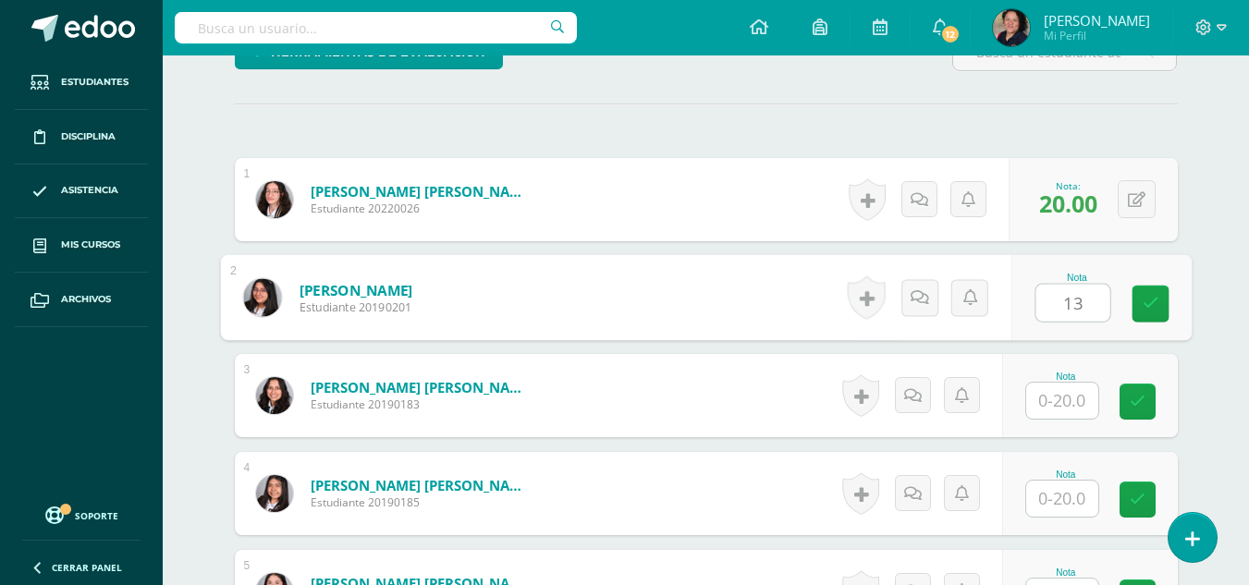
type input "13"
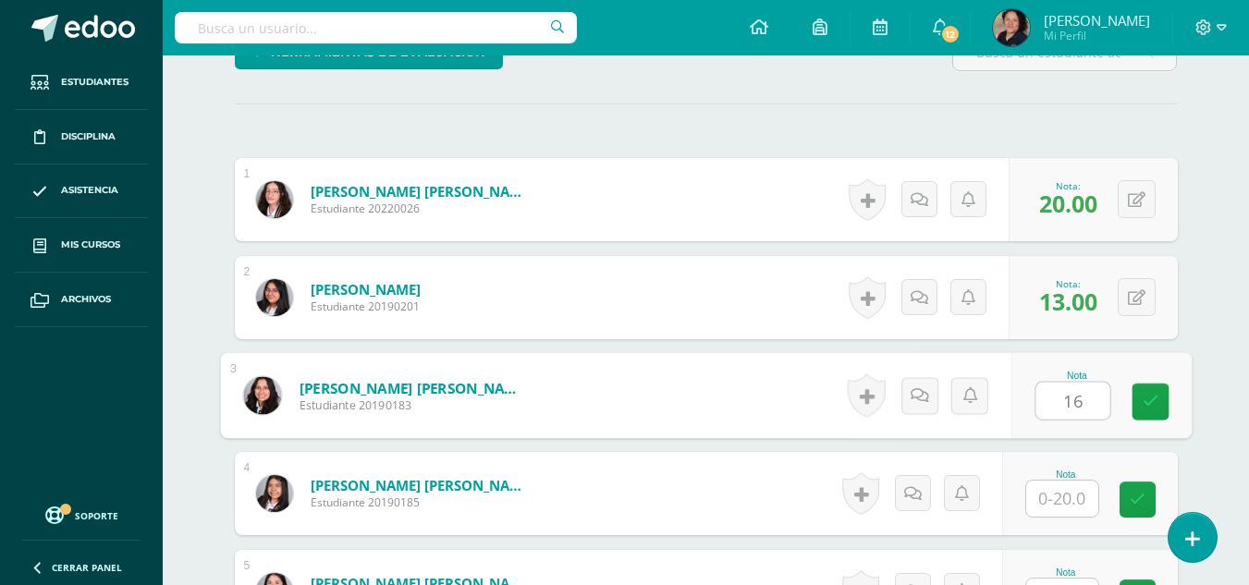
type input "16"
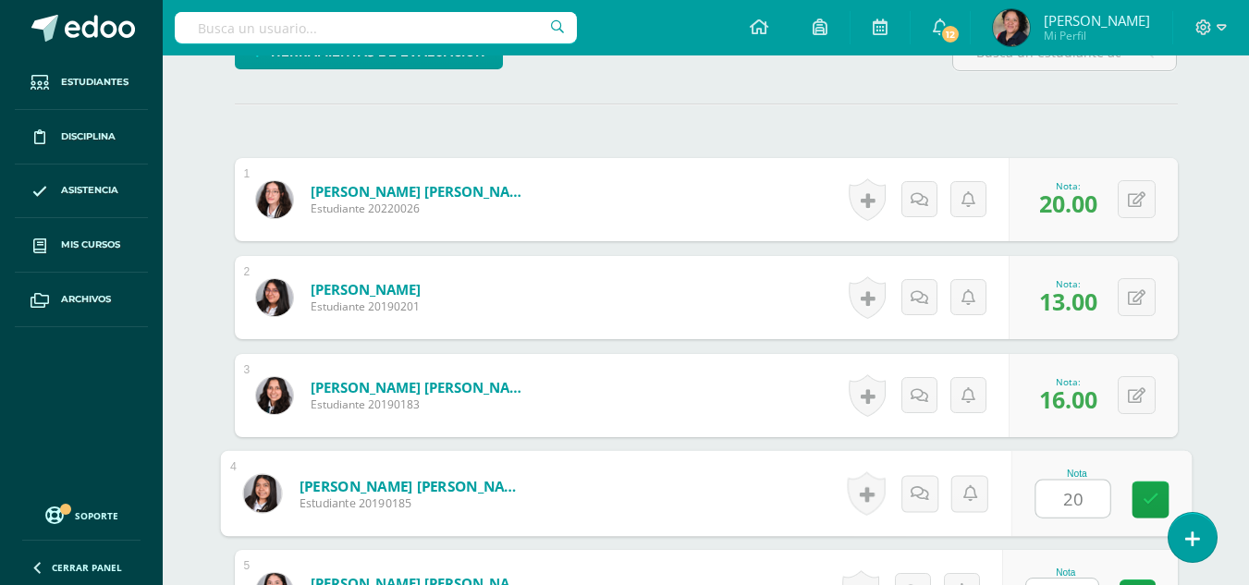
type input "20"
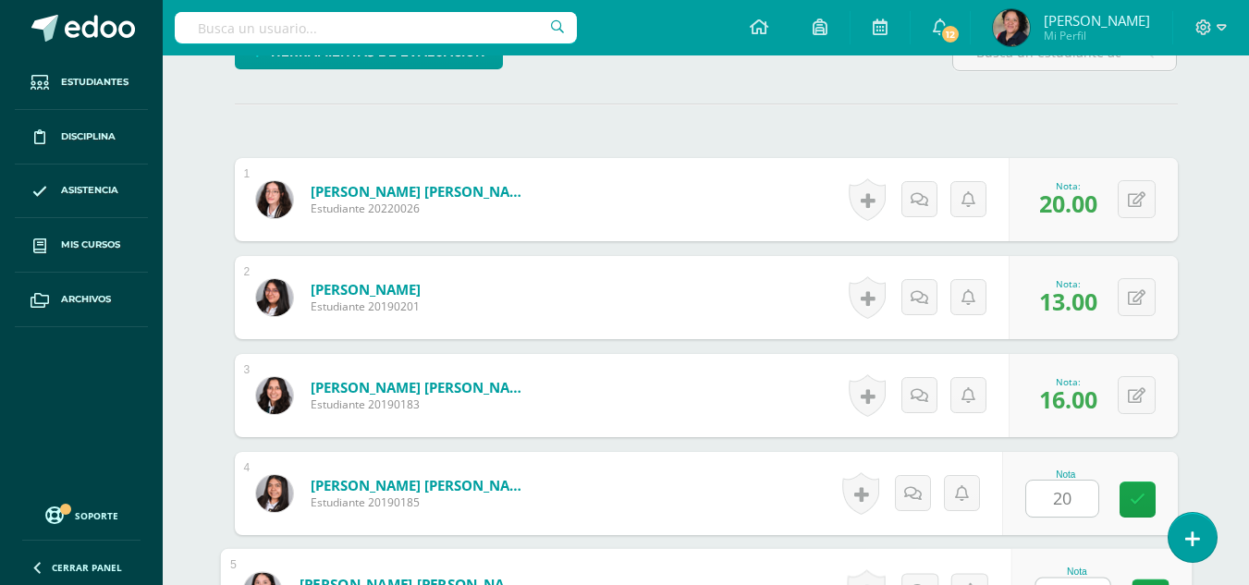
scroll to position [532, 0]
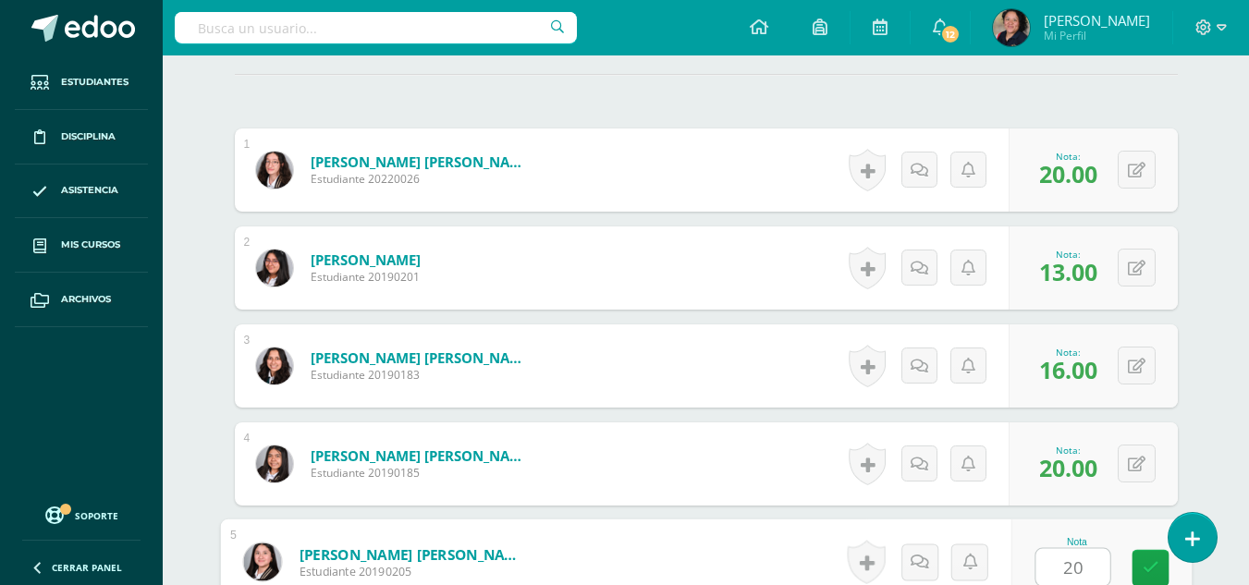
type input "20"
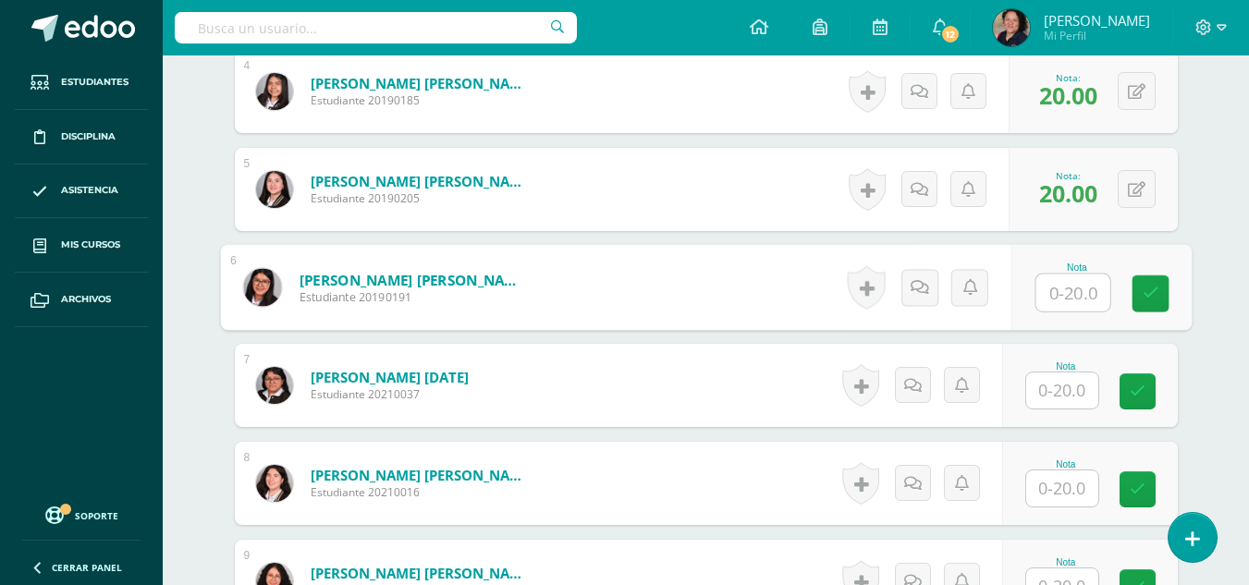
scroll to position [970, 0]
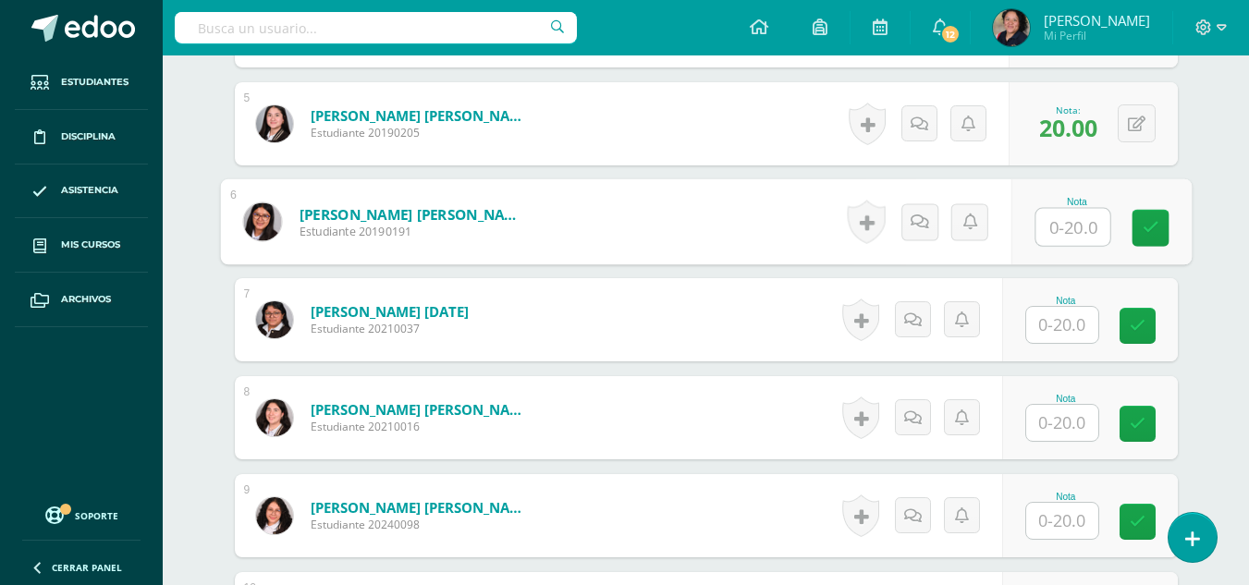
click at [1056, 321] on input "text" at bounding box center [1062, 325] width 72 height 36
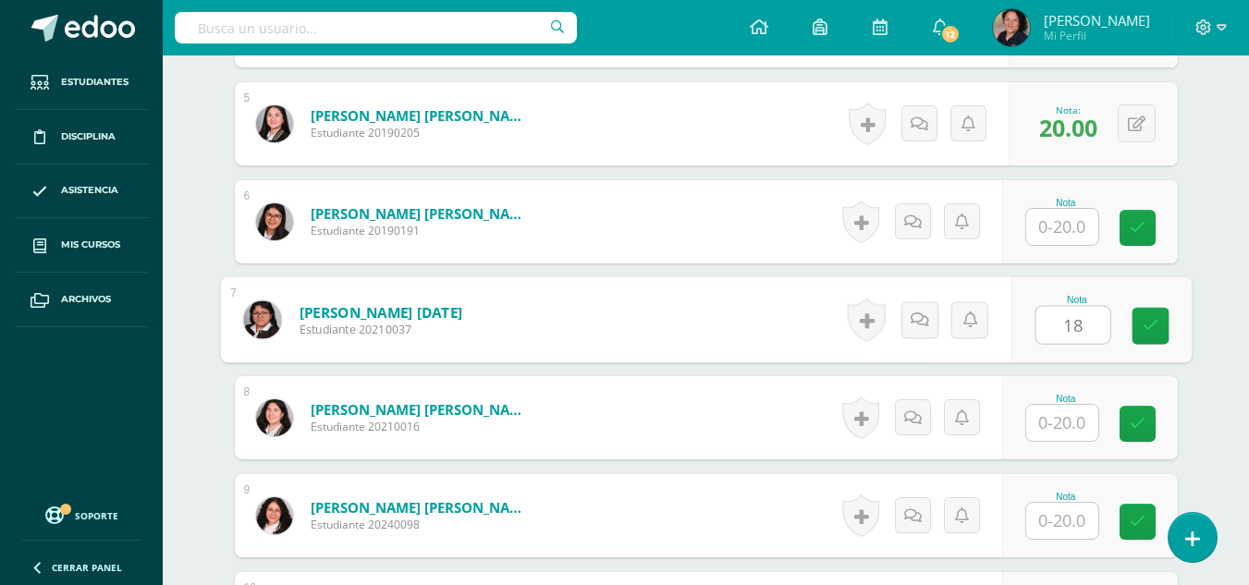
type input "18"
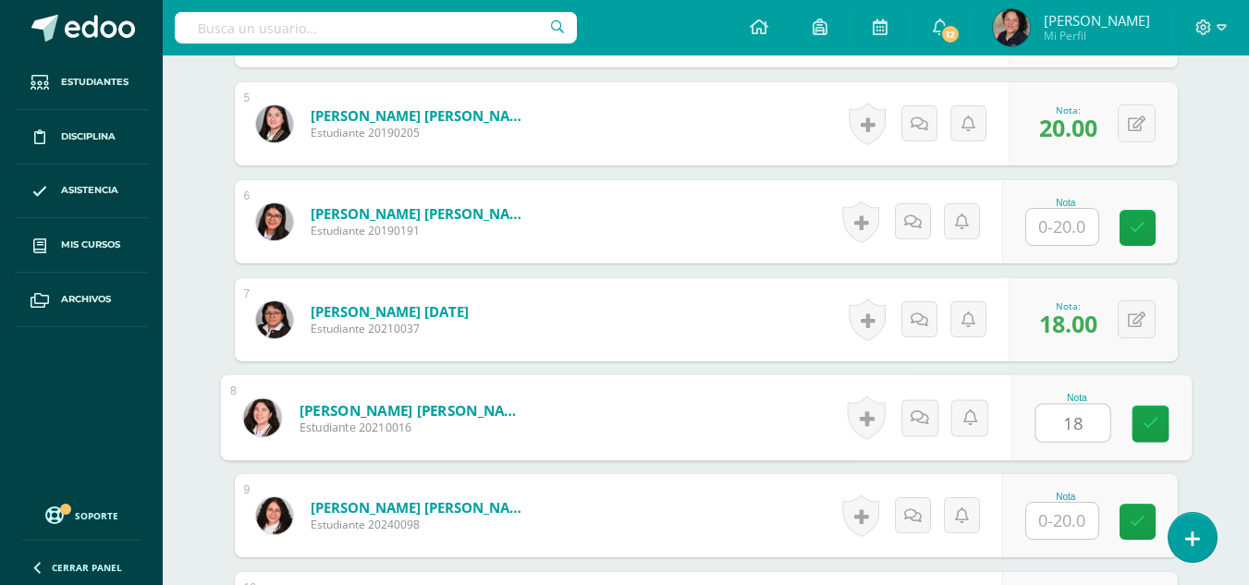
type input "18"
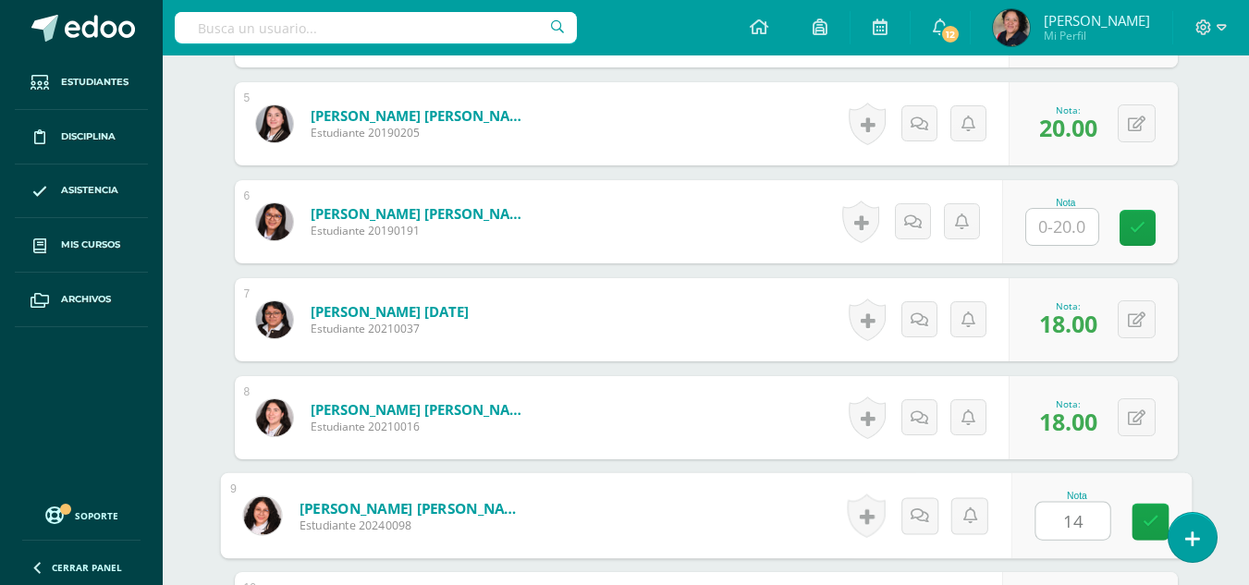
type input "14"
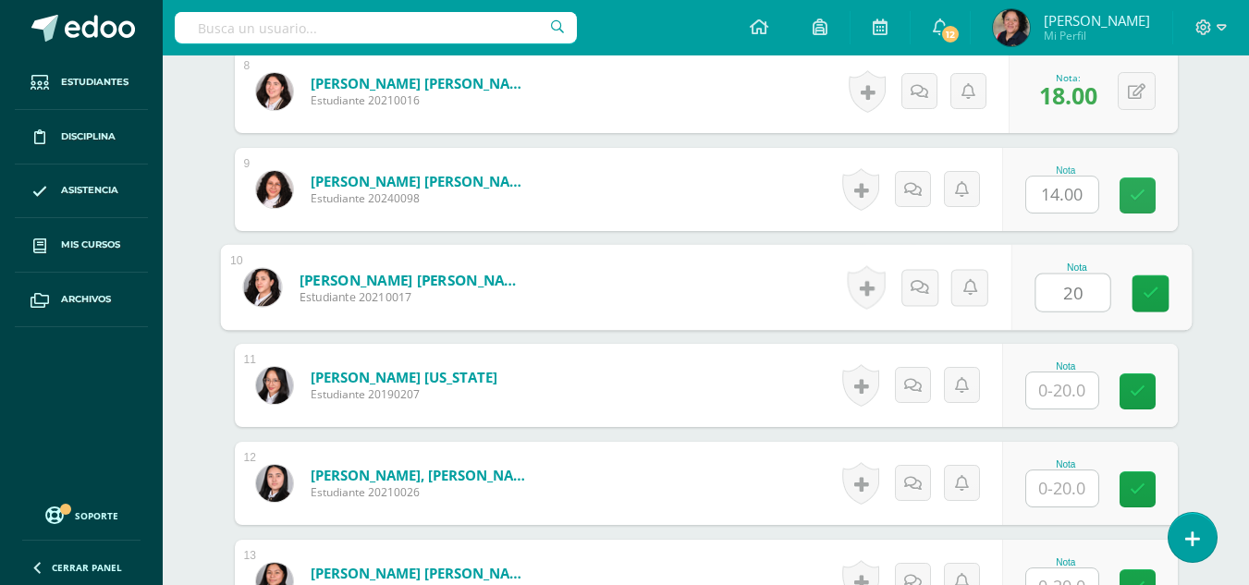
type input "20"
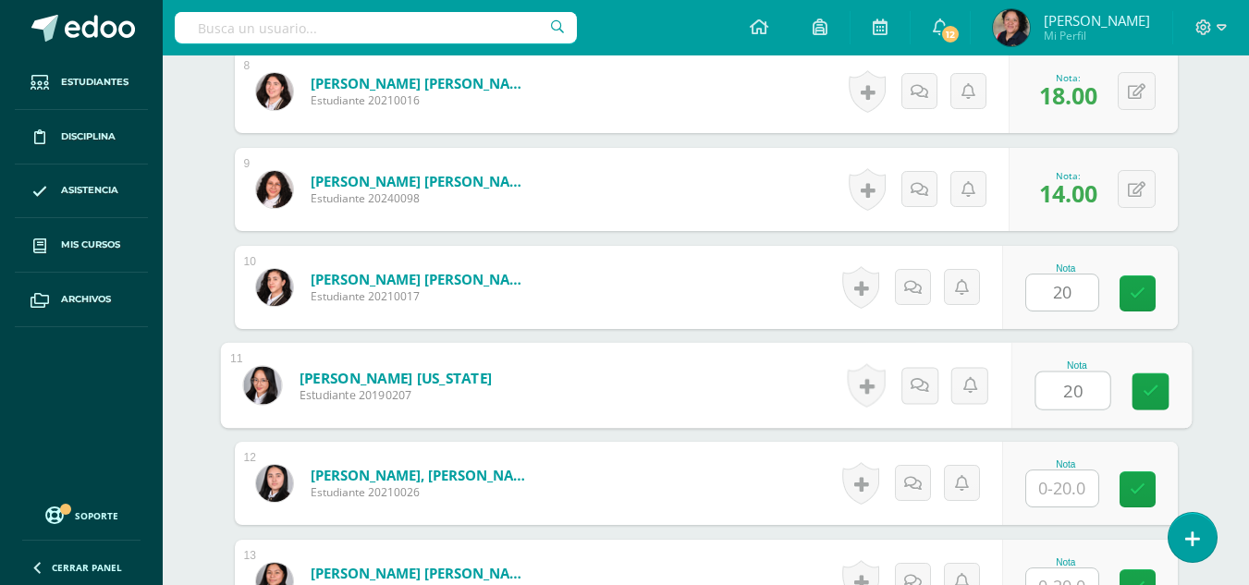
type input "20"
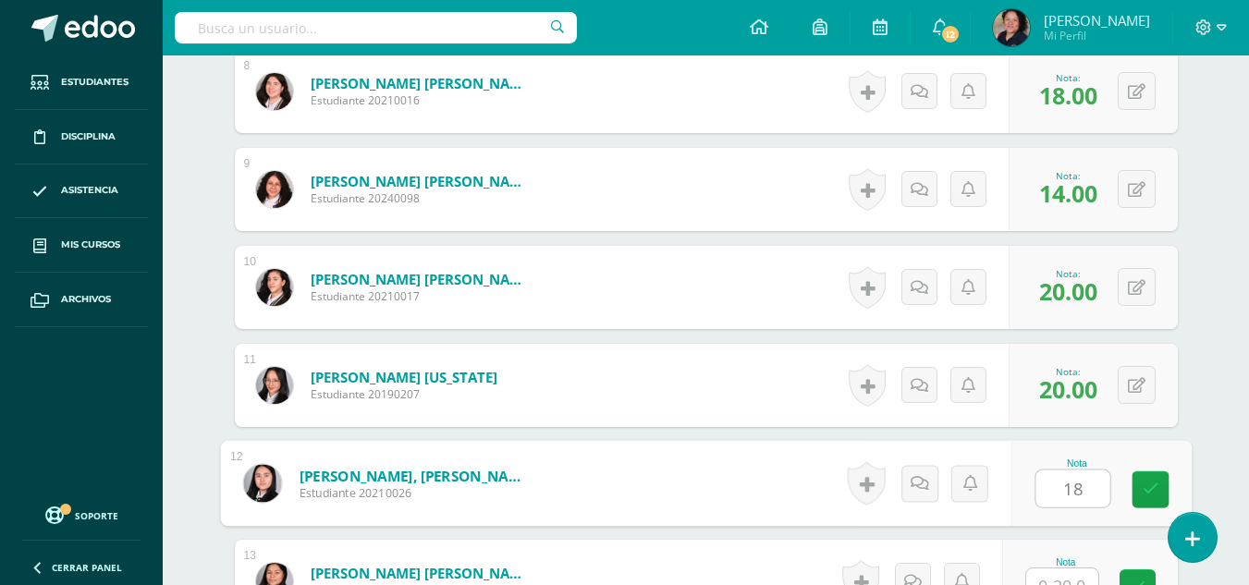
type input "18"
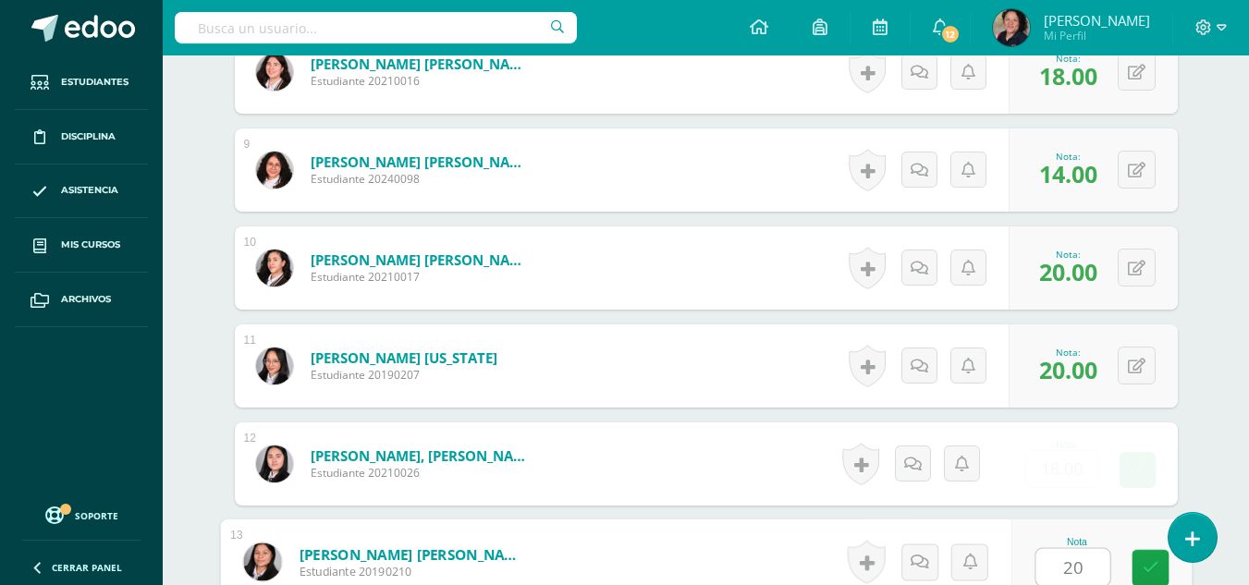
type input "20"
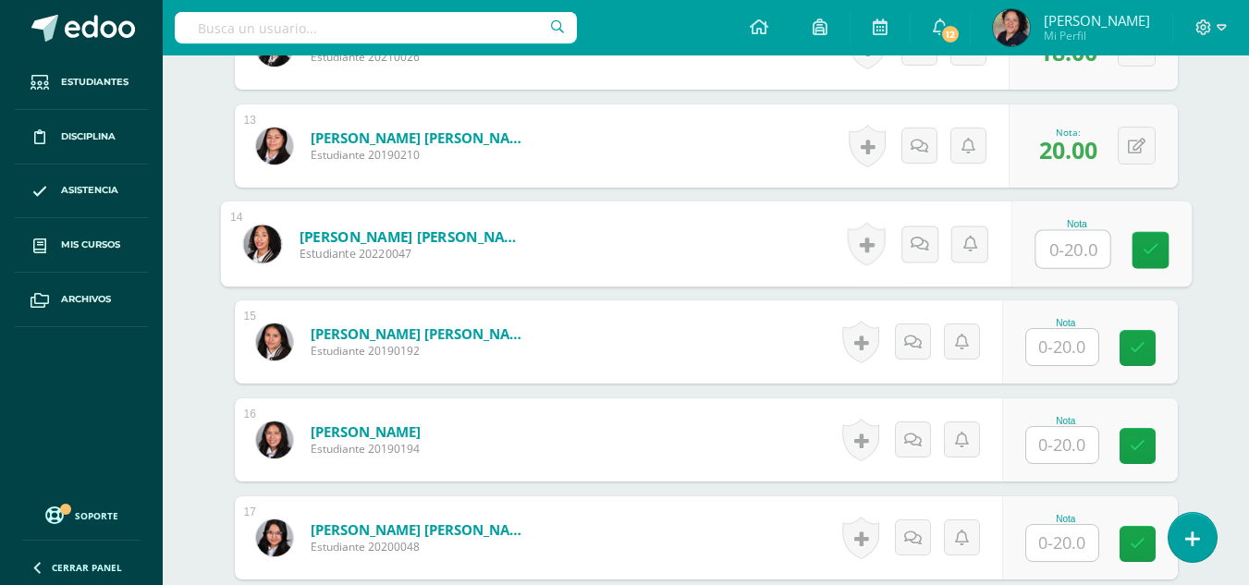
scroll to position [1733, 0]
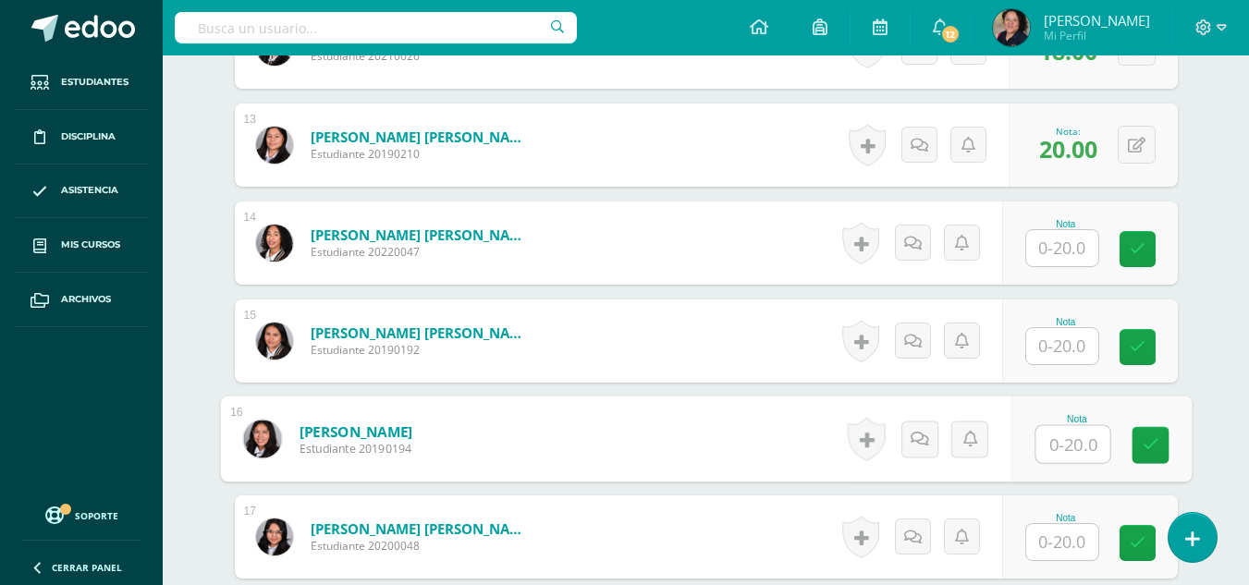
click at [1080, 451] on input "text" at bounding box center [1073, 444] width 74 height 37
type input "18"
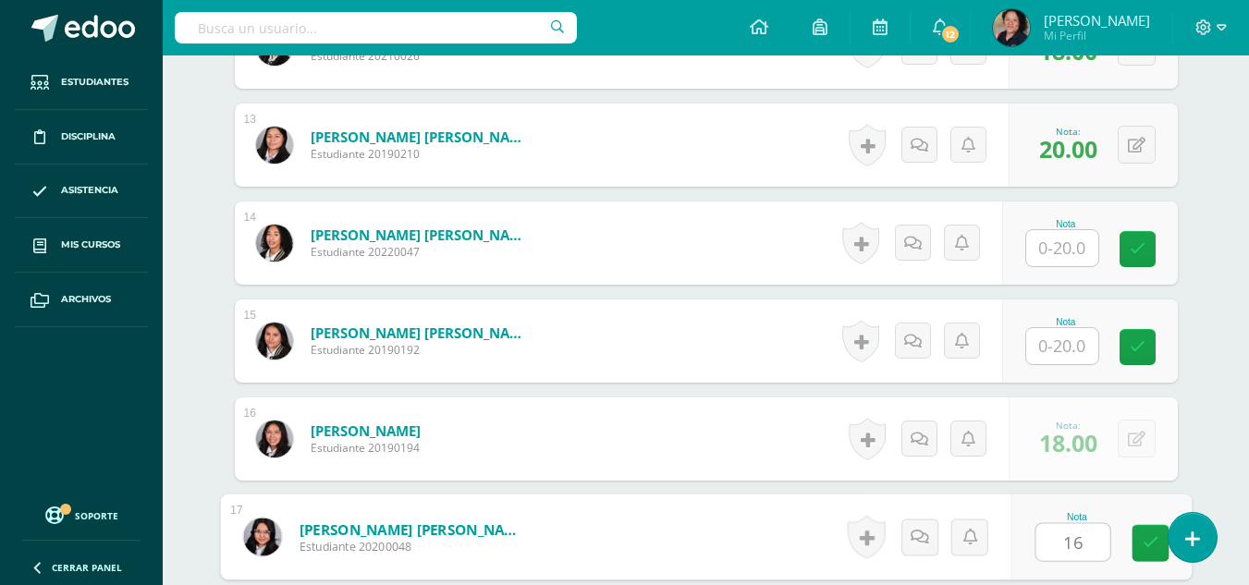
type input "16"
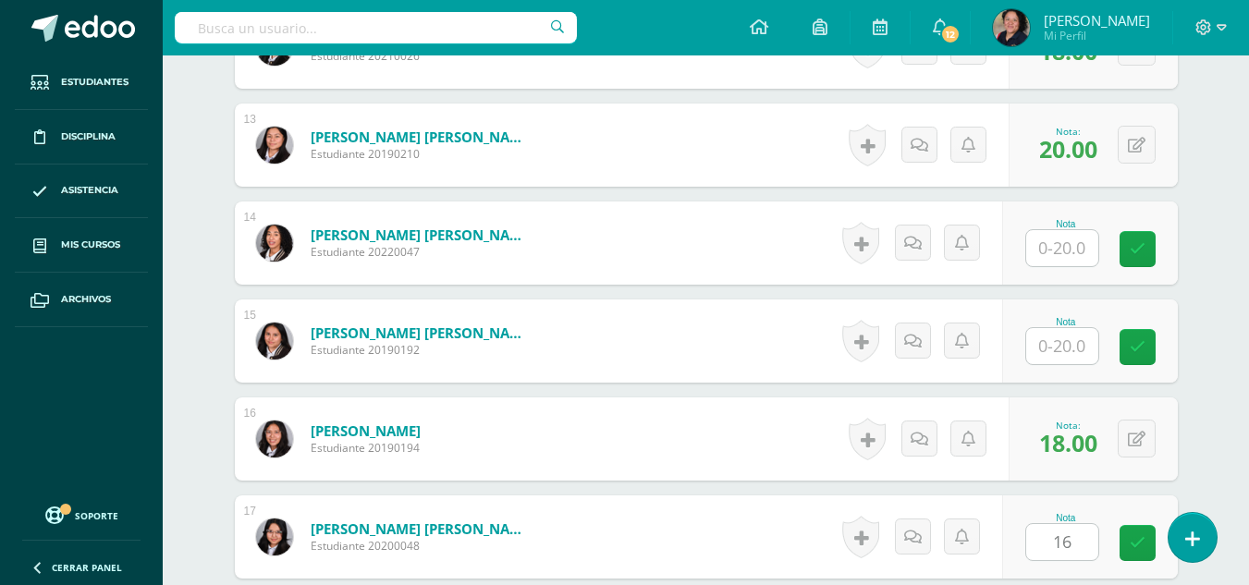
scroll to position [2081, 0]
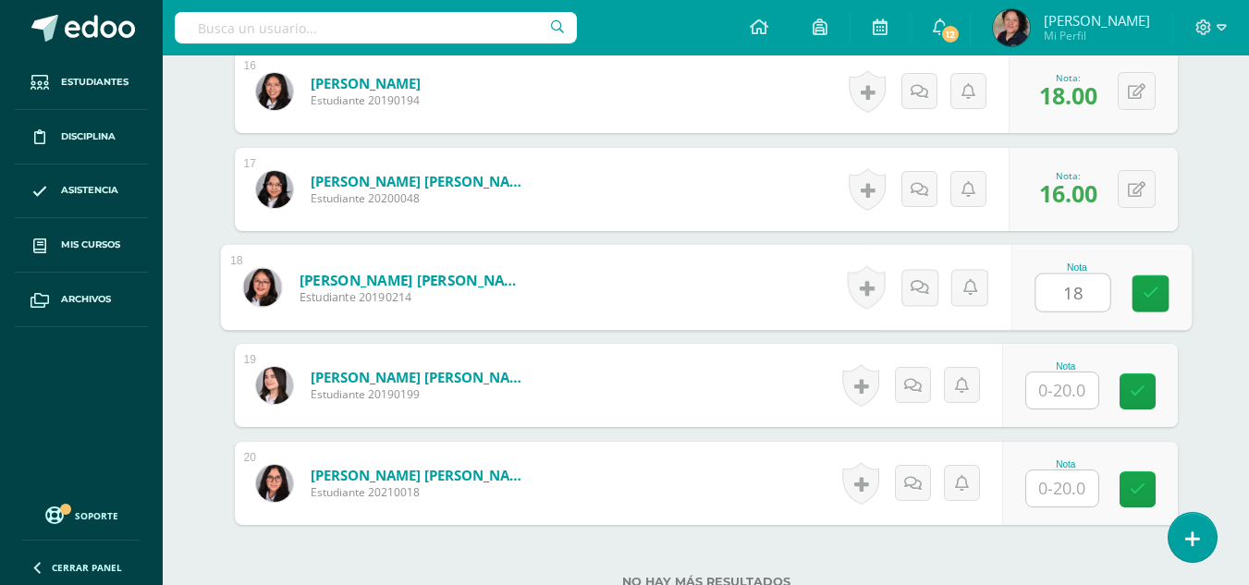
type input "18"
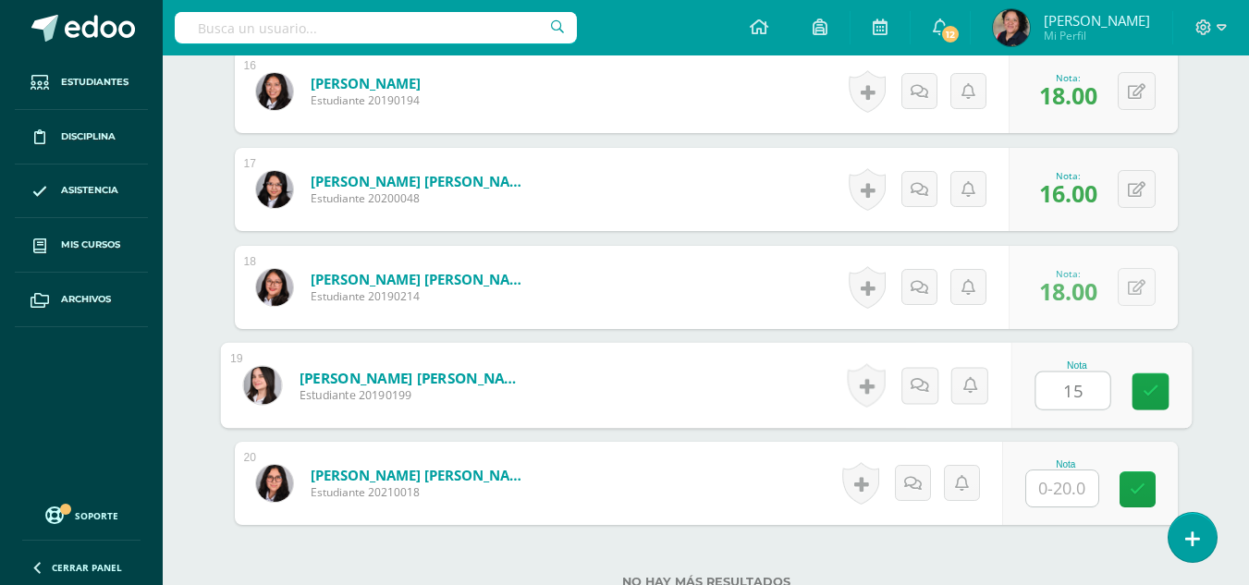
type input "15"
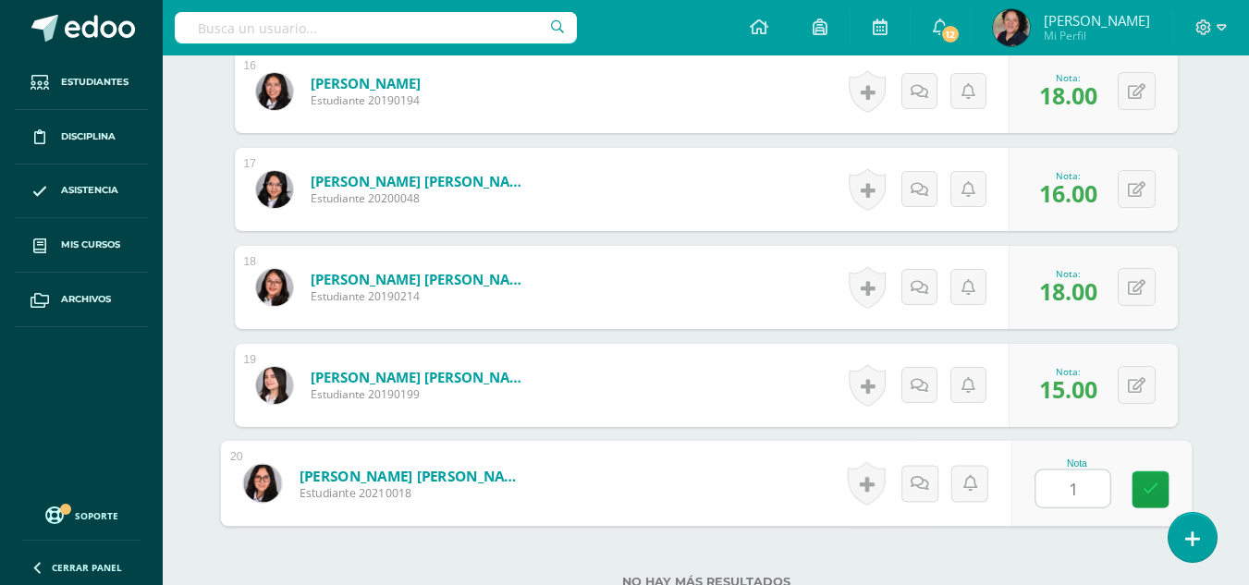
type input "16"
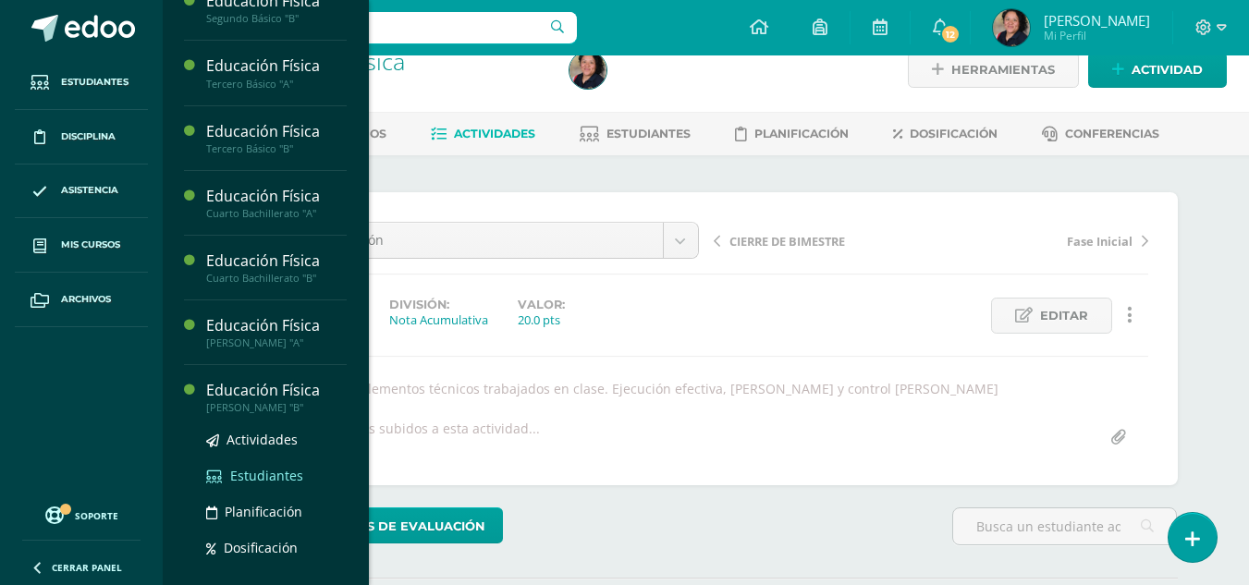
scroll to position [250, 0]
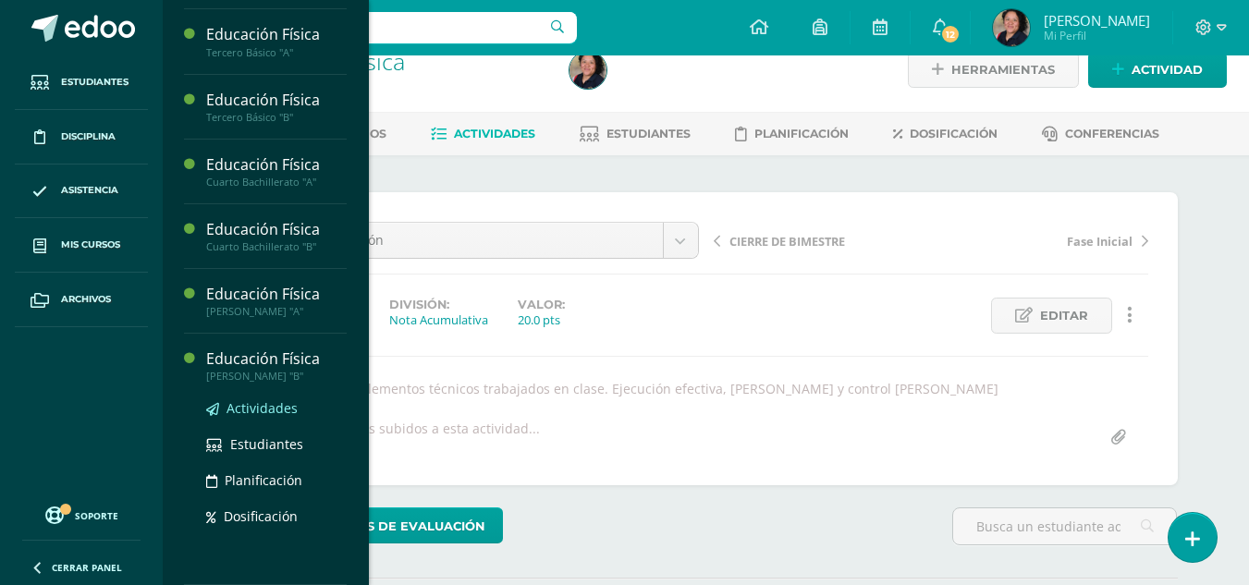
click at [264, 402] on span "Actividades" at bounding box center [262, 408] width 71 height 18
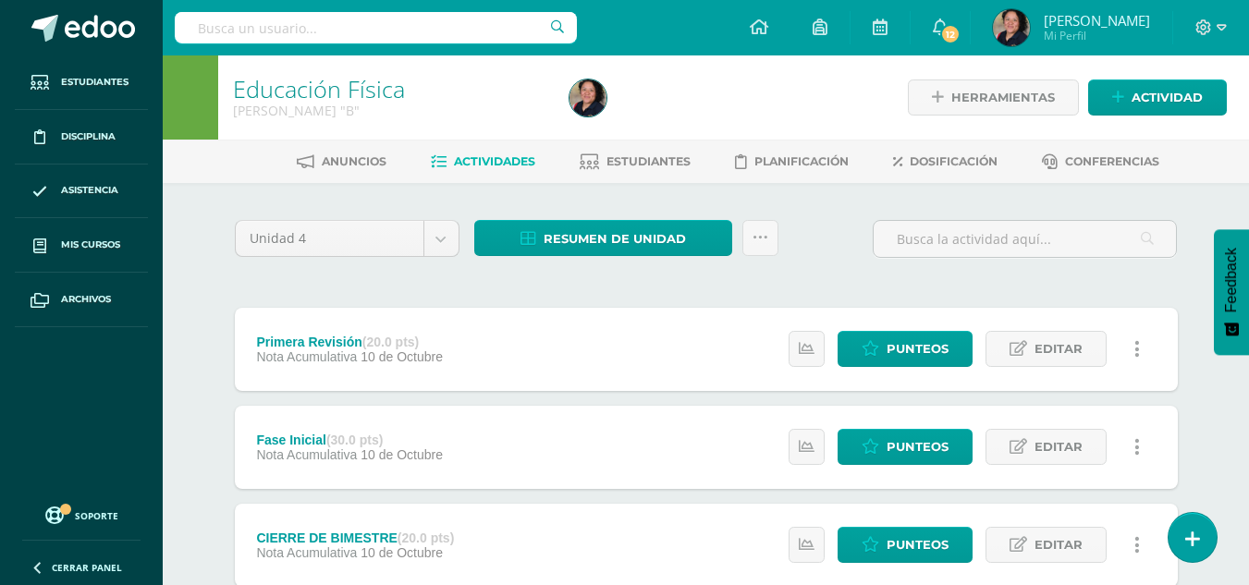
scroll to position [137, 0]
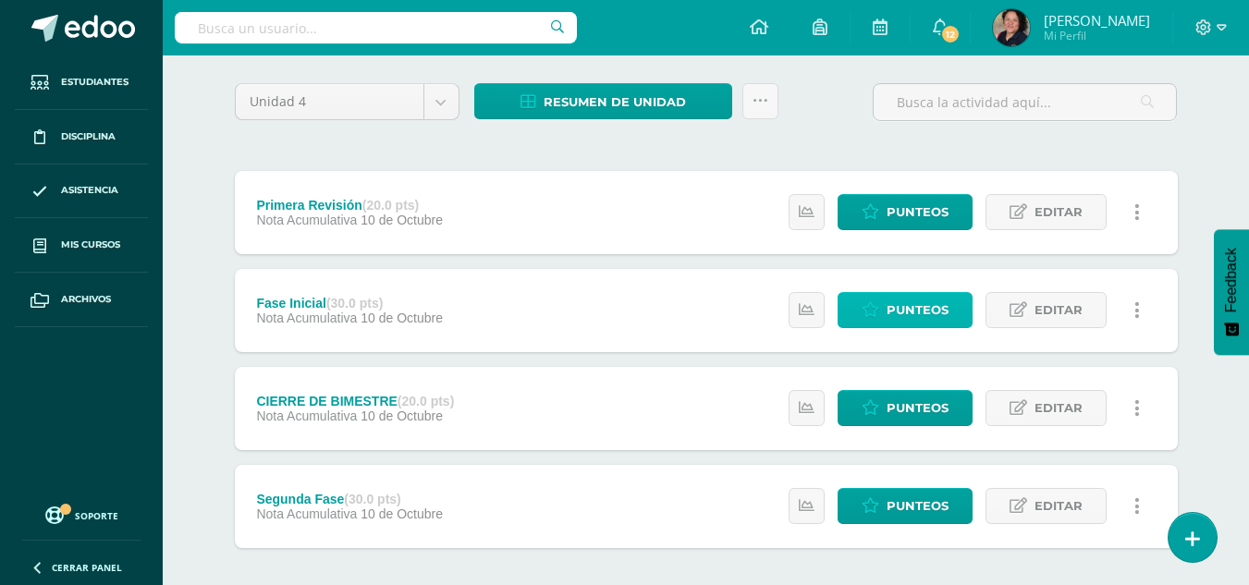
click at [895, 307] on span "Punteos" at bounding box center [918, 310] width 62 height 34
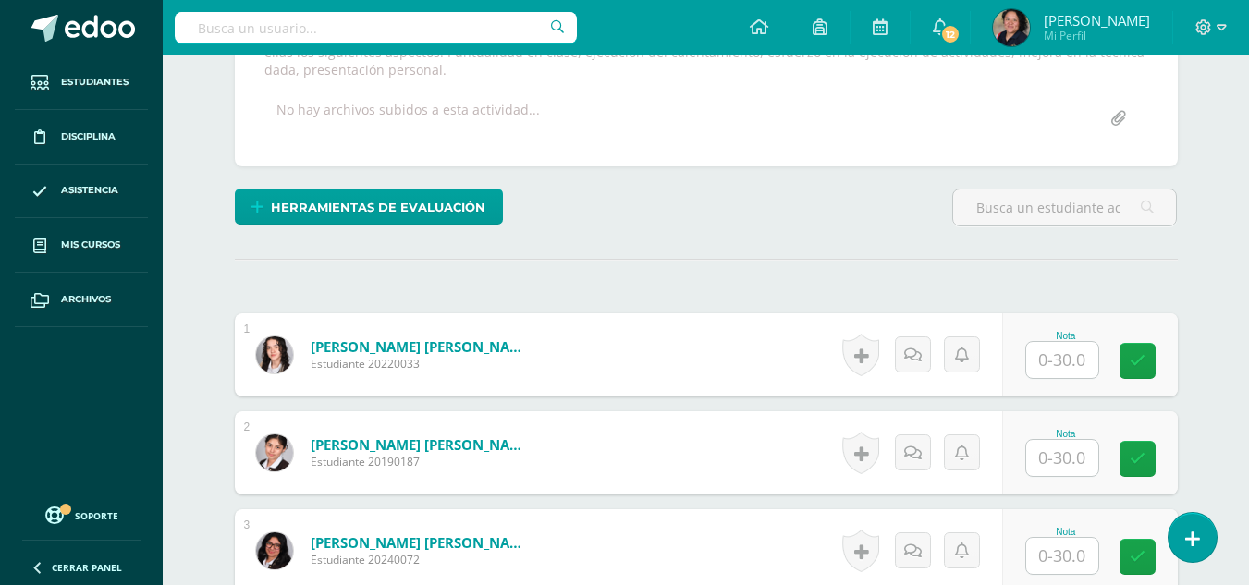
scroll to position [384, 0]
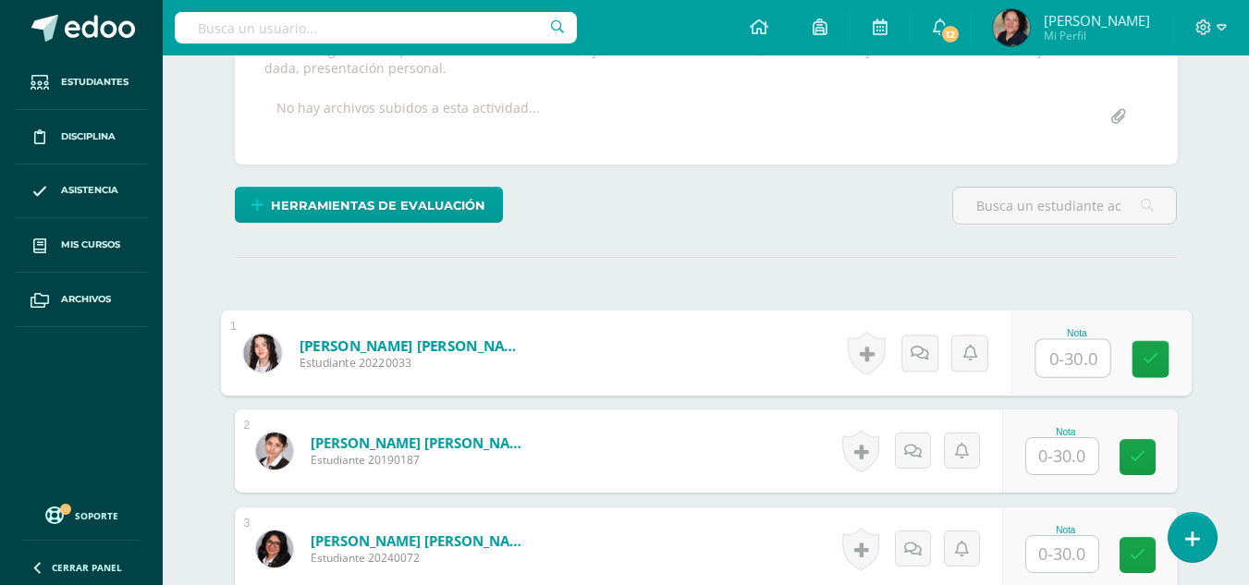
click at [1058, 364] on input "text" at bounding box center [1073, 358] width 74 height 37
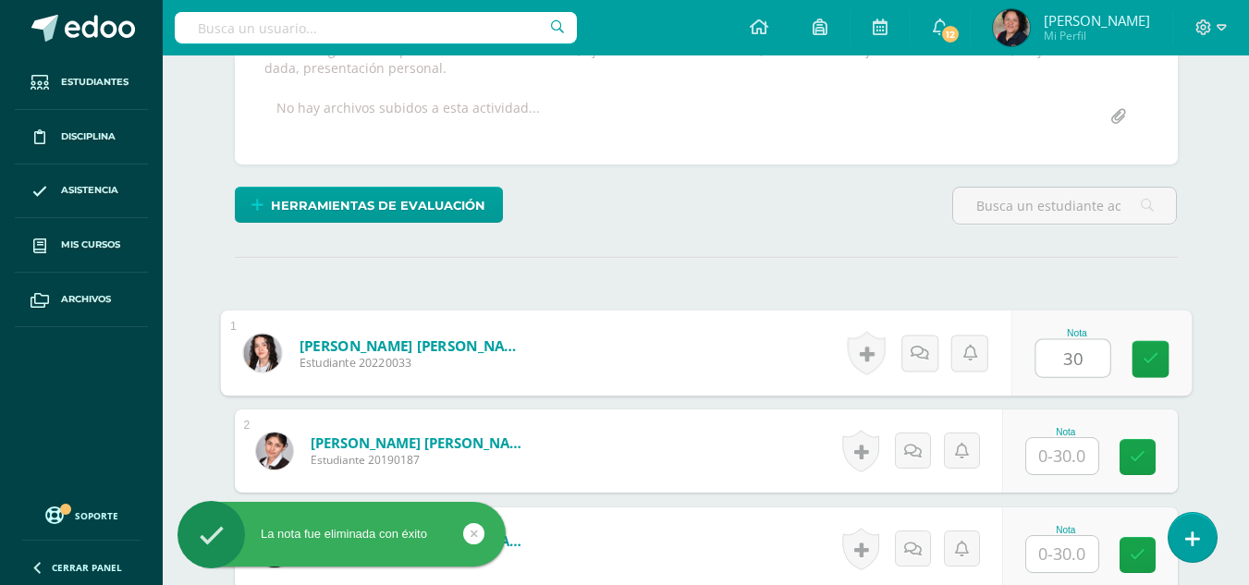
type input "30"
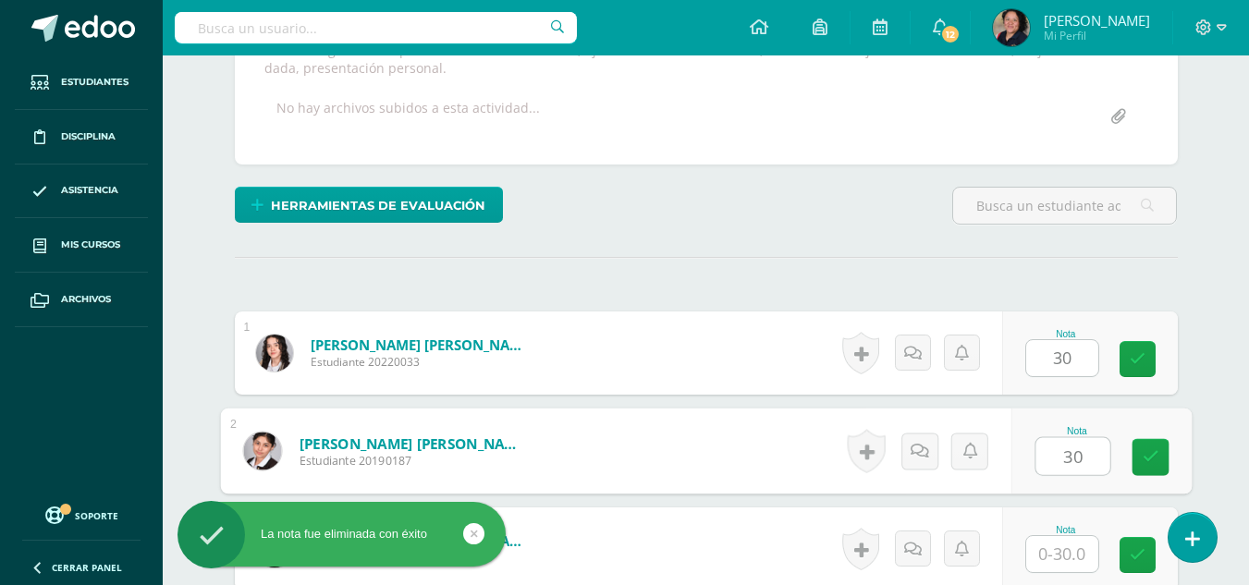
type input "30"
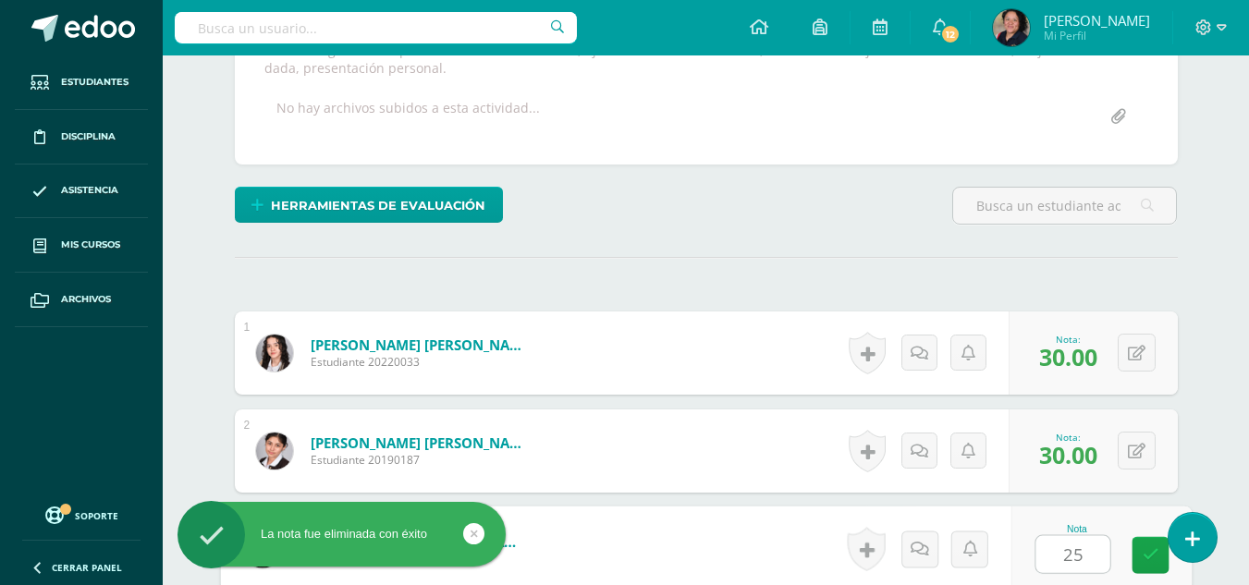
type input "25"
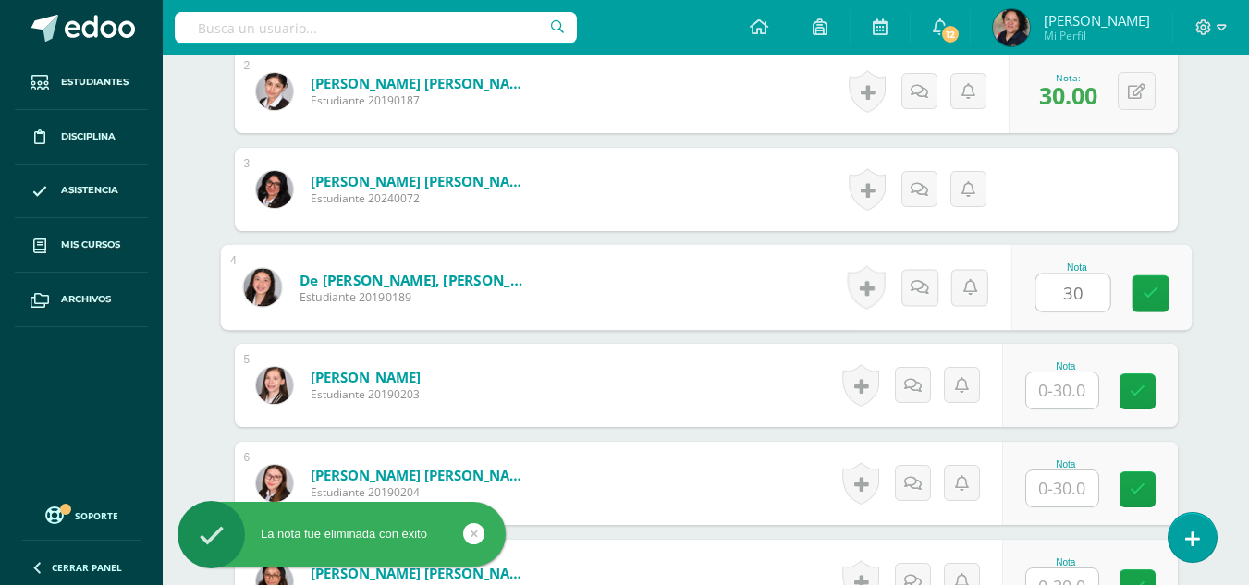
type input "30"
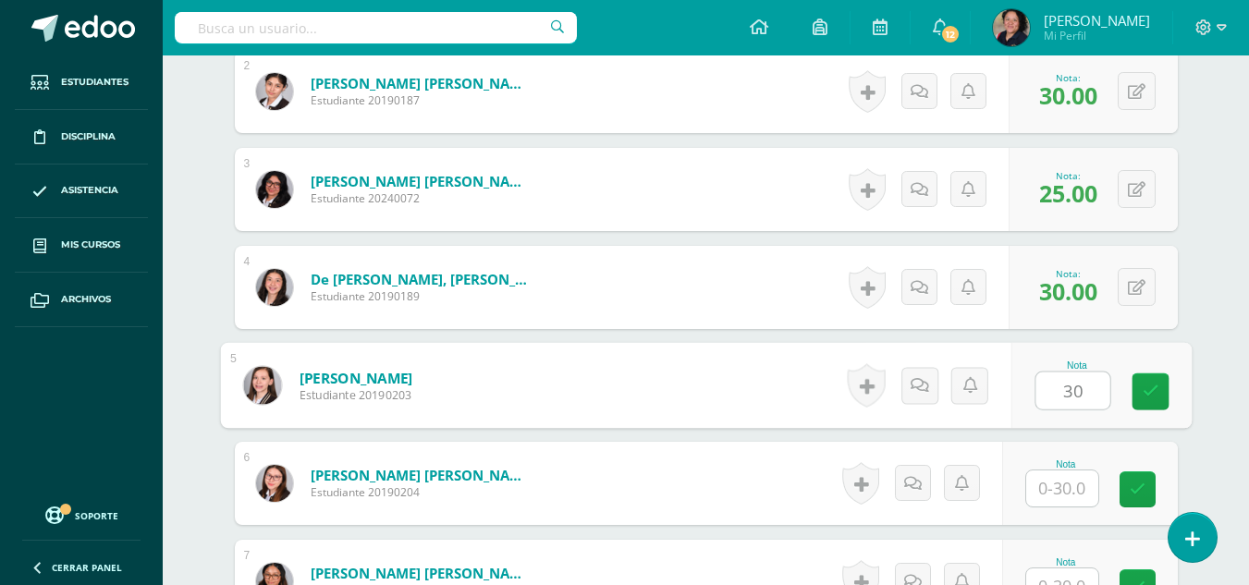
type input "30"
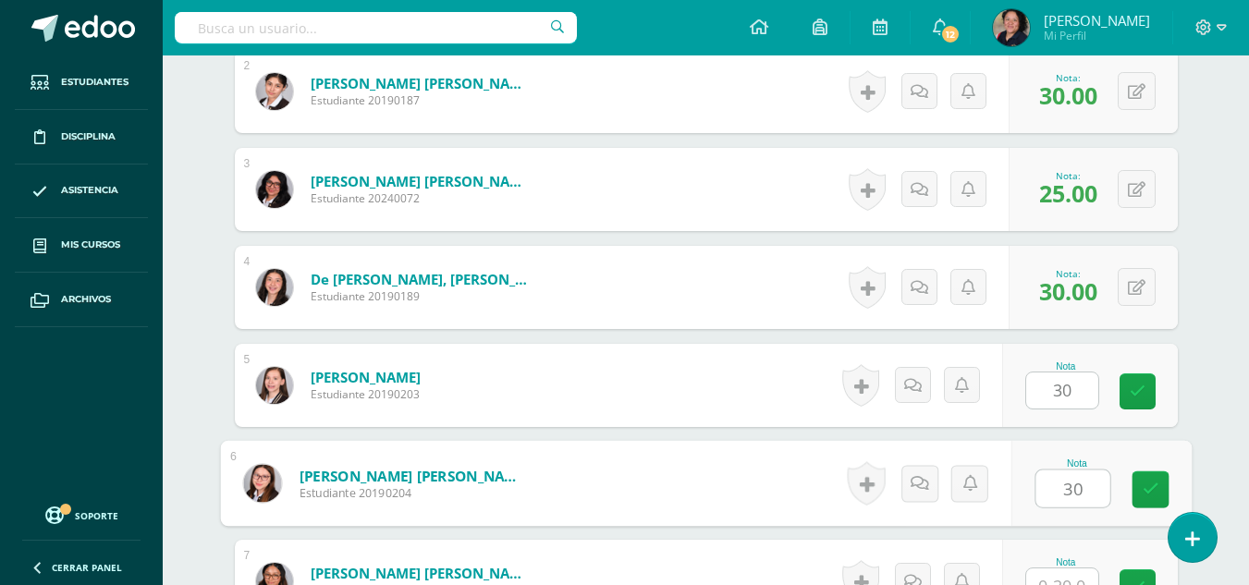
type input "30"
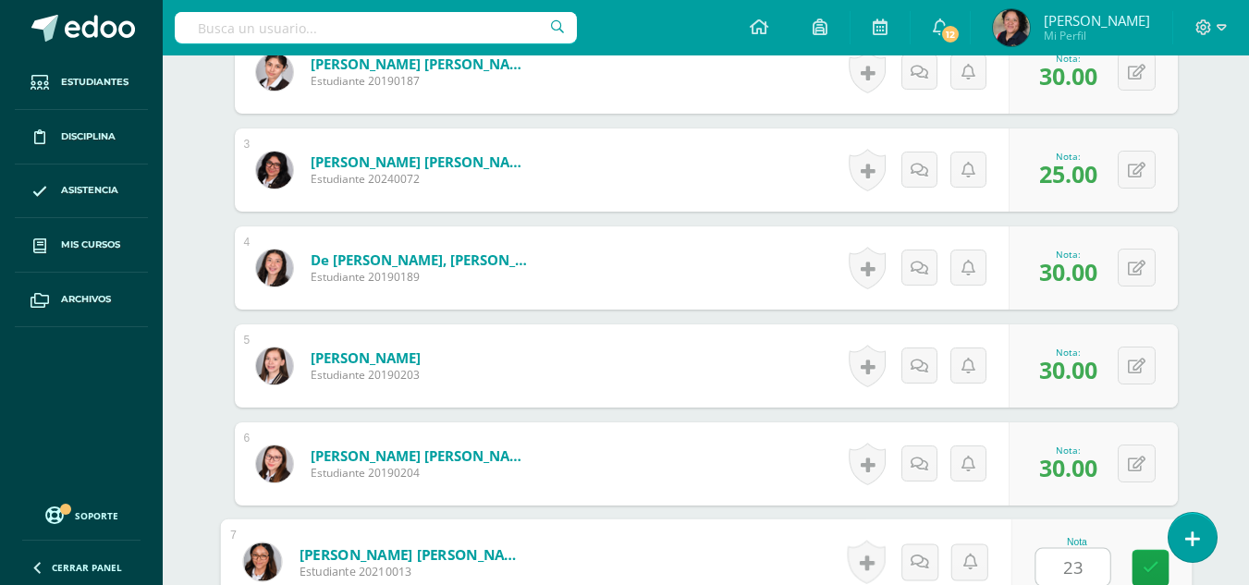
type input "23"
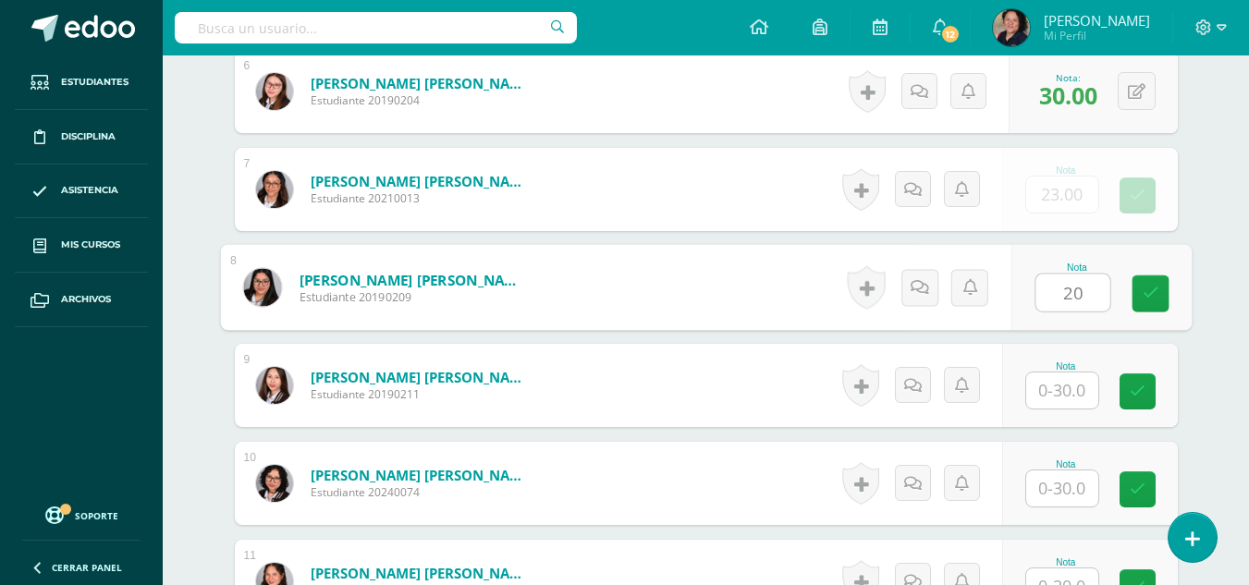
type input "20"
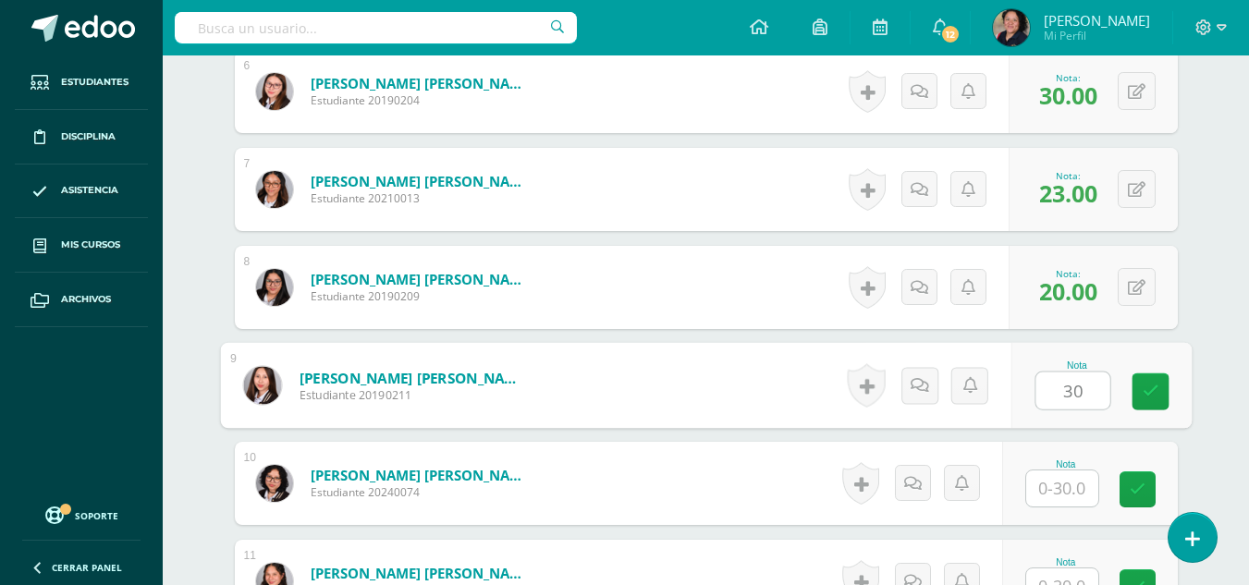
type input "30"
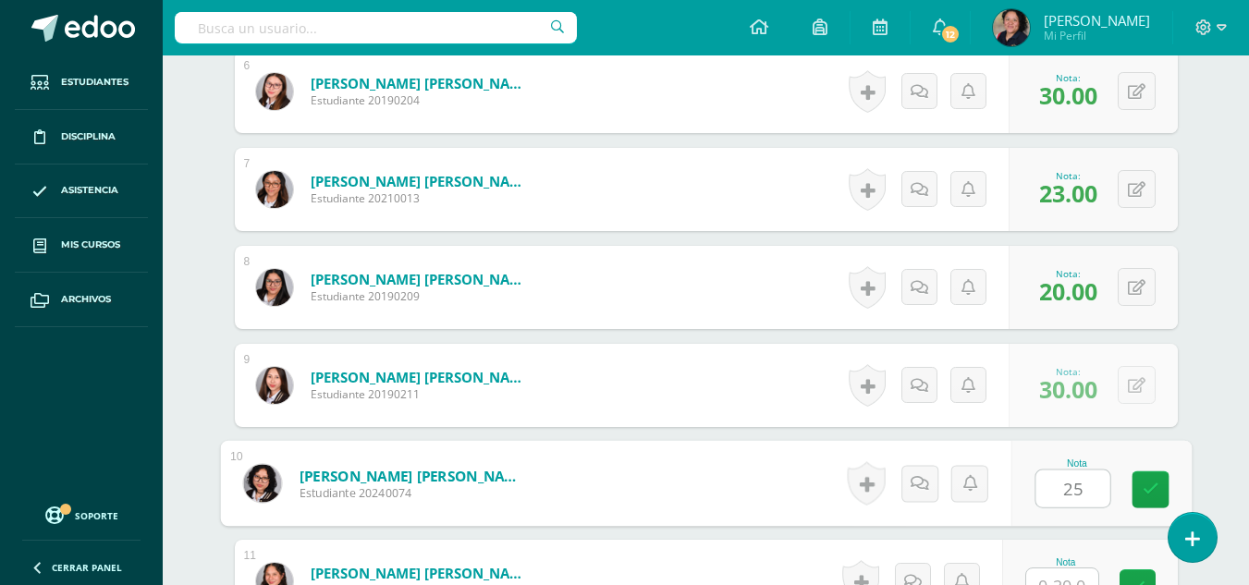
type input "25"
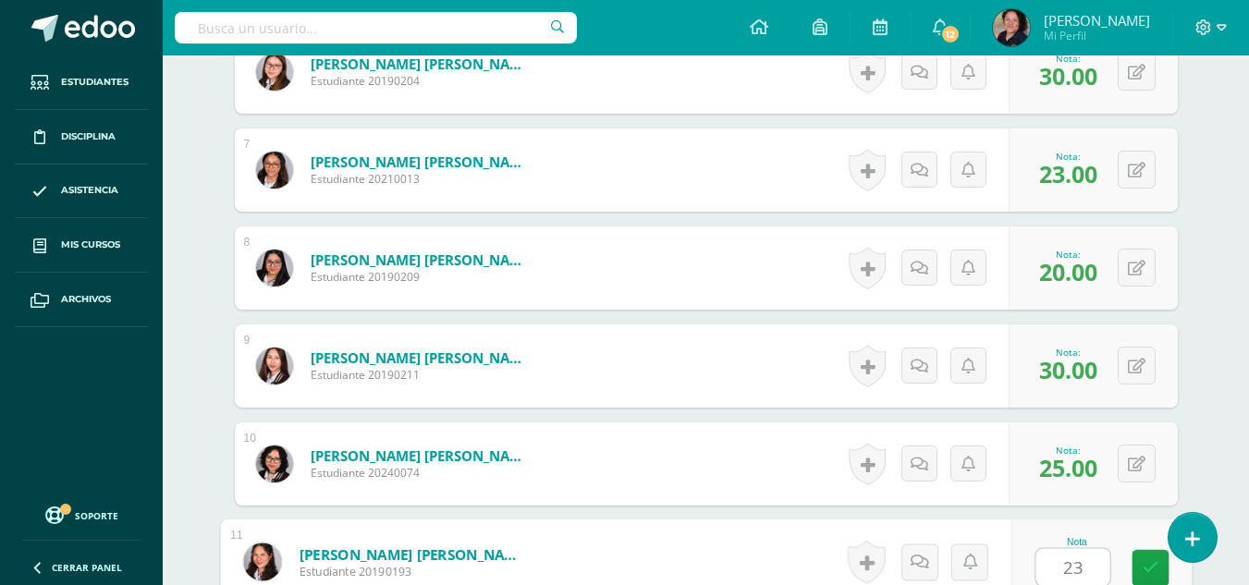
type input "23"
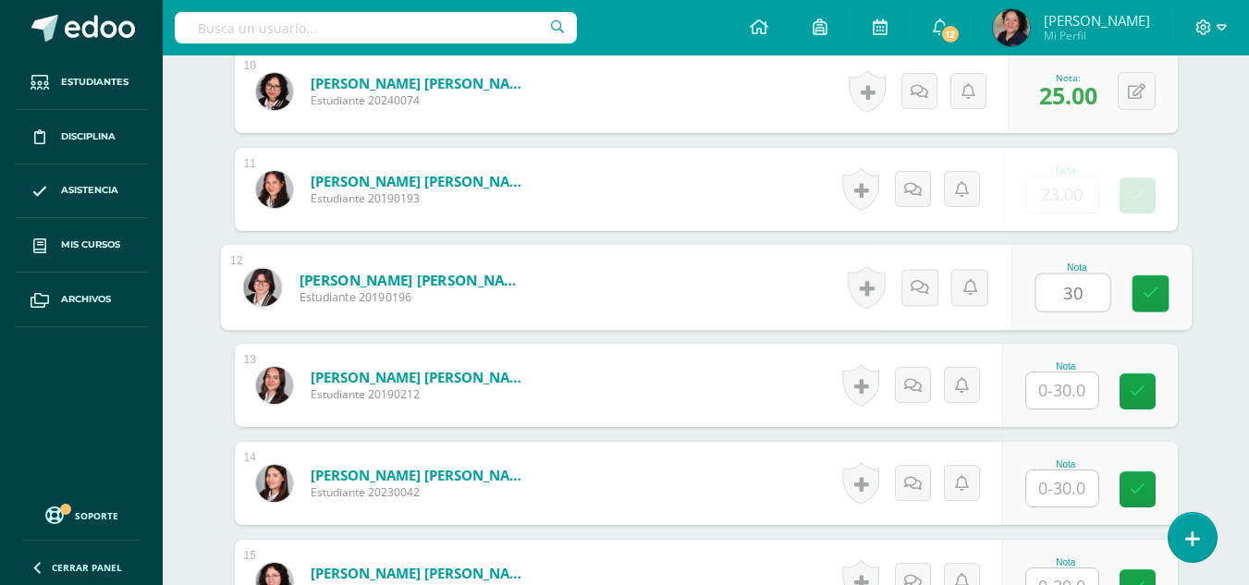
type input "30"
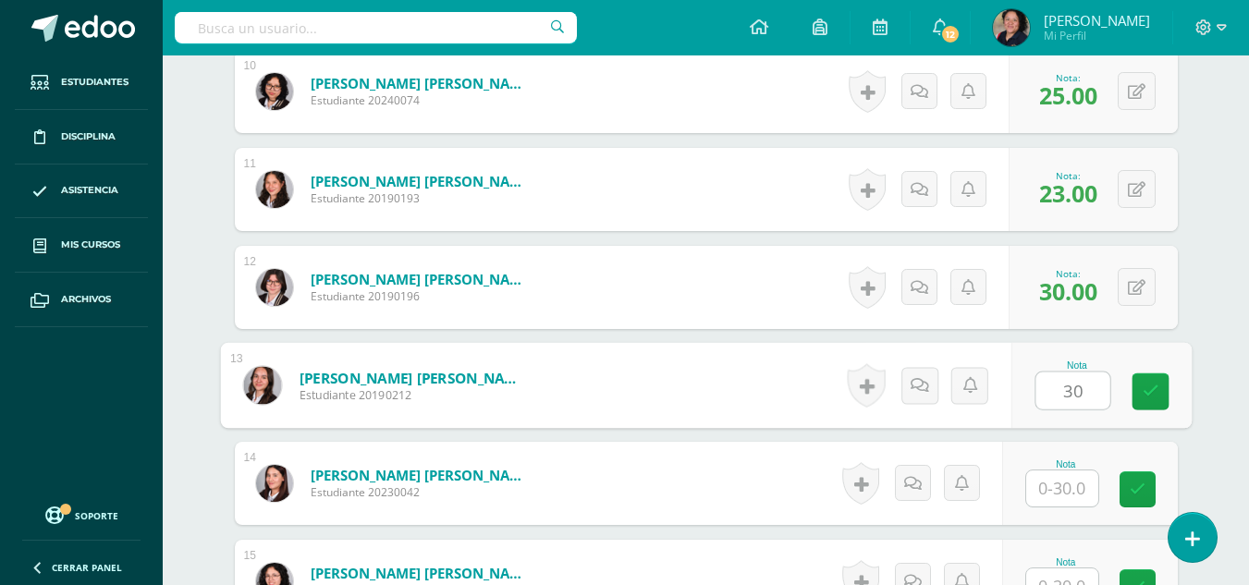
type input "30"
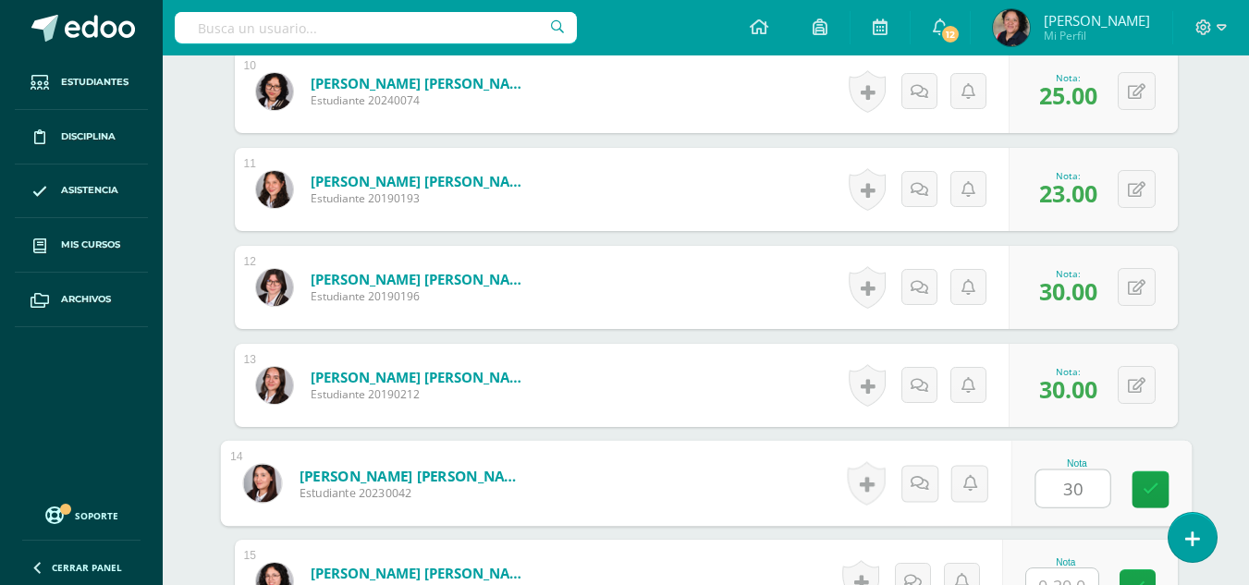
type input "30"
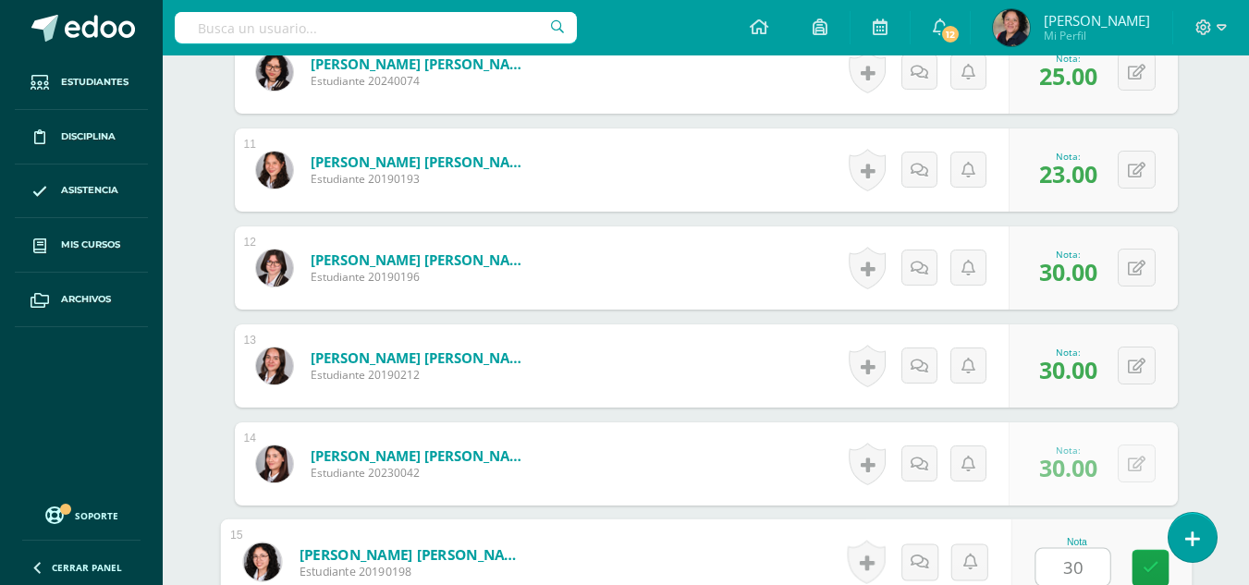
type input "30"
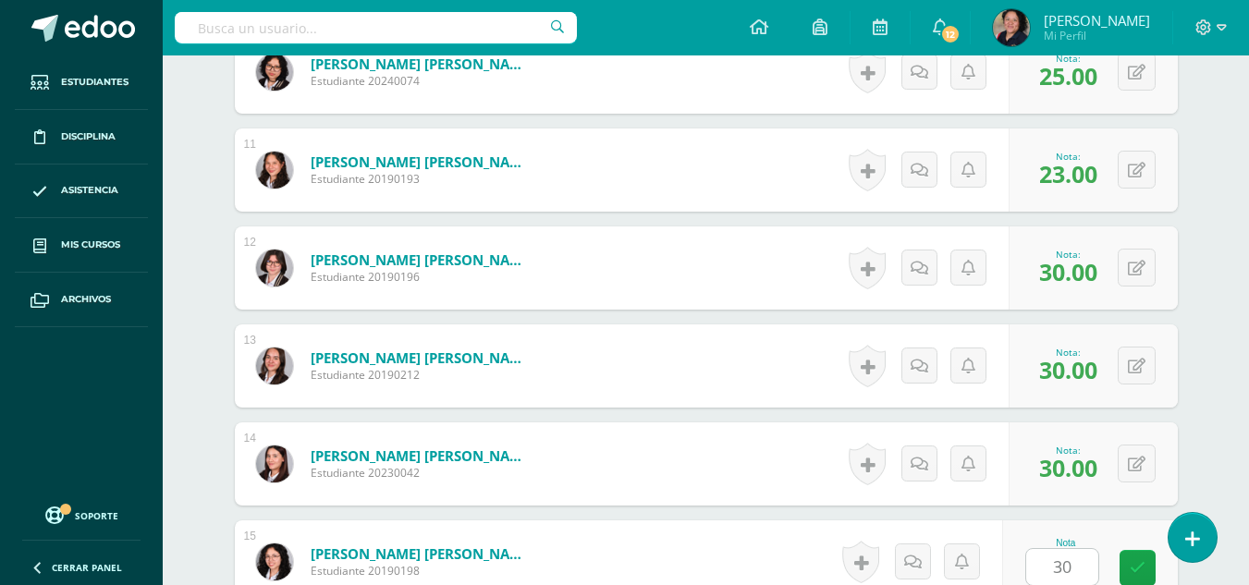
scroll to position [1920, 0]
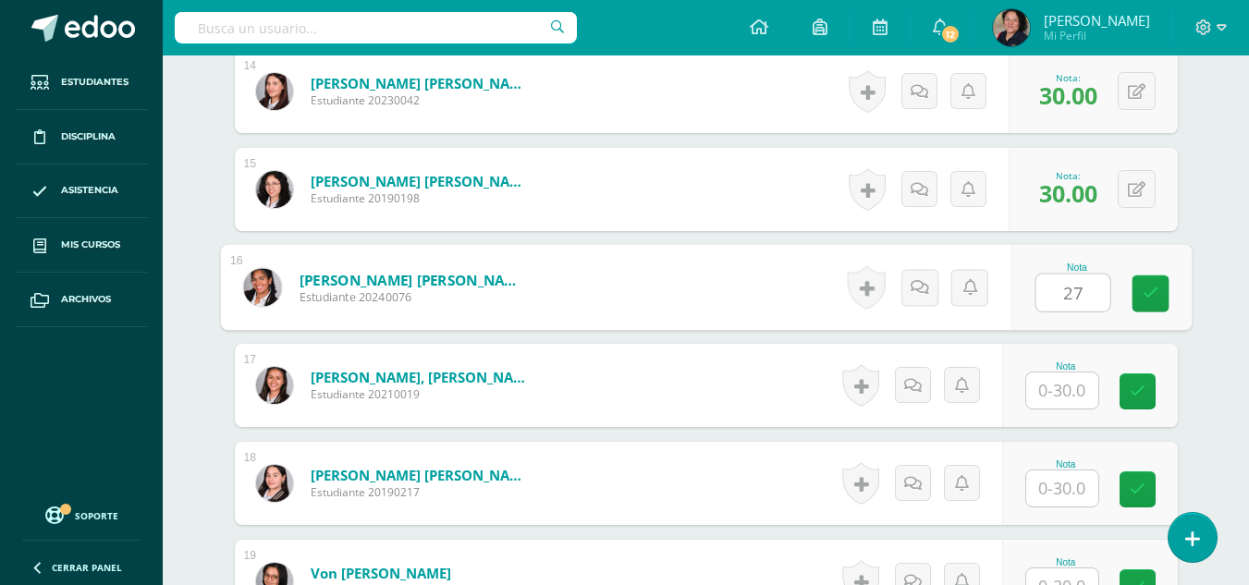
type input "27"
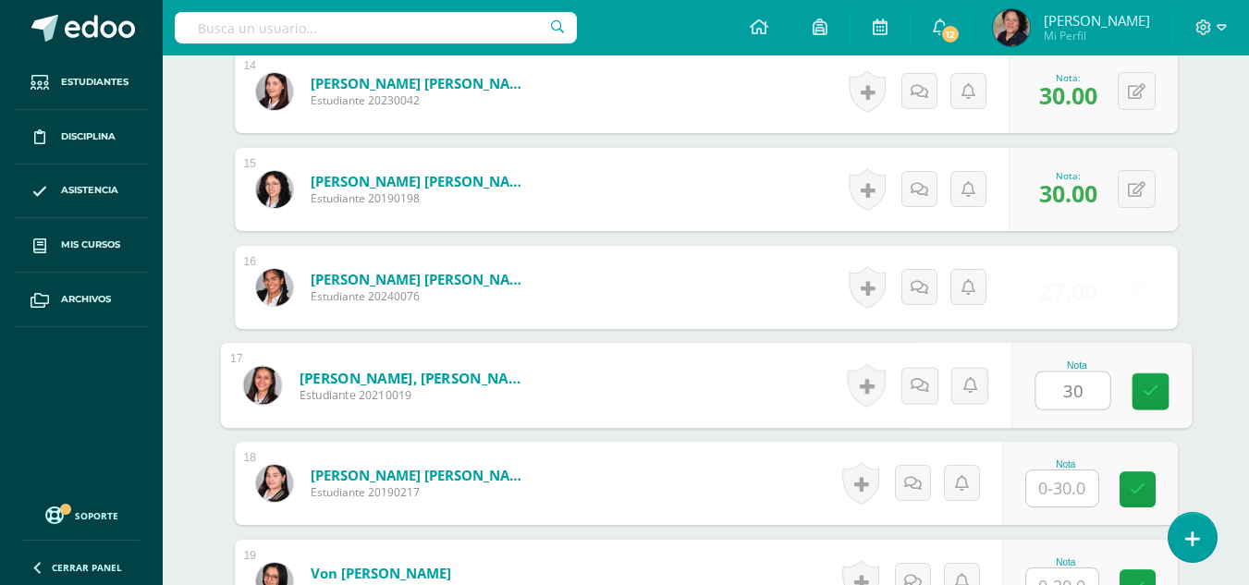
type input "30"
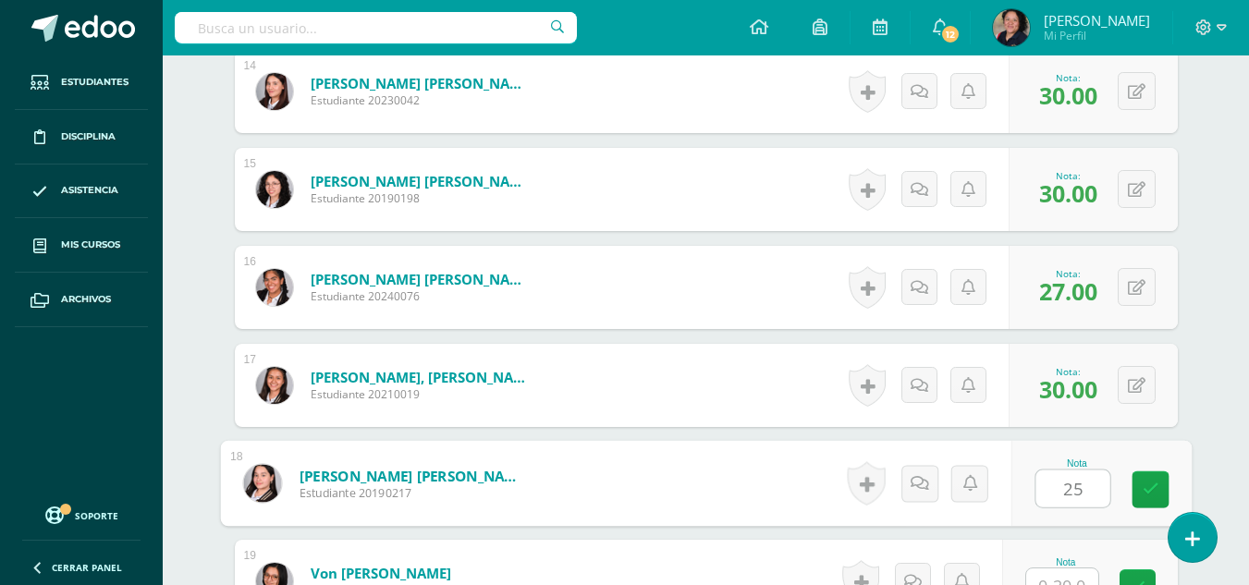
type input "25"
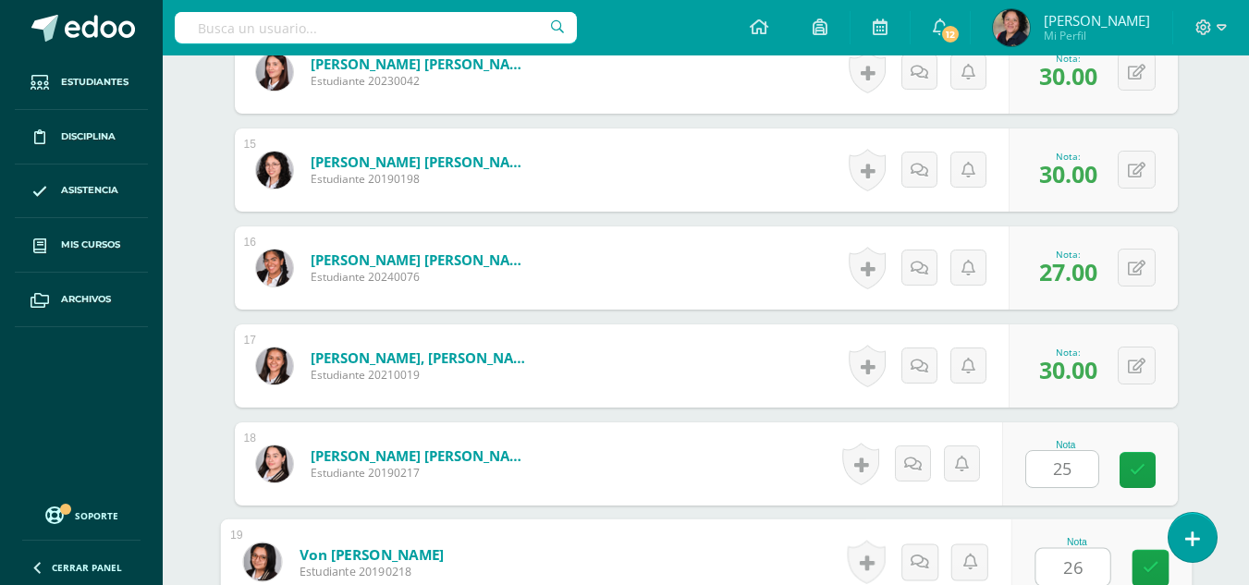
type input "26"
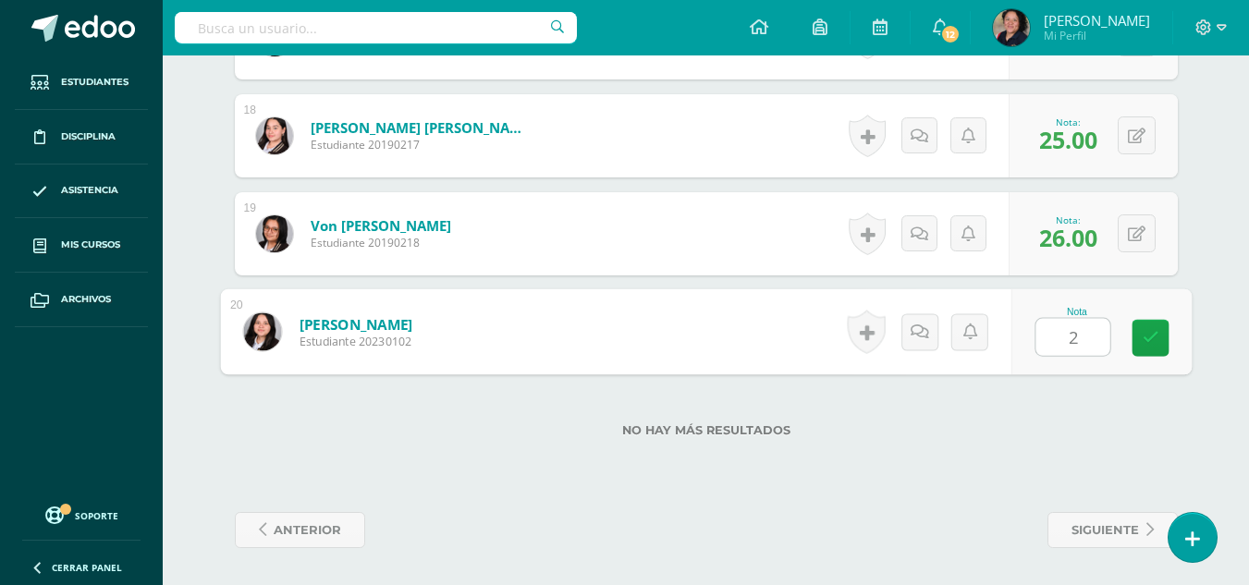
type input "27"
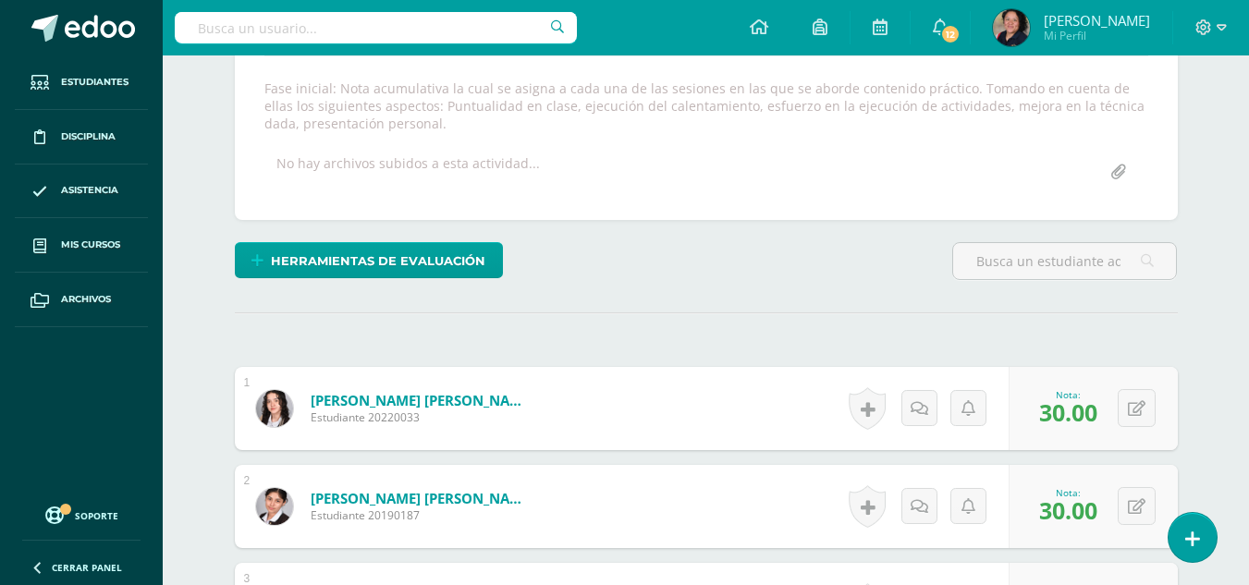
scroll to position [0, 0]
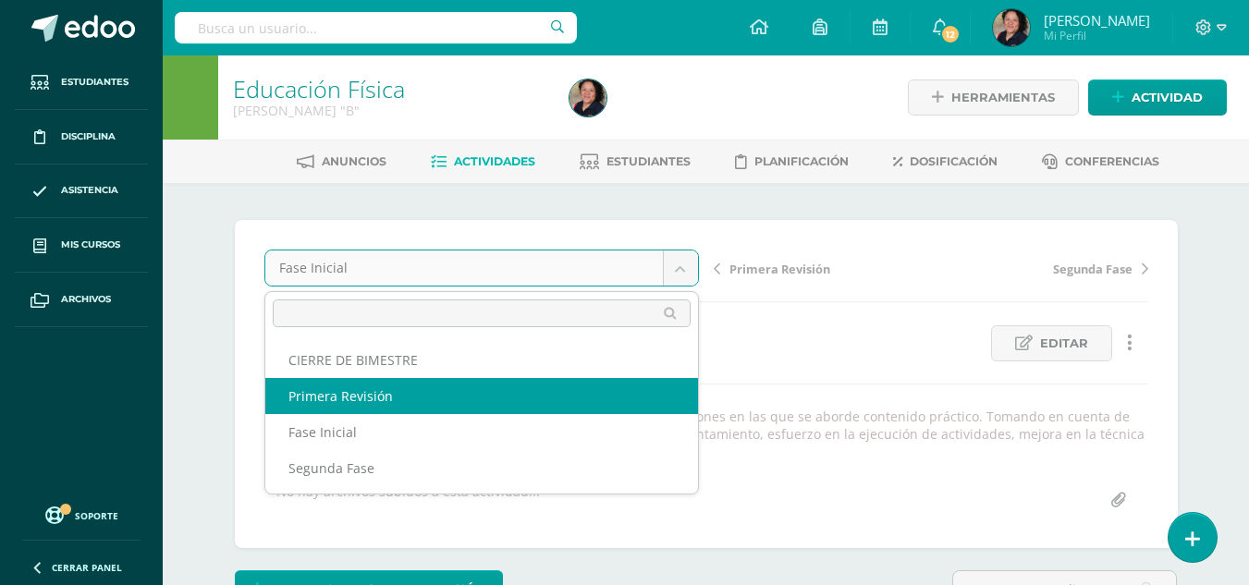
select select "/dashboard/teacher/grade-activity/107371/"
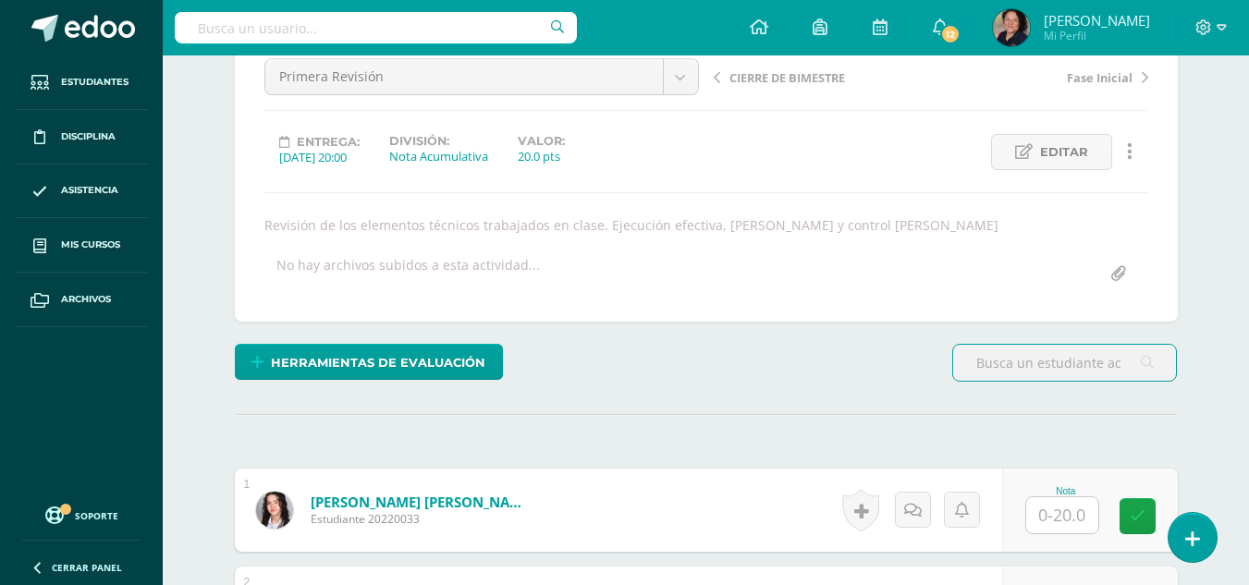
scroll to position [209, 0]
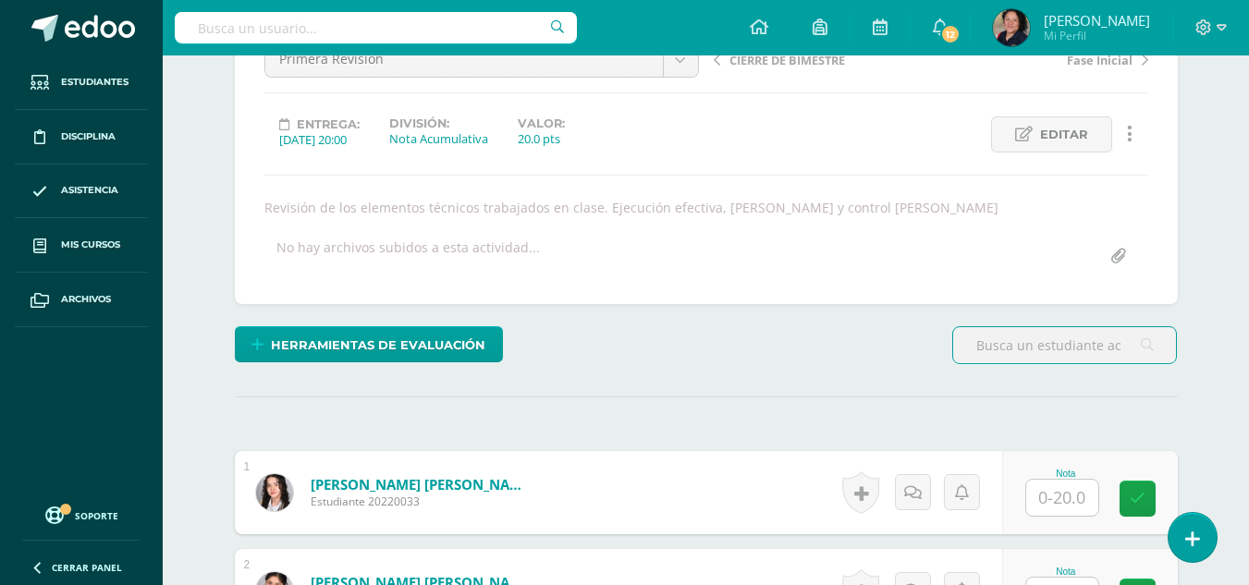
click at [1077, 491] on input "text" at bounding box center [1062, 498] width 72 height 36
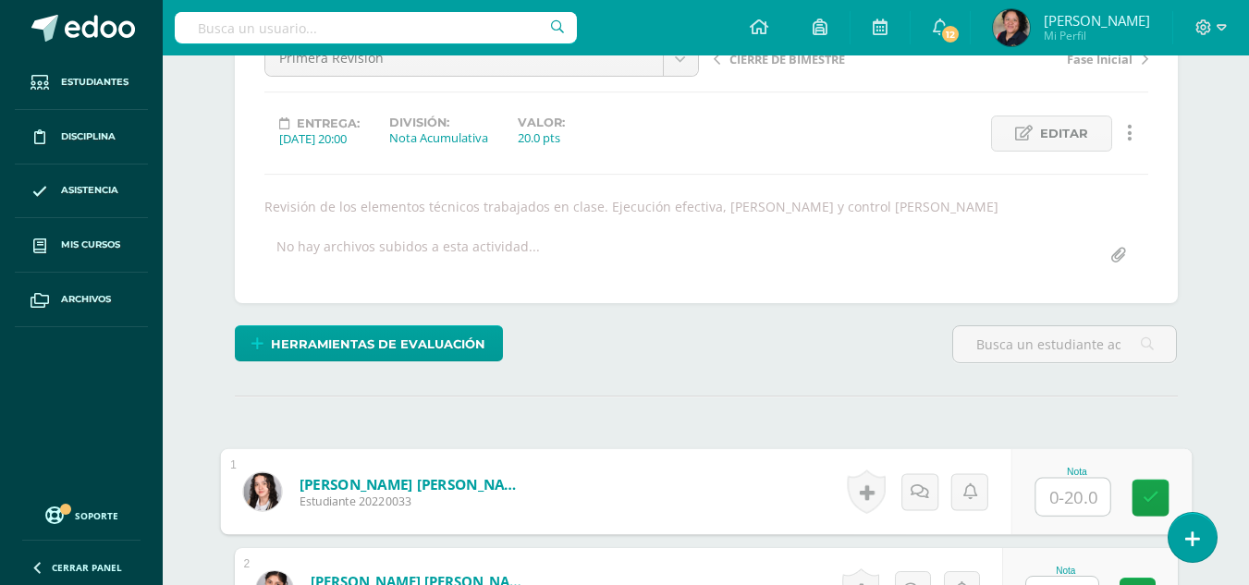
scroll to position [211, 0]
type input "19"
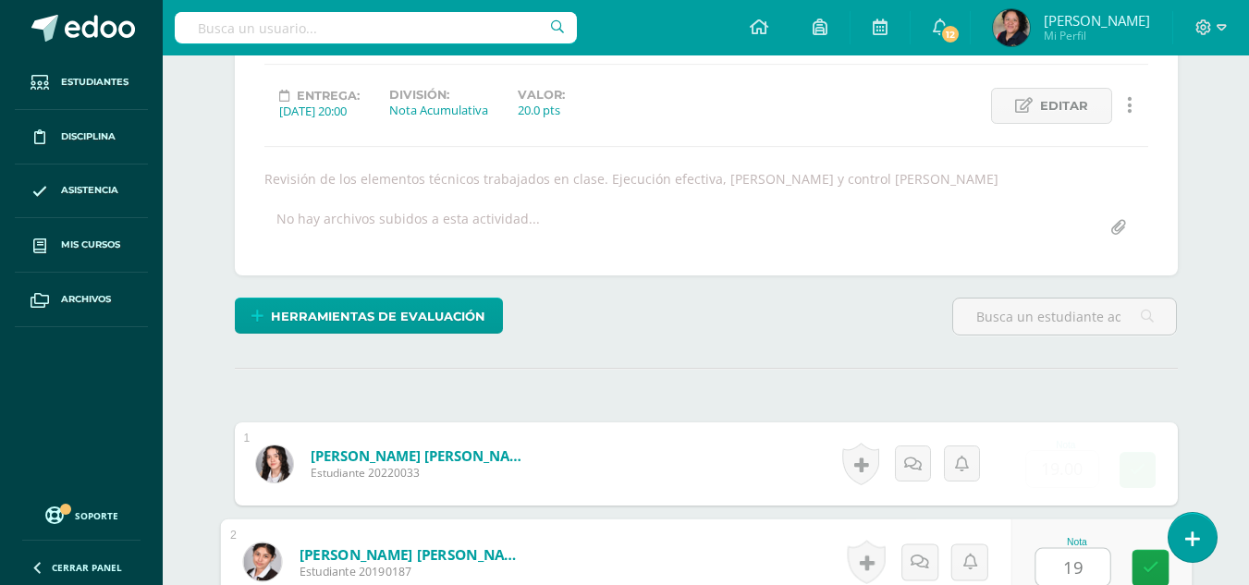
type input "19"
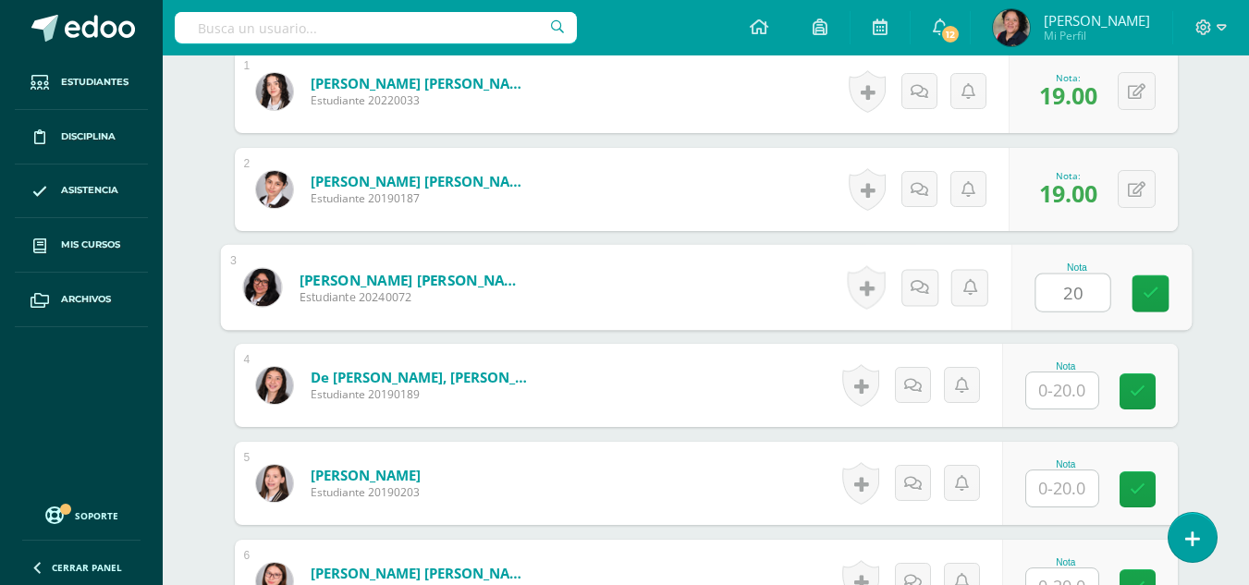
type input "20"
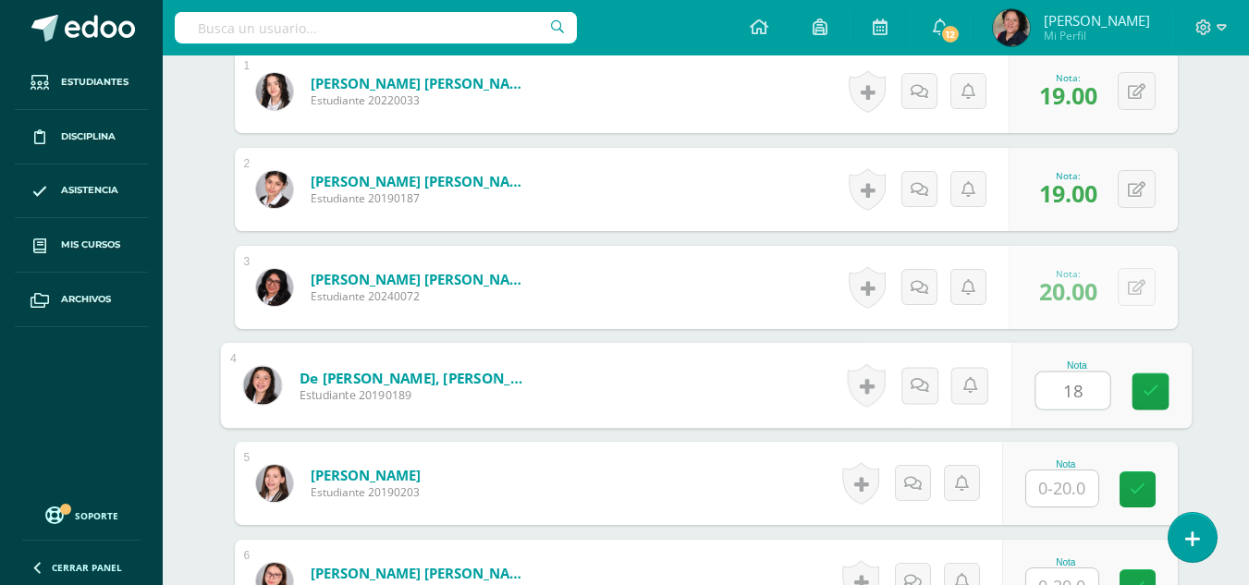
type input "18"
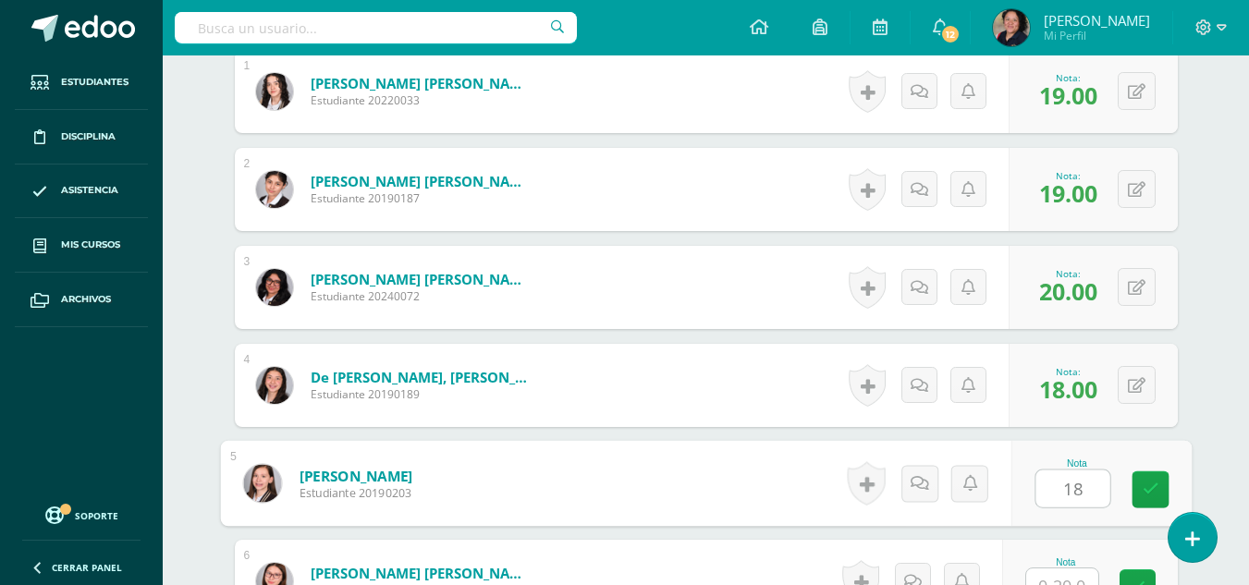
type input "18"
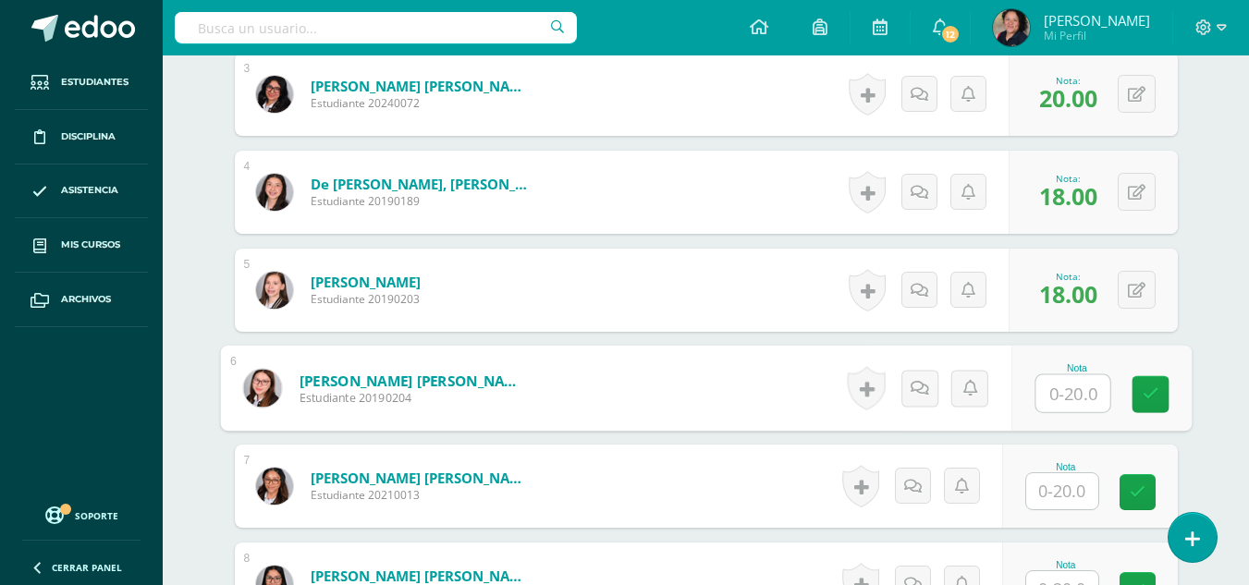
scroll to position [804, 0]
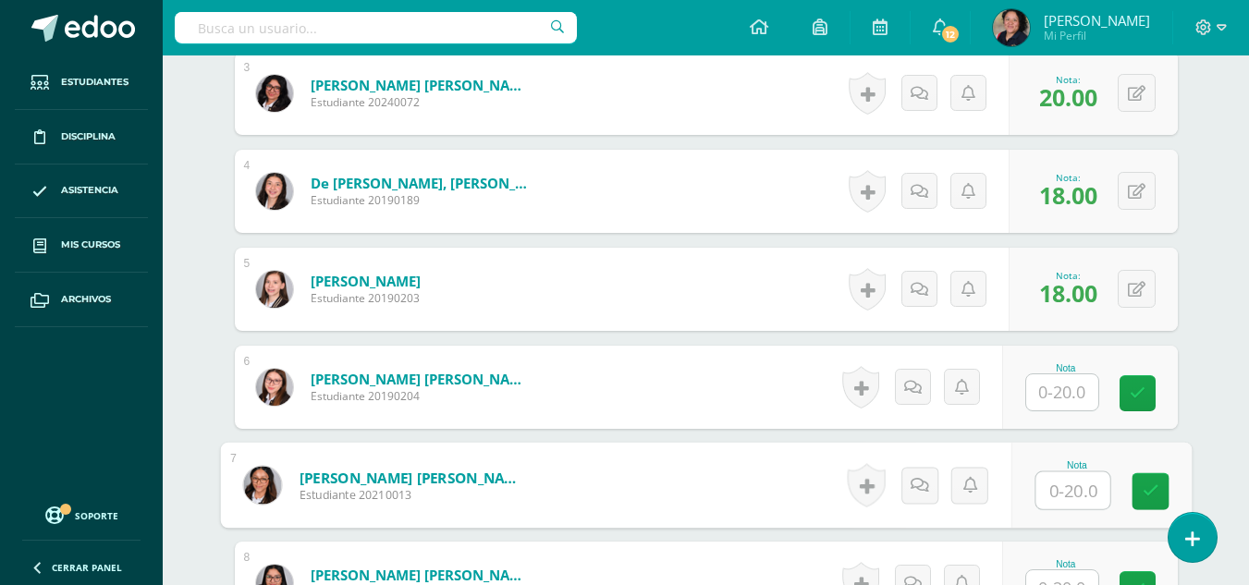
click at [1056, 492] on input "text" at bounding box center [1073, 491] width 74 height 37
type input "18"
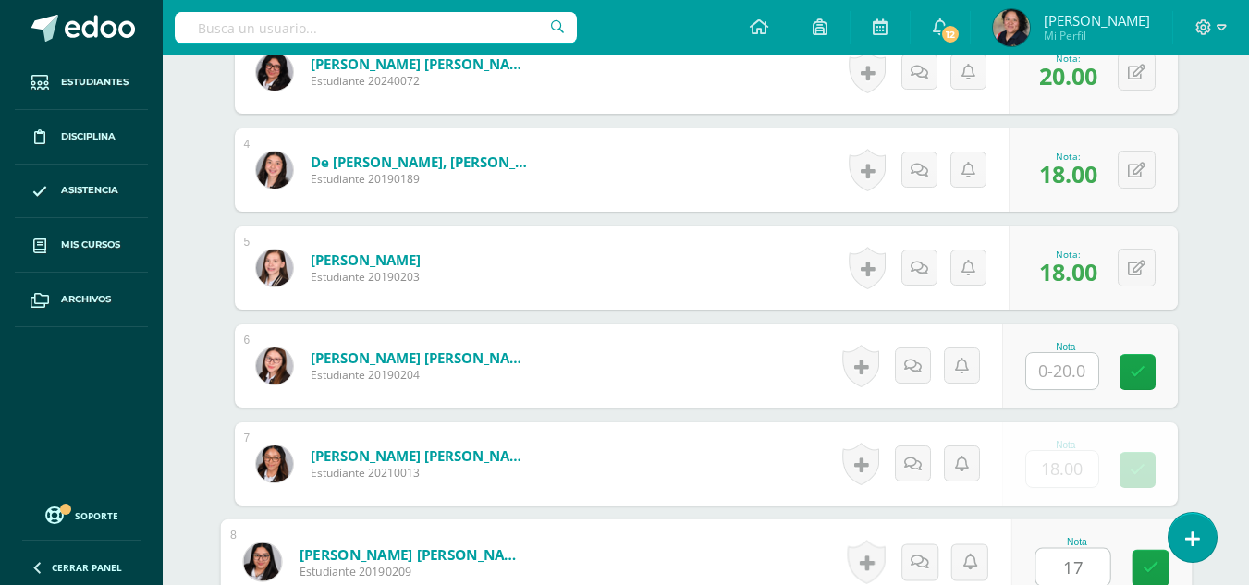
type input "17"
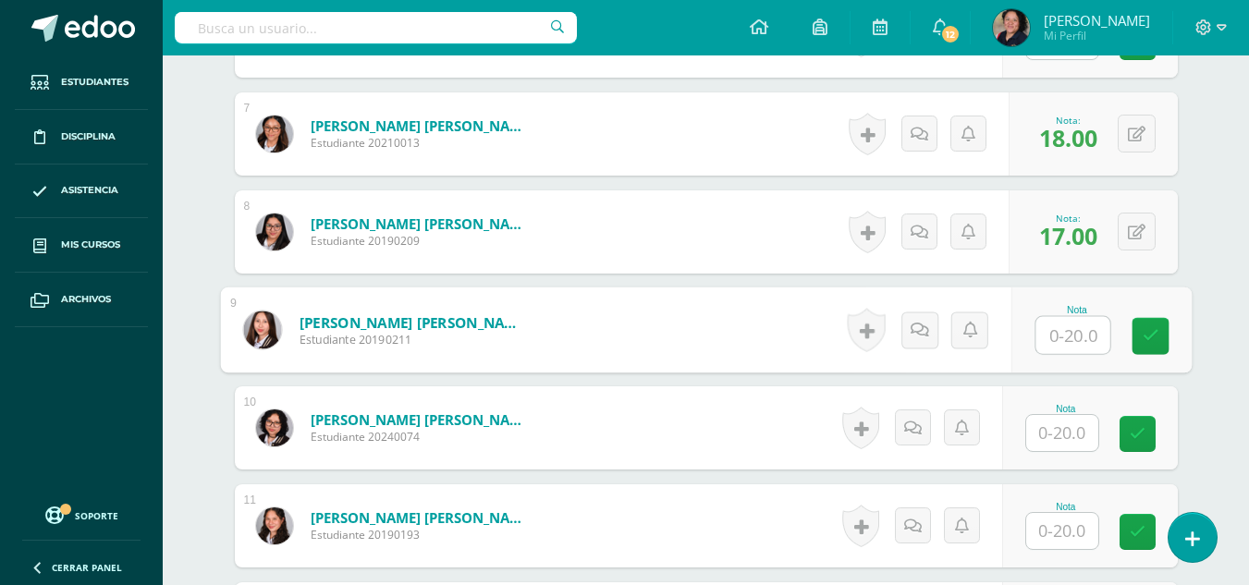
scroll to position [1155, 0]
click at [1077, 439] on input "text" at bounding box center [1062, 434] width 72 height 36
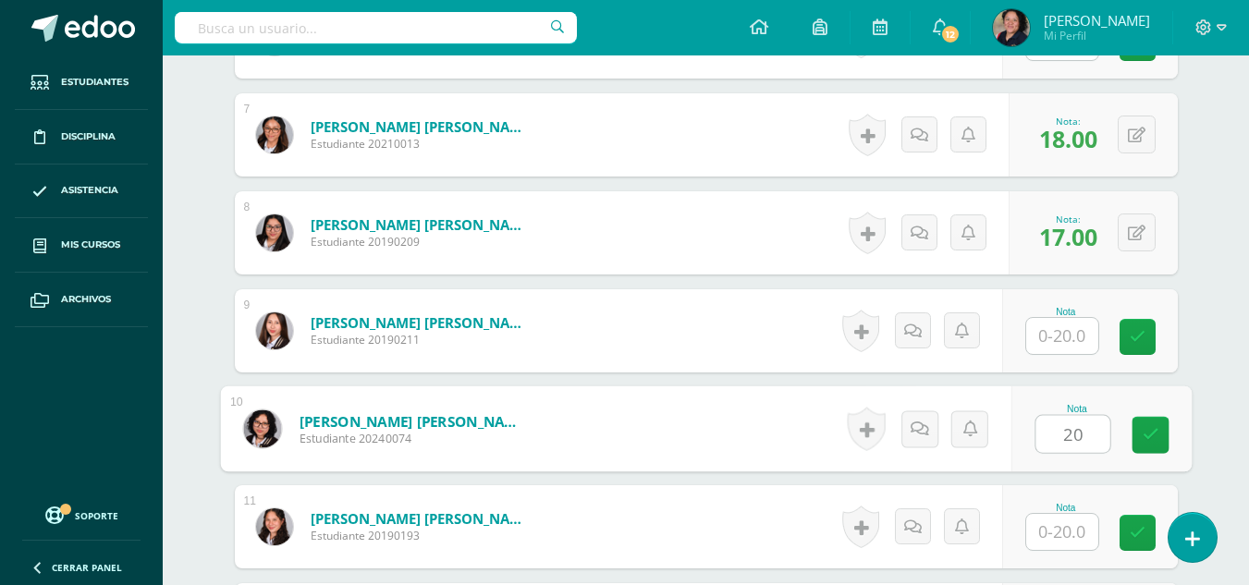
type input "20"
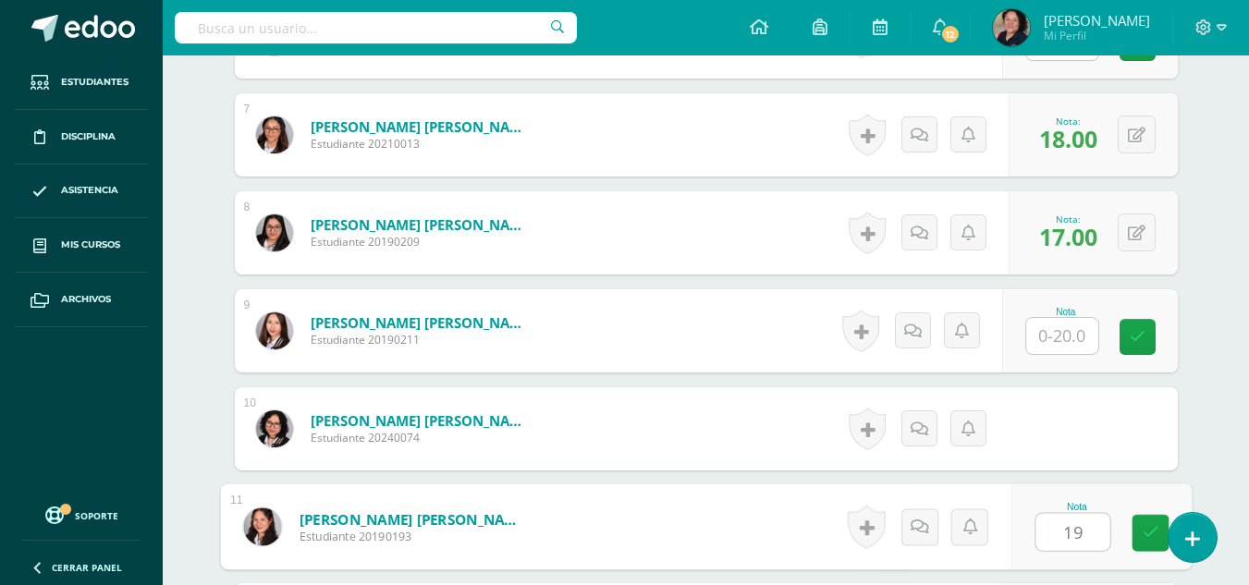
type input "19"
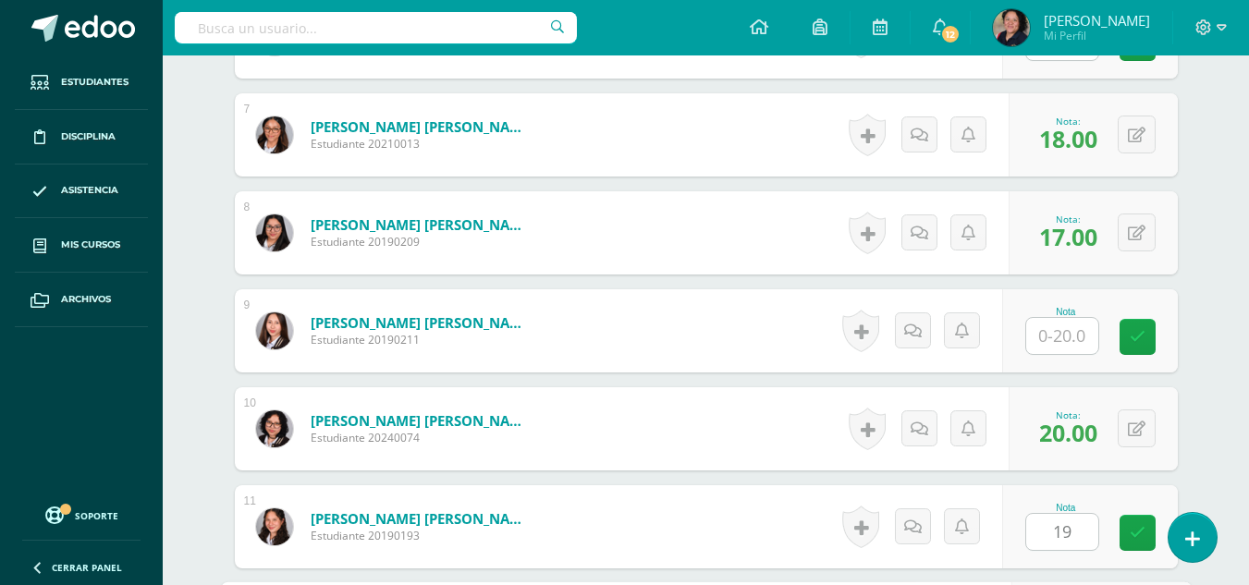
scroll to position [1492, 0]
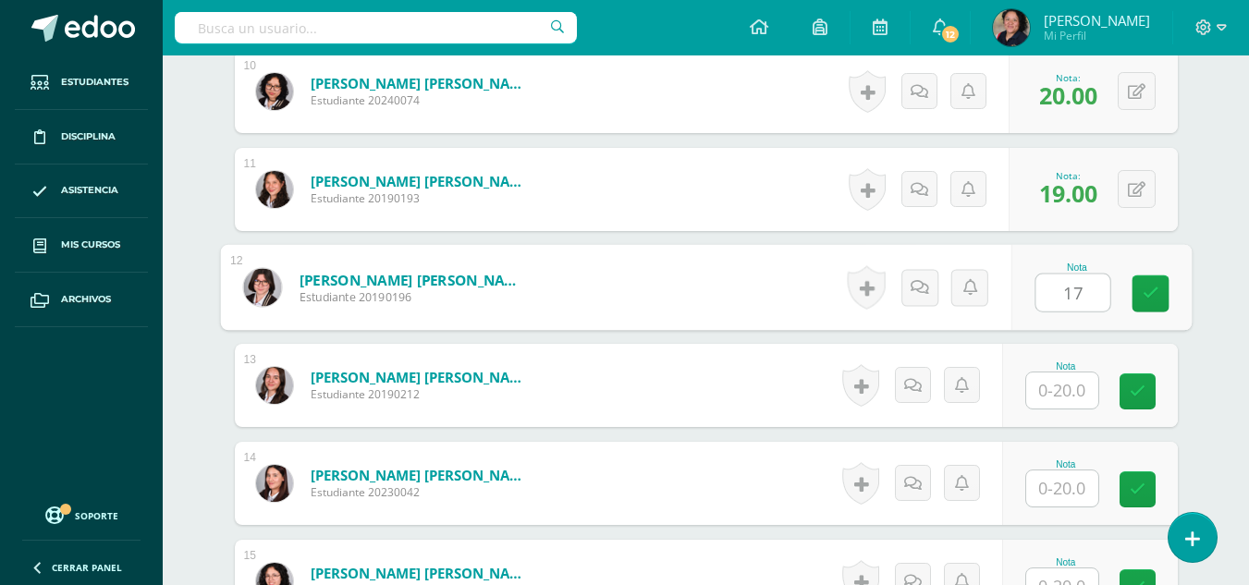
type input "17"
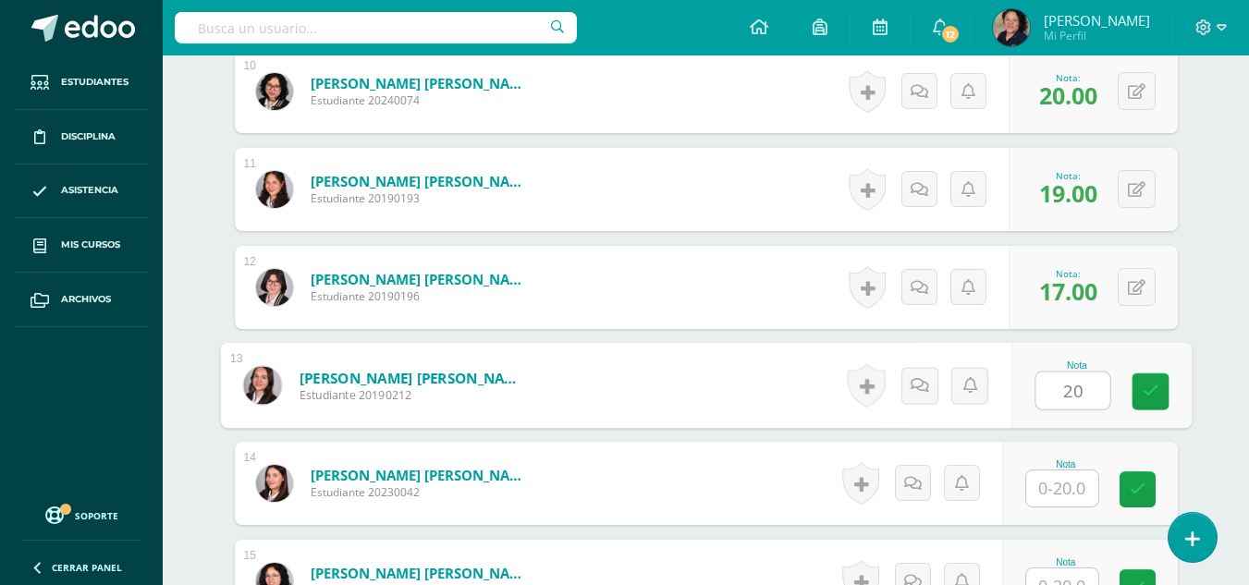
type input "20"
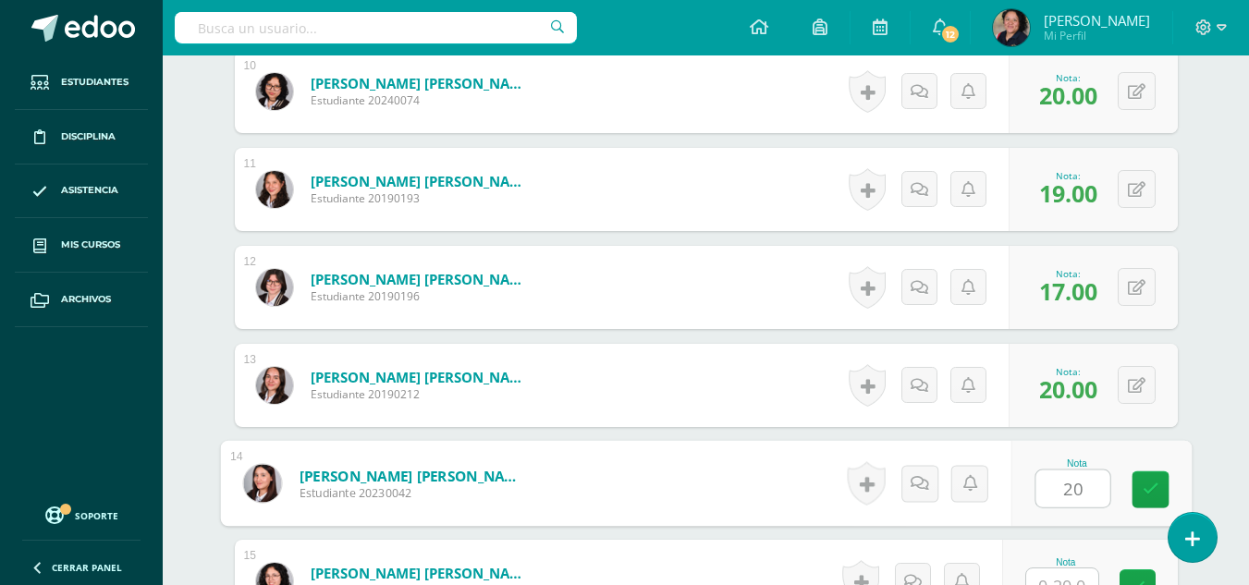
type input "20"
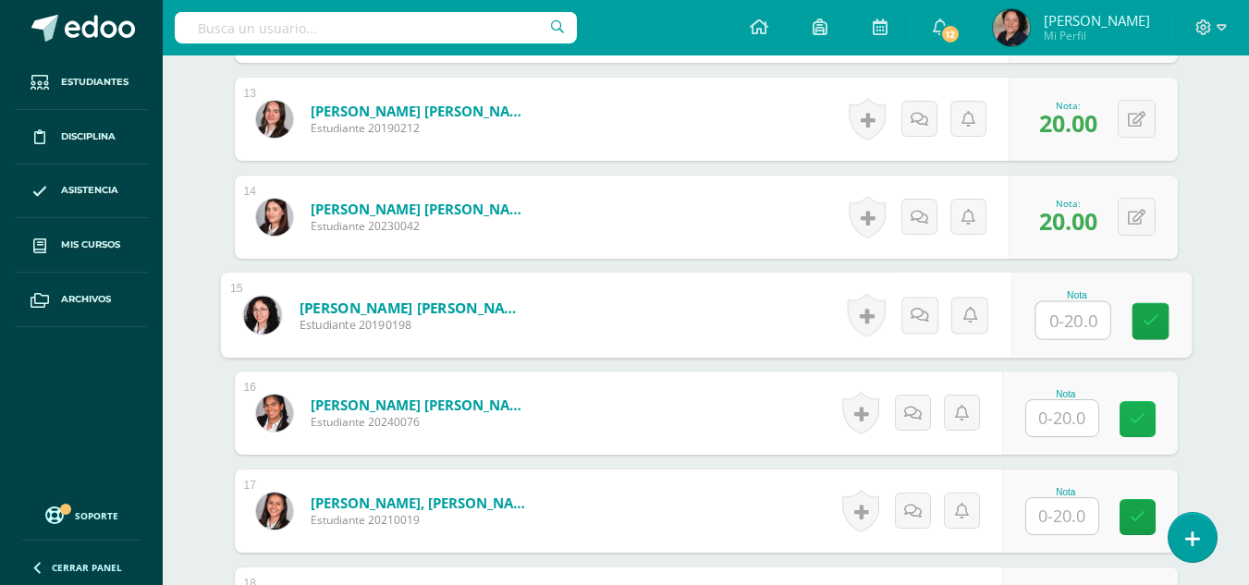
scroll to position [1763, 0]
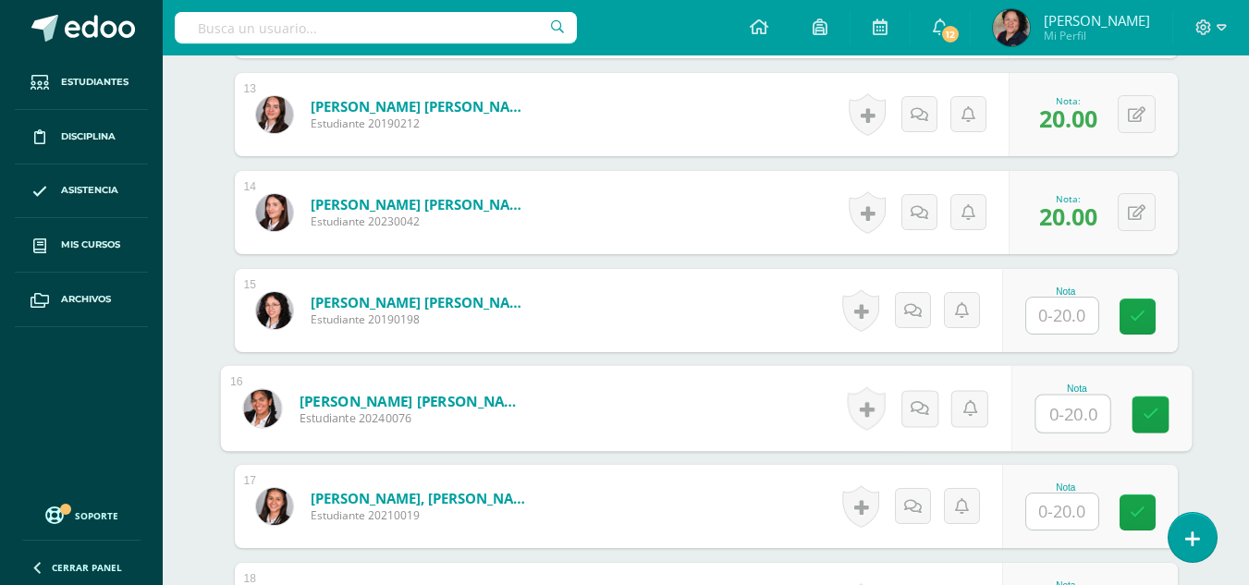
click at [1088, 420] on input "text" at bounding box center [1073, 414] width 74 height 37
type input "20"
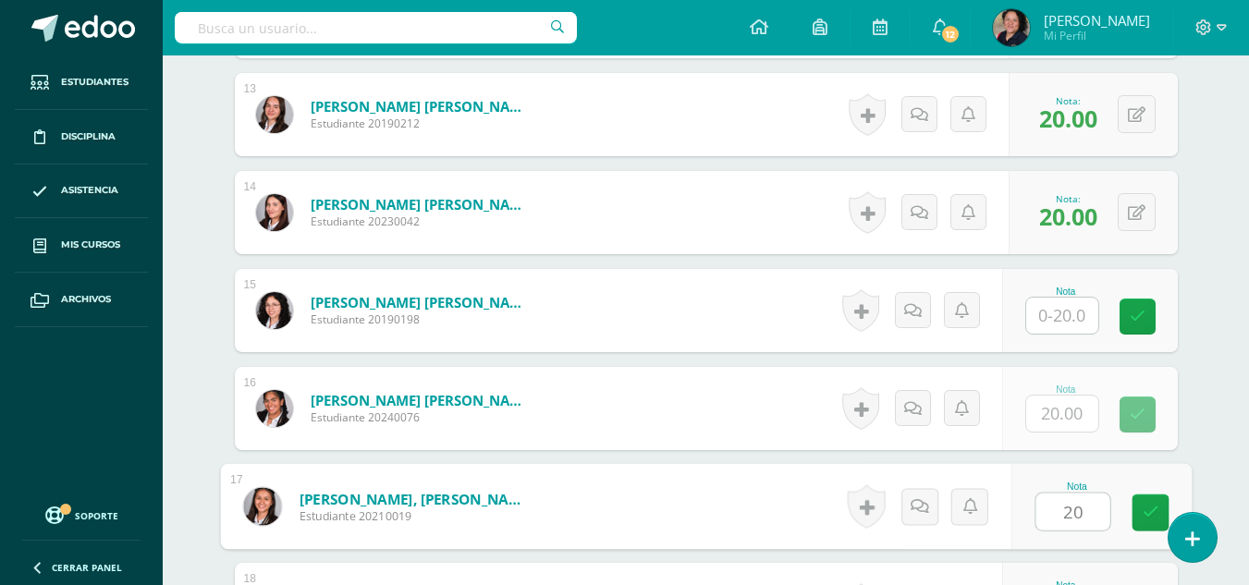
type input "20"
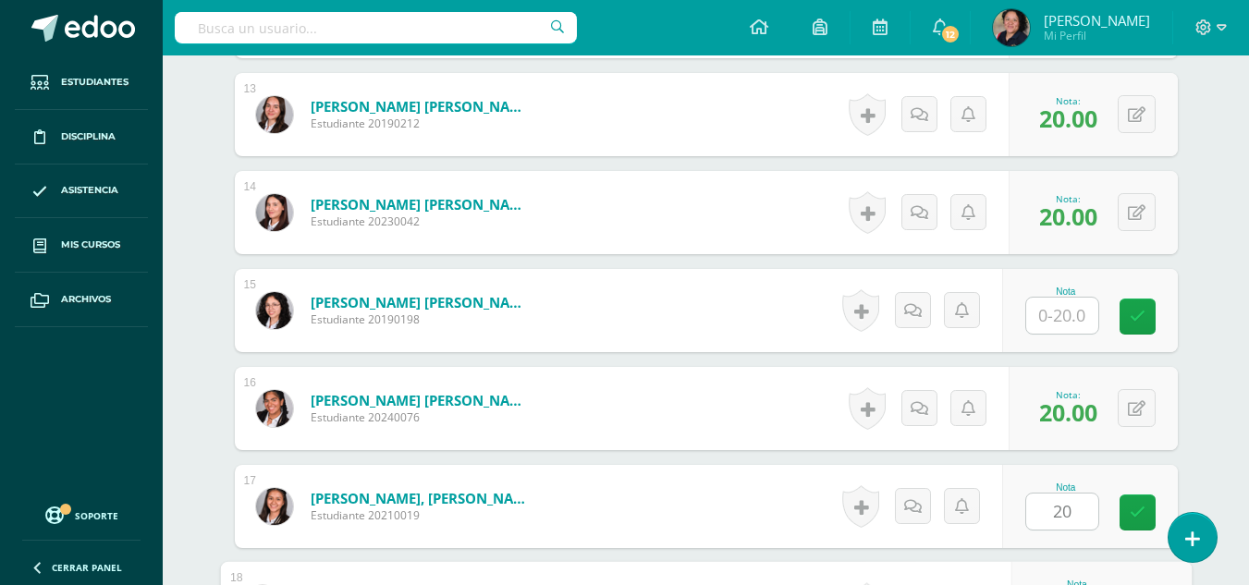
scroll to position [2081, 0]
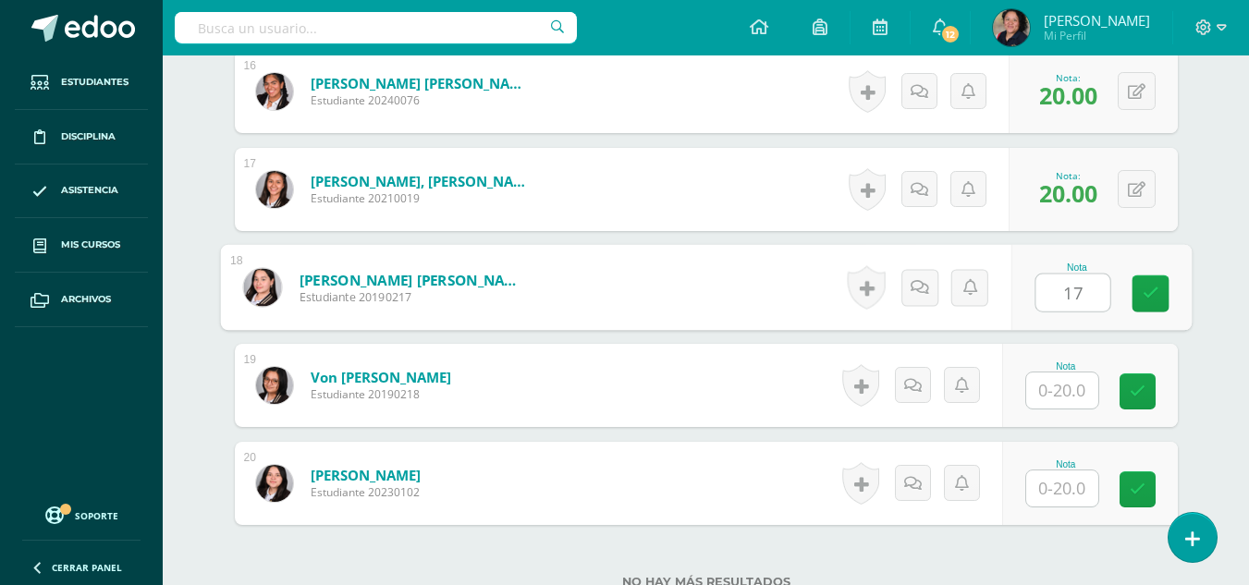
type input "17"
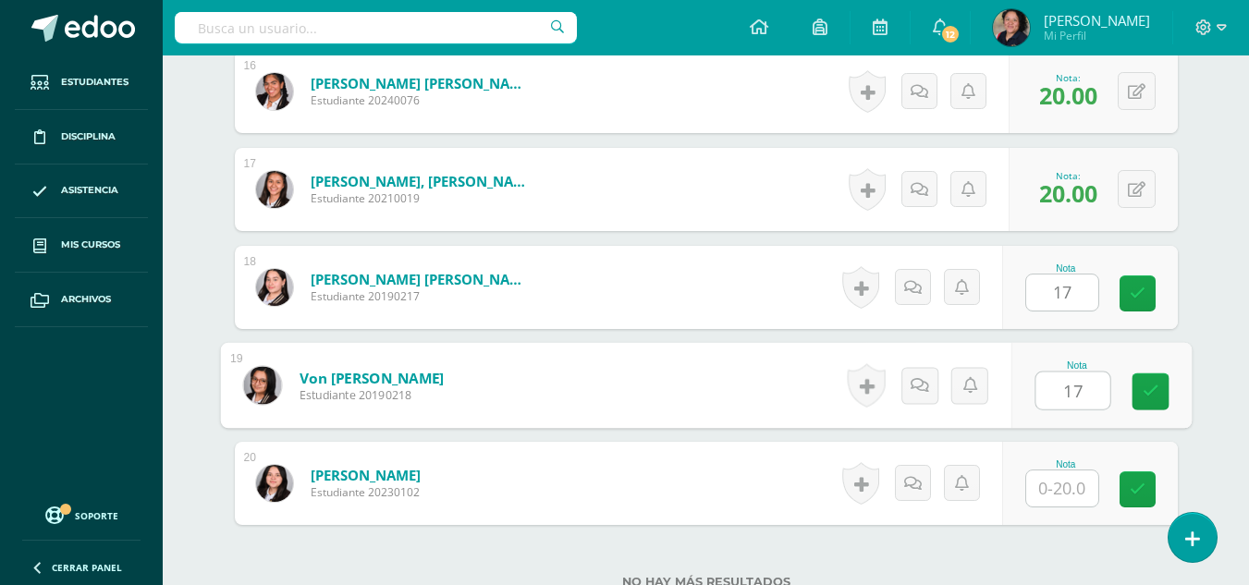
type input "17"
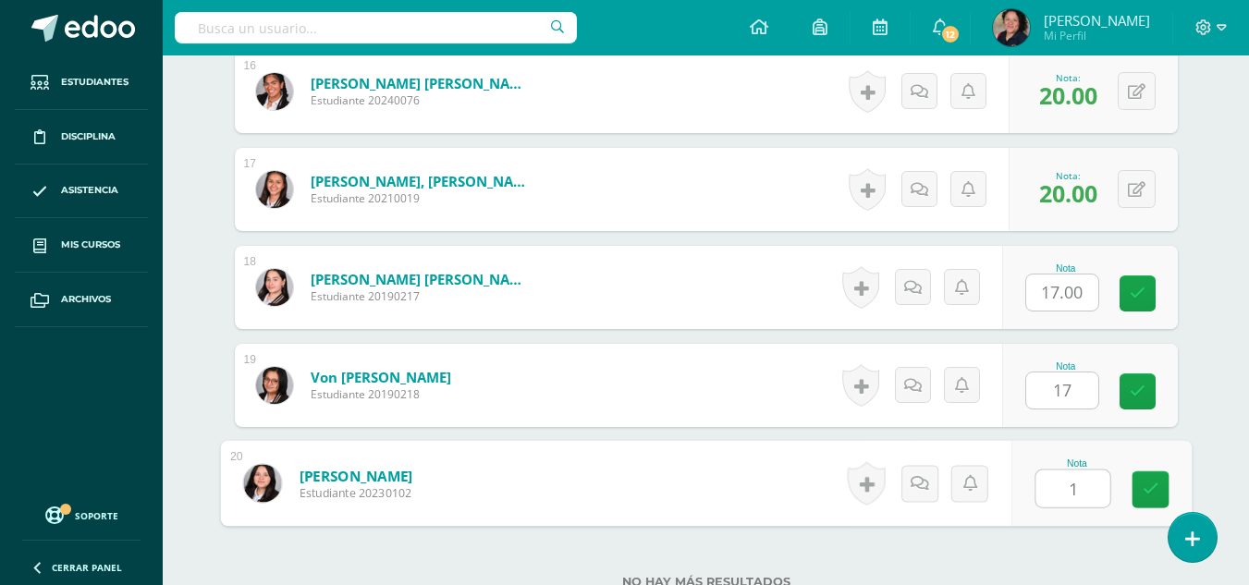
type input "17"
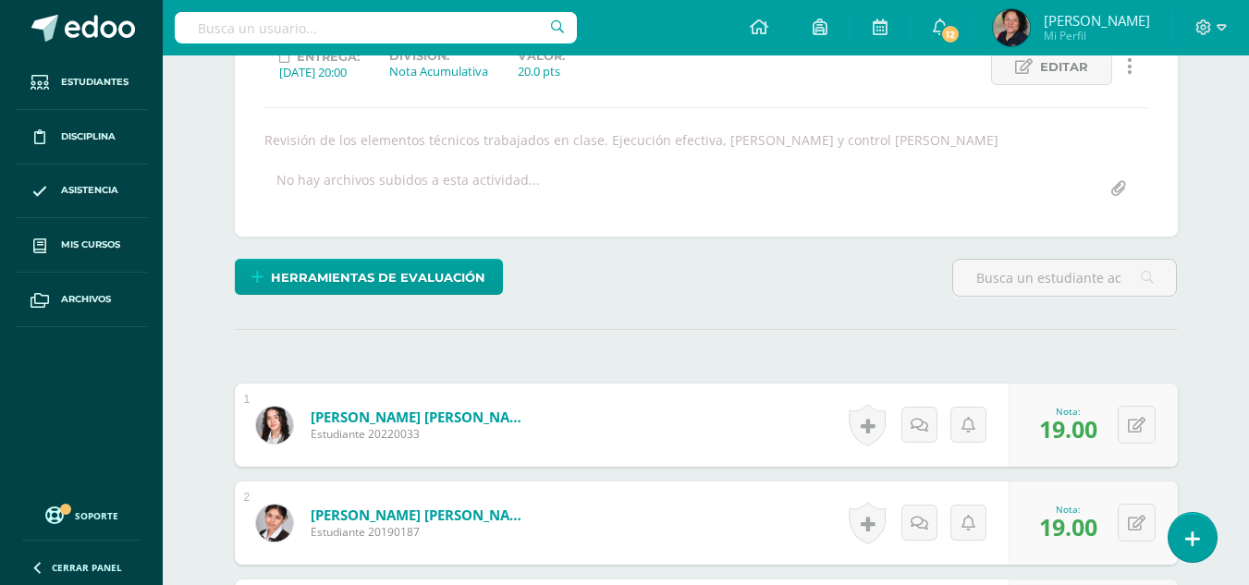
scroll to position [0, 0]
